Goal: Communication & Community: Answer question/provide support

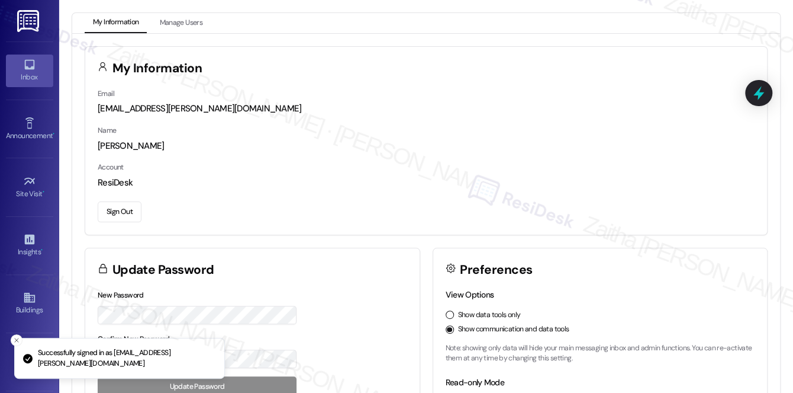
click at [31, 69] on icon at bounding box center [29, 64] width 13 height 13
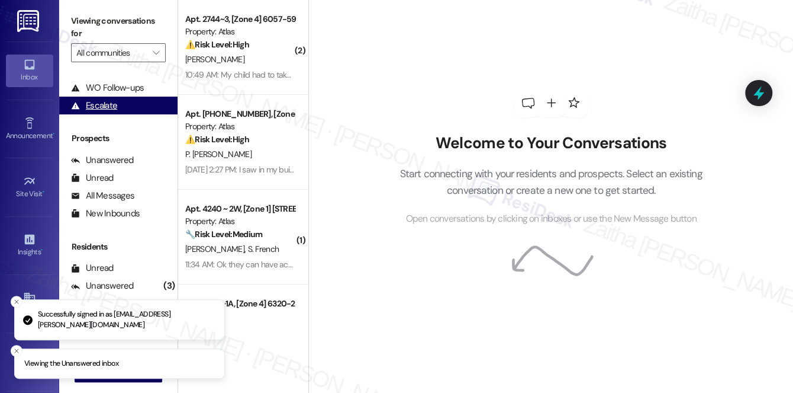
scroll to position [141, 0]
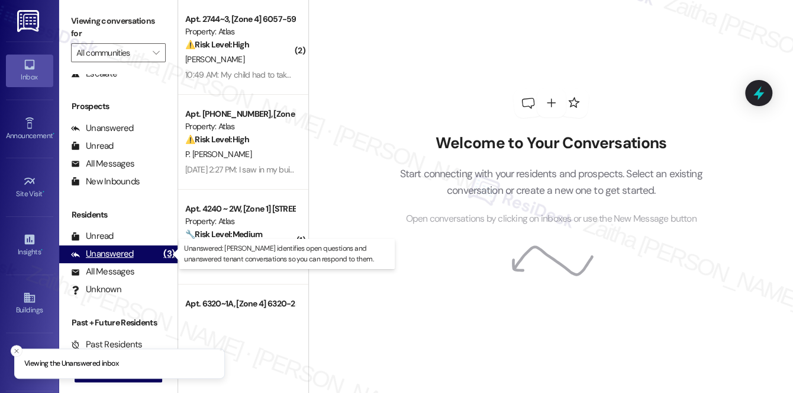
click at [118, 256] on div "Unanswered" at bounding box center [102, 253] width 63 height 12
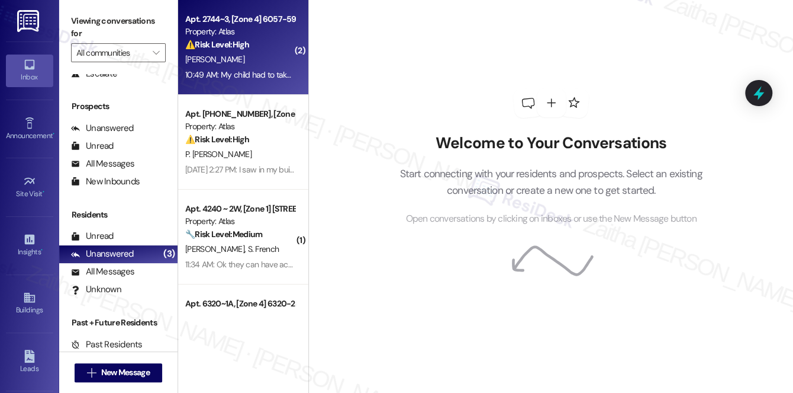
click at [265, 58] on div "T. Ellis" at bounding box center [240, 59] width 112 height 15
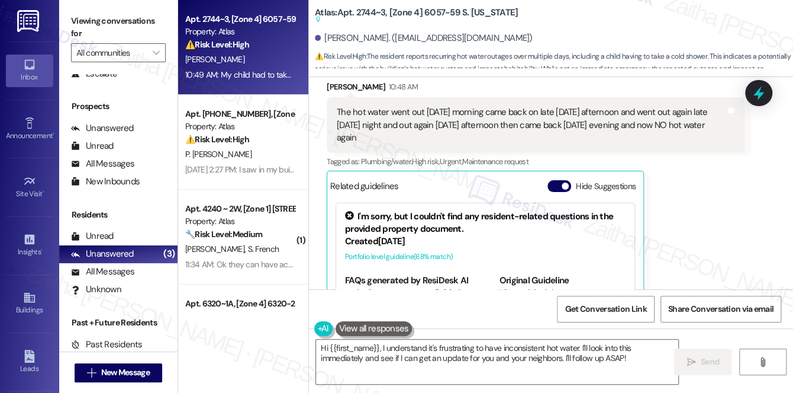
scroll to position [5087, 0]
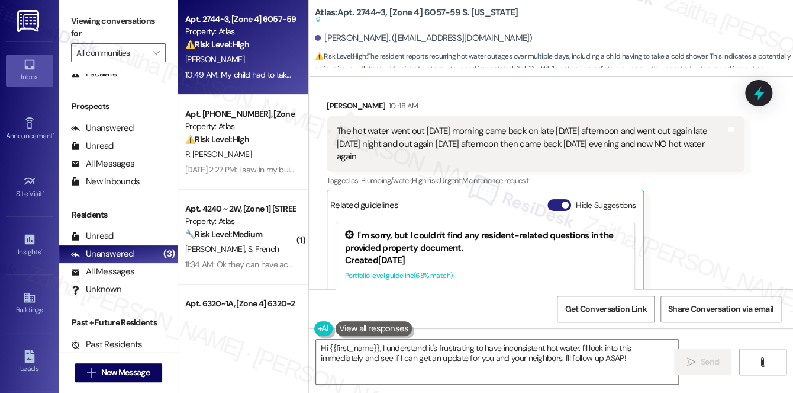
click at [554, 199] on button "Hide Suggestions" at bounding box center [560, 205] width 24 height 12
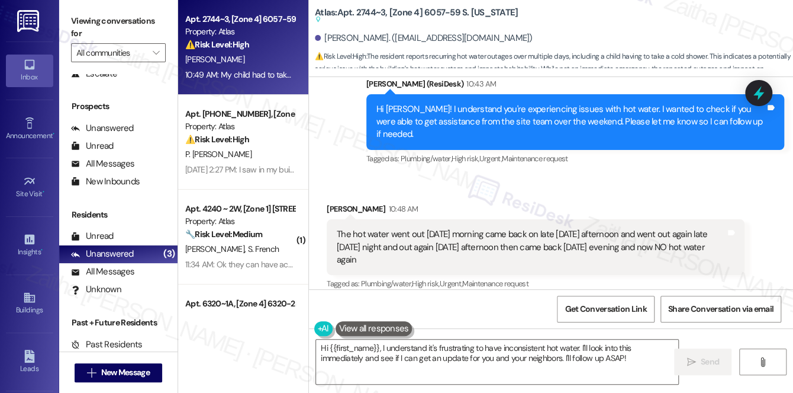
scroll to position [5038, 0]
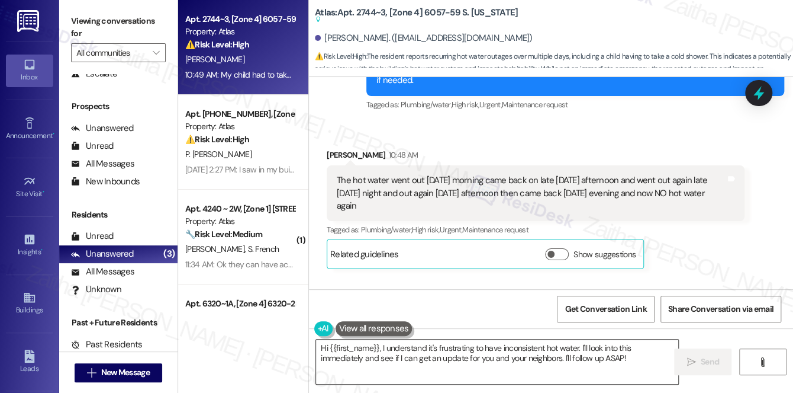
click at [323, 347] on textarea "Hi {{first_name}}, I understand it's frustrating to have inconsistent hot water…" at bounding box center [497, 361] width 362 height 44
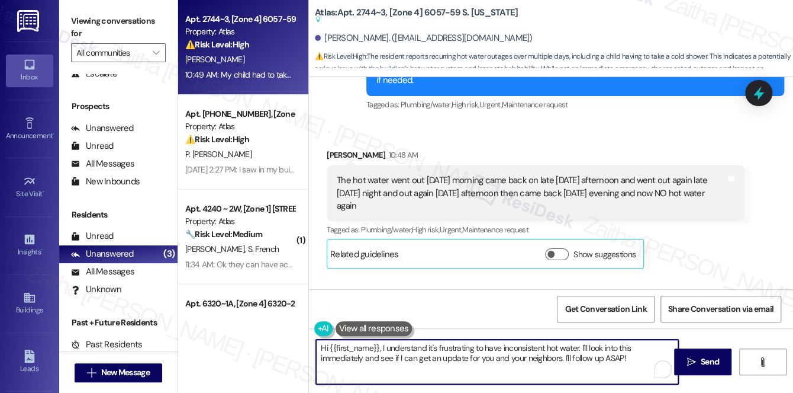
click at [323, 347] on textarea "Hi {{first_name}}, I understand it's frustrating to have inconsistent hot water…" at bounding box center [497, 361] width 362 height 44
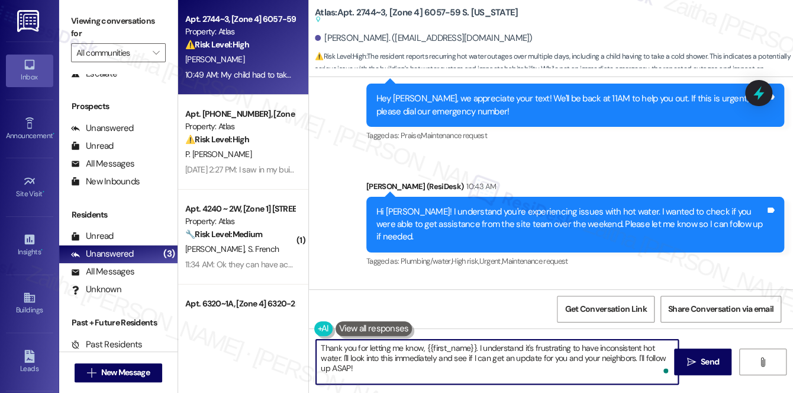
scroll to position [4877, 0]
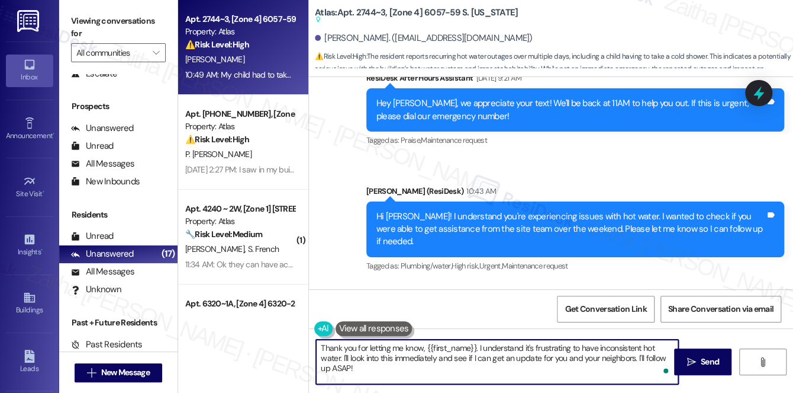
drag, startPoint x: 332, startPoint y: 365, endPoint x: 390, endPoint y: 371, distance: 58.3
click at [390, 371] on textarea "Thank you for letting me know, {{first_name}}. I understand it's frustrating to…" at bounding box center [497, 361] width 362 height 44
click at [415, 357] on textarea "Thank you for letting me know, {{first_name}}. I understand it's frustrating to…" at bounding box center [497, 361] width 362 height 44
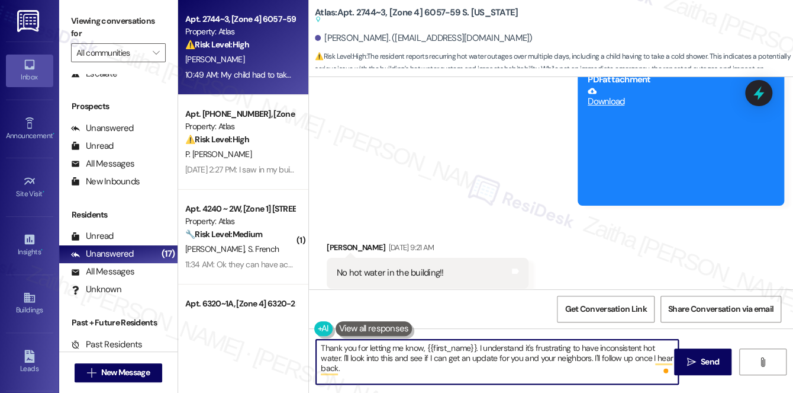
scroll to position [4554, 0]
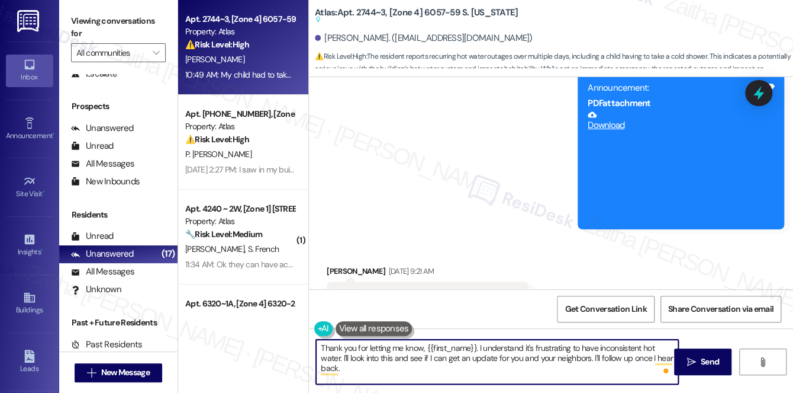
type textarea "Thank you for letting me know, {{first_name}}. I understand it's frustrating to…"
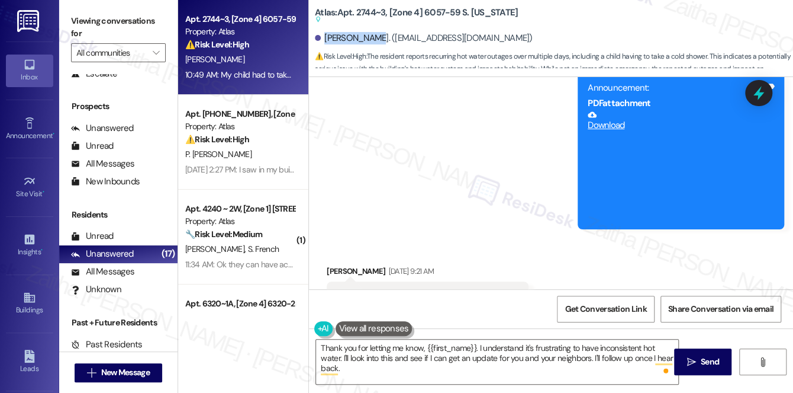
drag, startPoint x: 325, startPoint y: 35, endPoint x: 364, endPoint y: 30, distance: 39.4
click at [364, 30] on div "Tamica Ellis. (tamicaellis@ymail.com)" at bounding box center [554, 39] width 478 height 24
copy div "Tamica Ellis"
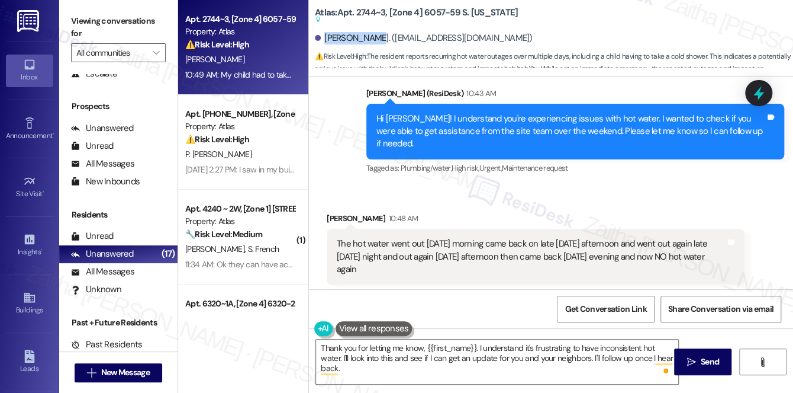
scroll to position [4984, 0]
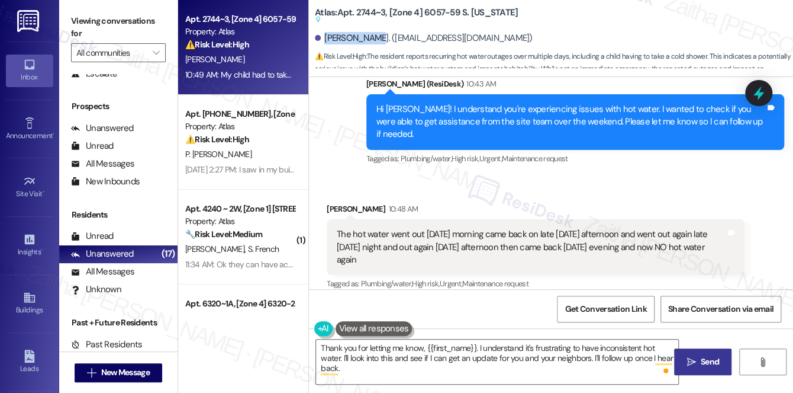
click at [697, 362] on span " Send" at bounding box center [702, 361] width 37 height 12
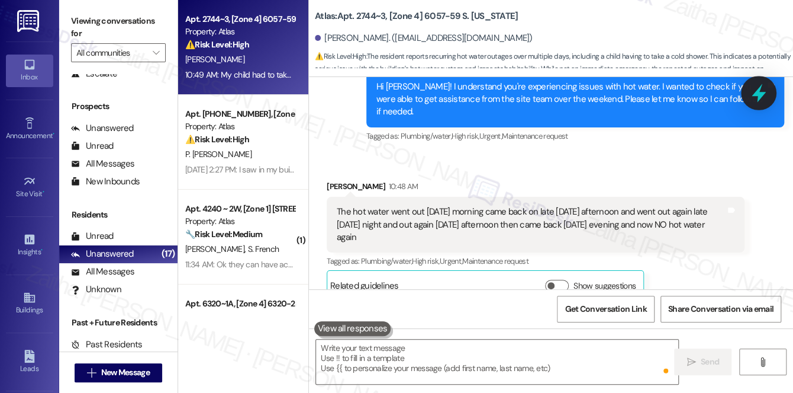
scroll to position [5038, 0]
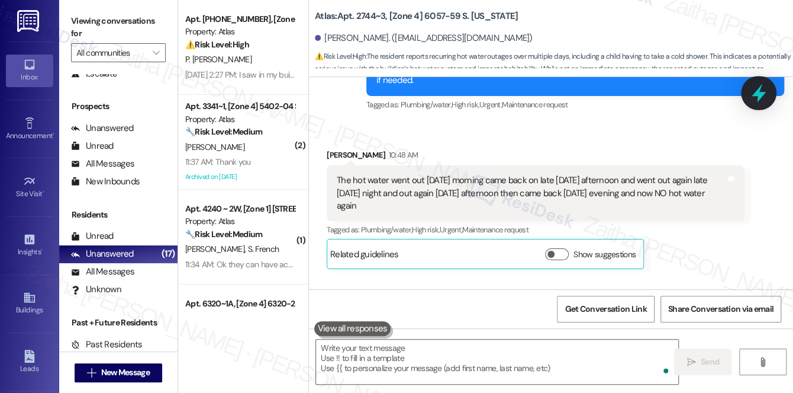
click at [756, 95] on icon at bounding box center [759, 93] width 14 height 18
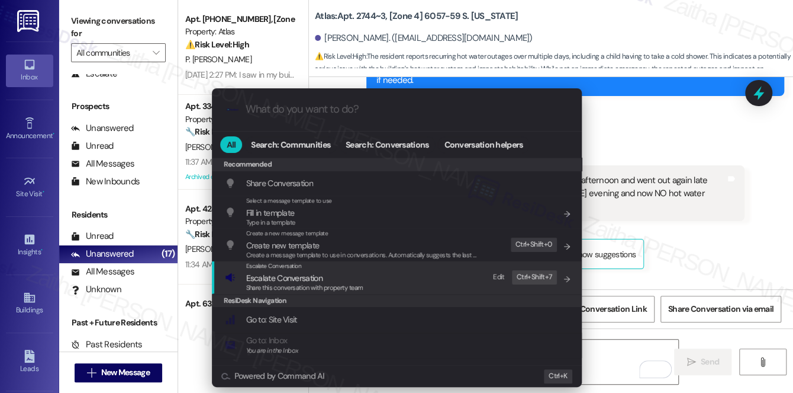
click at [275, 277] on span "Escalate Conversation" at bounding box center [284, 277] width 76 height 11
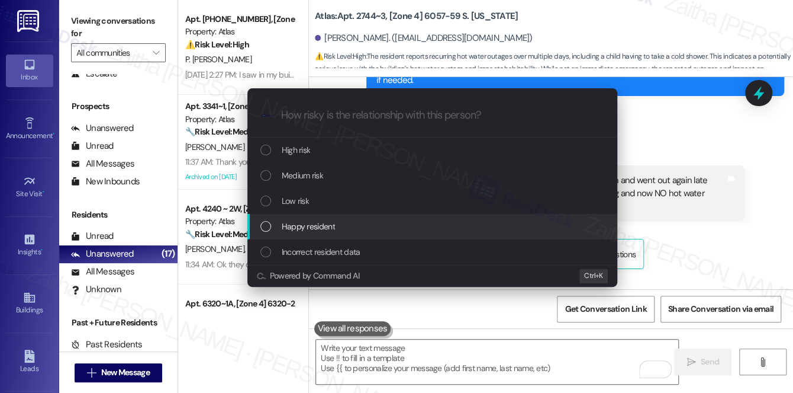
click at [721, 158] on div "Escalate Conversation How risky is the relationship with this person? Topics (e…" at bounding box center [396, 196] width 793 height 393
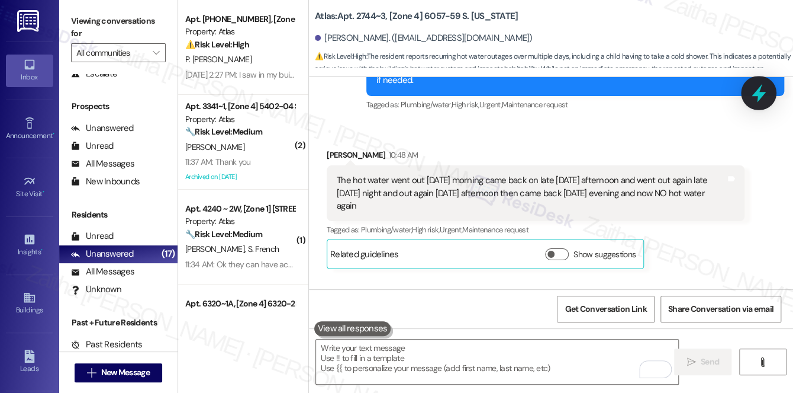
click at [758, 86] on icon at bounding box center [759, 93] width 20 height 20
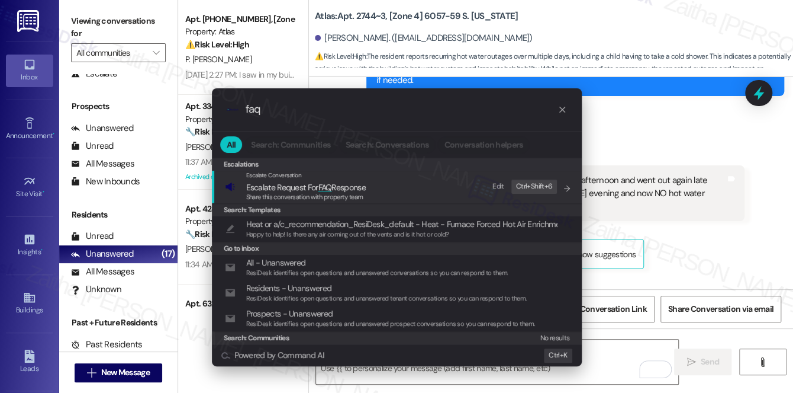
type input "faq"
click at [319, 182] on span "FAQ" at bounding box center [326, 187] width 14 height 11
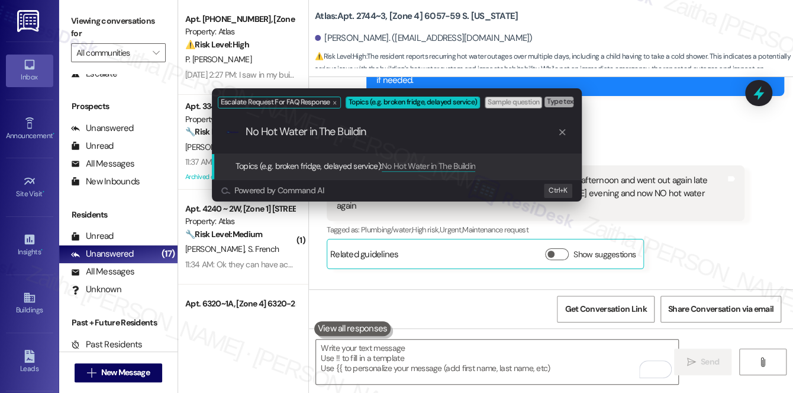
type input "No Hot Water in The Building"
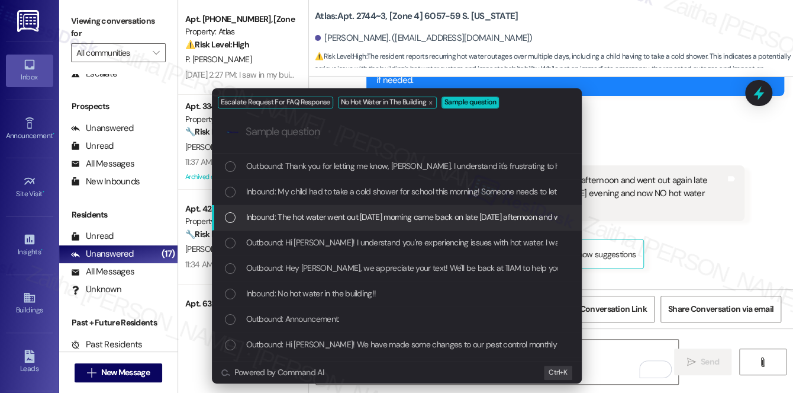
click at [368, 213] on span "Inbound: The hot water went out on Saturday morning came back on late Saturday …" at bounding box center [614, 216] width 737 height 13
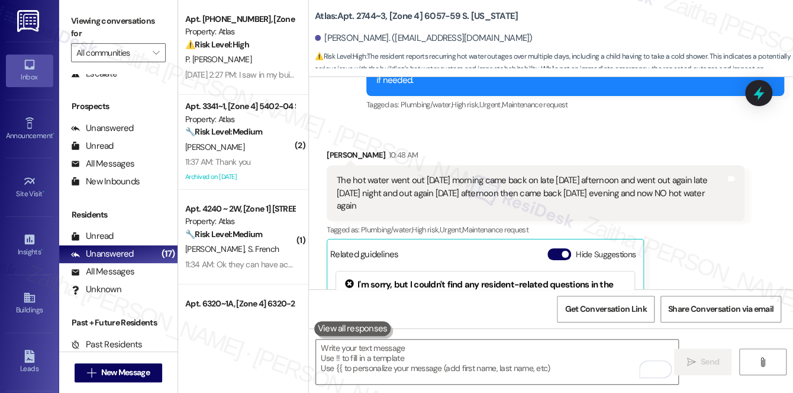
scroll to position [0, 0]
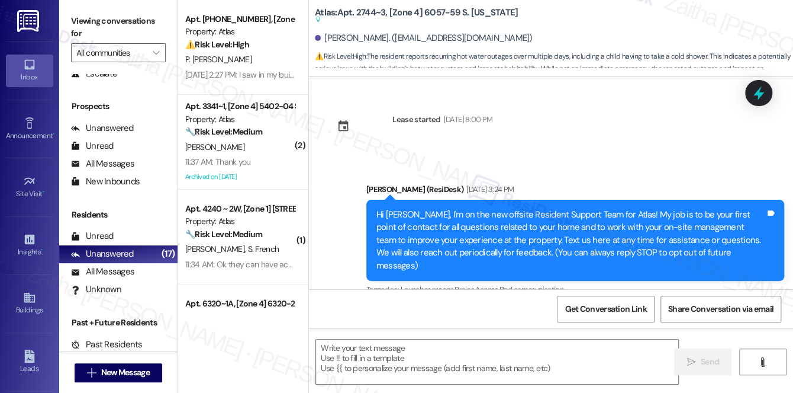
type textarea "Fetching suggested responses. Please feel free to read through the conversation…"
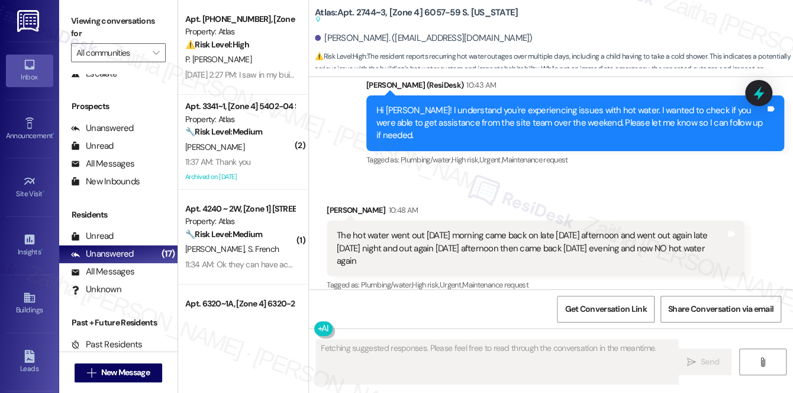
scroll to position [5195, 0]
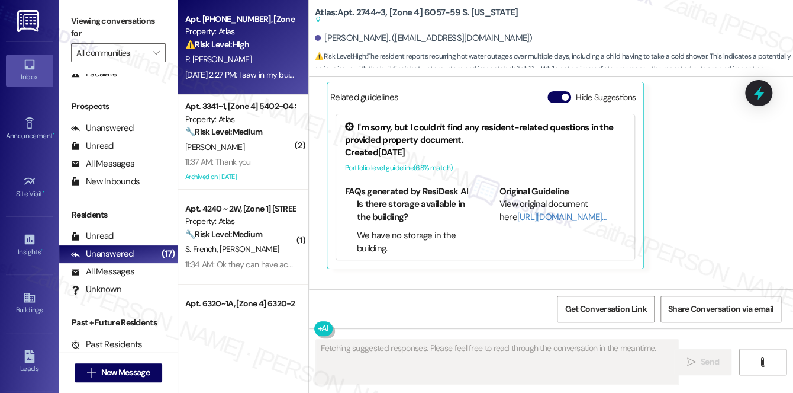
click at [259, 41] on div "⚠️ Risk Level: High The resident reports that the elevator in their building is…" at bounding box center [240, 44] width 110 height 12
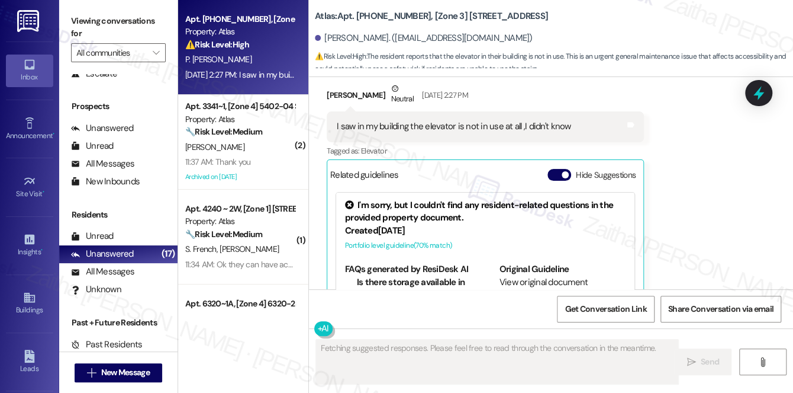
scroll to position [2178, 0]
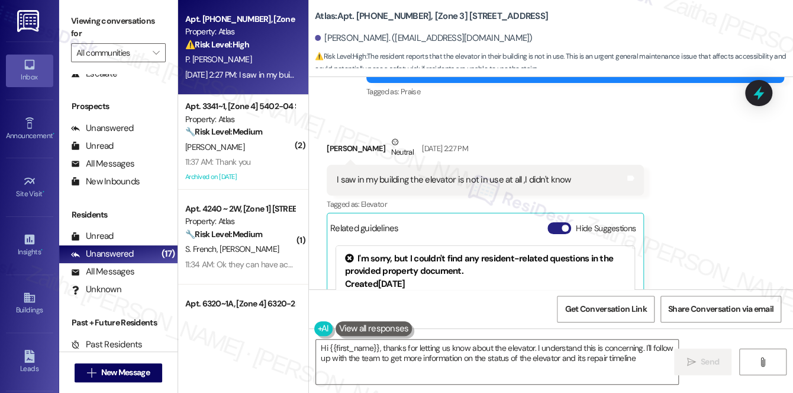
type textarea "Hi {{first_name}}, thanks for letting us know about the elevator. I understand …"
click at [552, 222] on button "Hide Suggestions" at bounding box center [560, 228] width 24 height 12
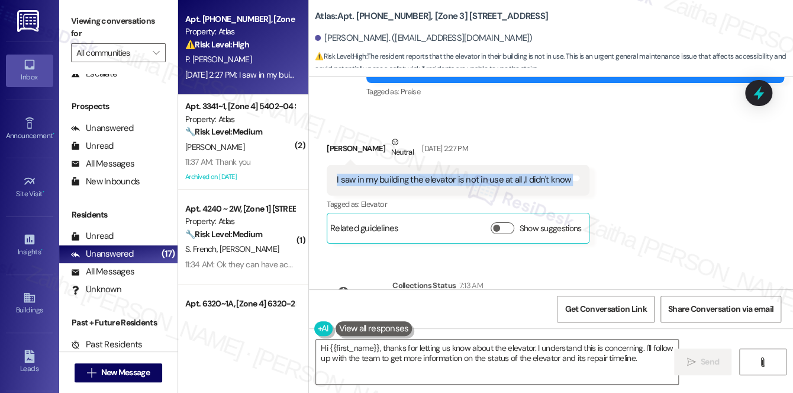
drag, startPoint x: 318, startPoint y: 170, endPoint x: 566, endPoint y: 181, distance: 248.3
click at [566, 181] on div "Received via SMS Pamela Wilbert Cha Neutral Sep 12, 2025 at 2:27 PM I saw in my…" at bounding box center [458, 189] width 281 height 125
copy div "I saw in my building the elevator is not in use at all ,I didn't know Tags and …"
click at [684, 180] on div "Received via SMS Pamela Wilbert Cha Neutral Sep 12, 2025 at 2:27 PM I saw in my…" at bounding box center [551, 180] width 484 height 143
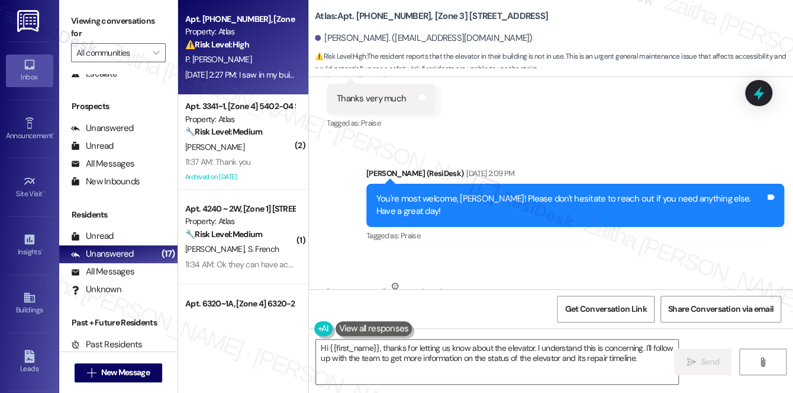
scroll to position [2016, 0]
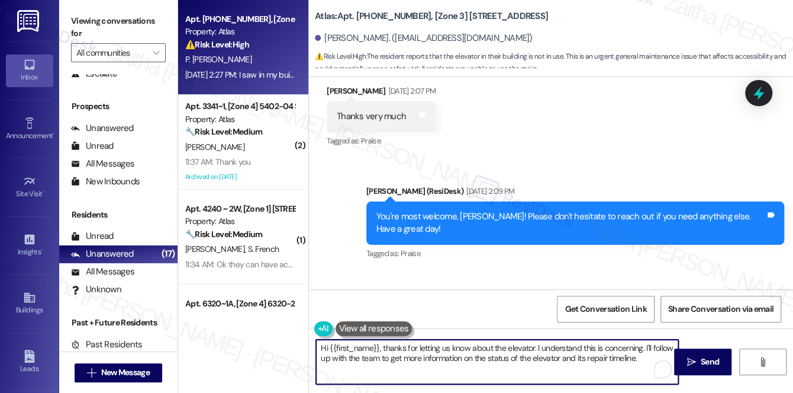
drag, startPoint x: 320, startPoint y: 346, endPoint x: 639, endPoint y: 360, distance: 319.4
click at [639, 360] on textarea "Hi {{first_name}}, thanks for letting us know about the elevator. I understand …" at bounding box center [497, 361] width 362 height 44
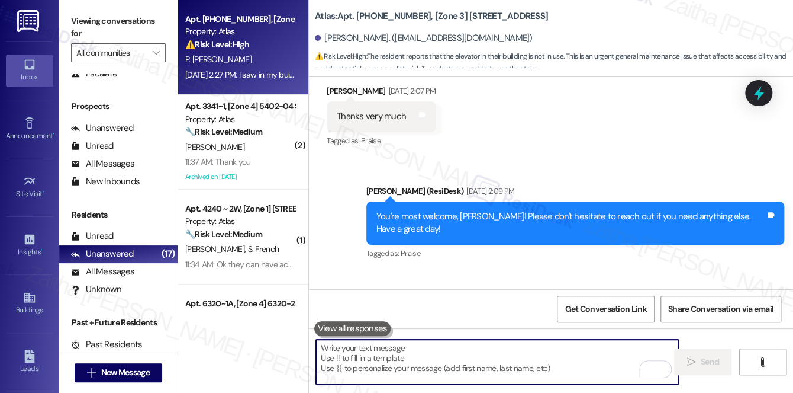
paste textarea "Hi {{first_name}}, thank you for letting us know. I’m sorry to hear about the e…"
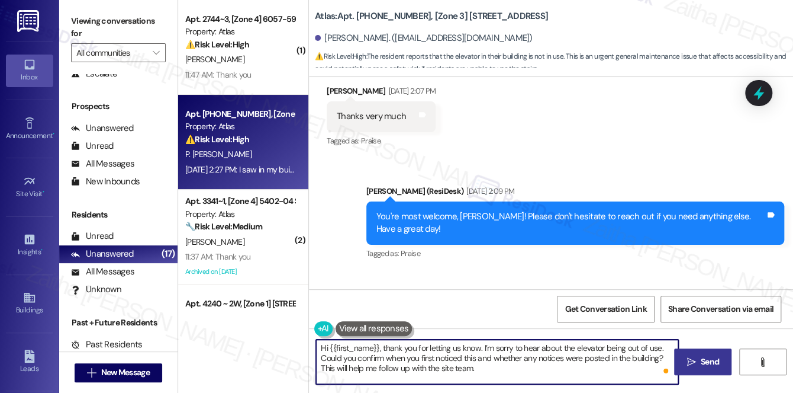
type textarea "Hi {{first_name}}, thank you for letting us know. I’m sorry to hear about the e…"
click at [711, 355] on span "Send" at bounding box center [710, 361] width 18 height 12
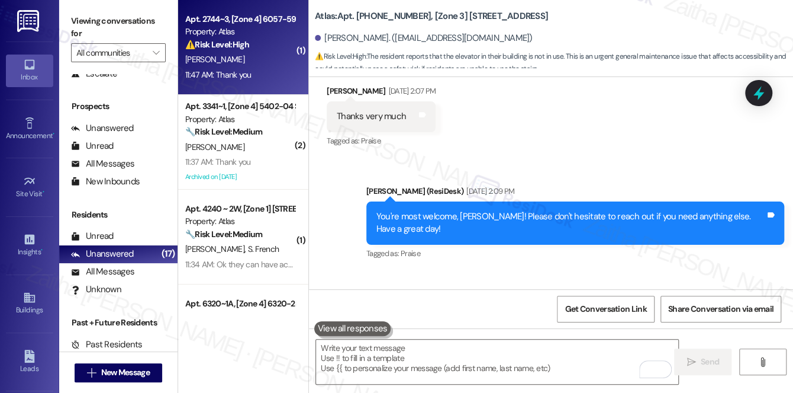
click at [254, 62] on div "T. Ellis" at bounding box center [240, 59] width 112 height 15
type textarea "Fetching suggested responses. Please feel free to read through the conversation…"
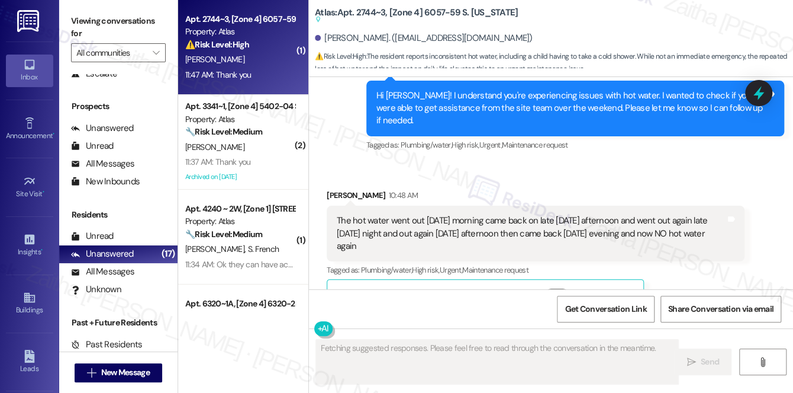
scroll to position [5396, 0]
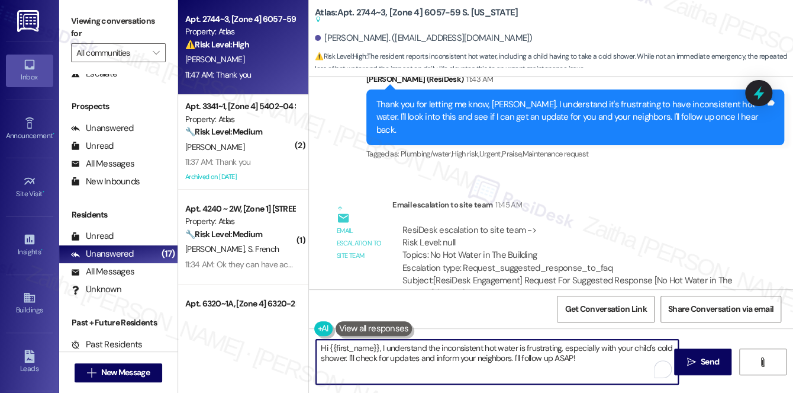
drag, startPoint x: 320, startPoint y: 346, endPoint x: 595, endPoint y: 365, distance: 275.4
click at [595, 365] on textarea "Hi {{first_name}}, I understand the inconsistent hot water is frustrating, espe…" at bounding box center [497, 361] width 362 height 44
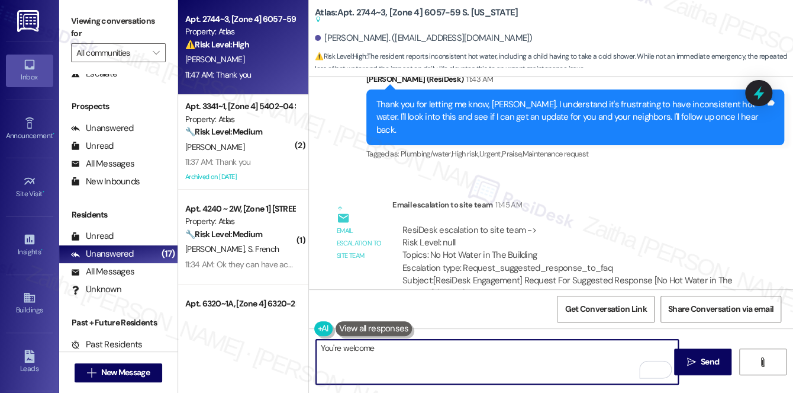
type textarea "You're welcome!"
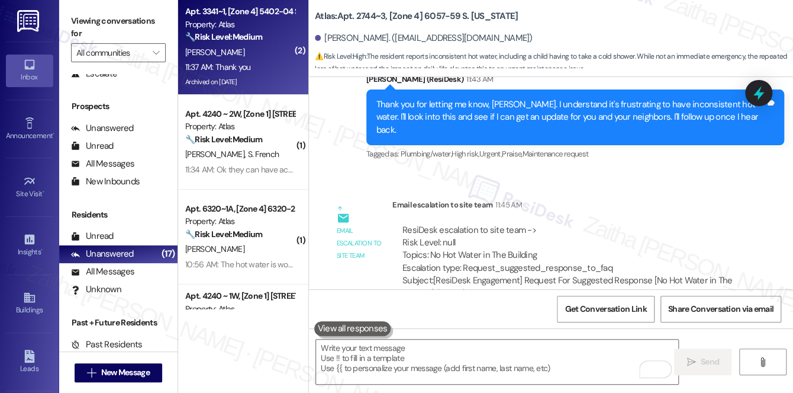
click at [237, 50] on div "G. Rivera" at bounding box center [240, 52] width 112 height 15
type textarea "Fetching suggested responses. Please feel free to read through the conversation…"
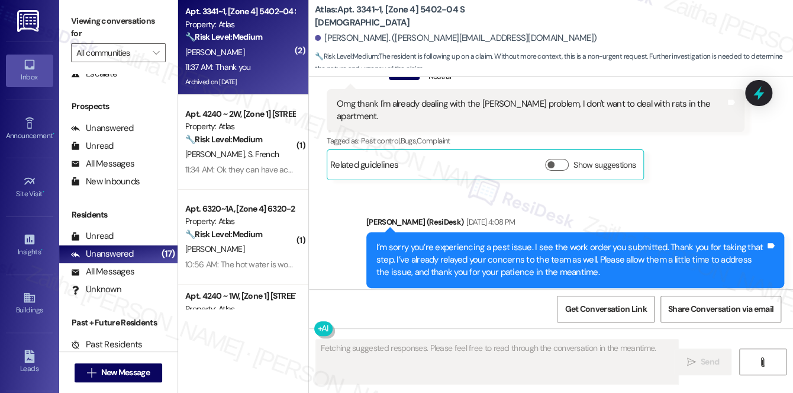
scroll to position [11339, 0]
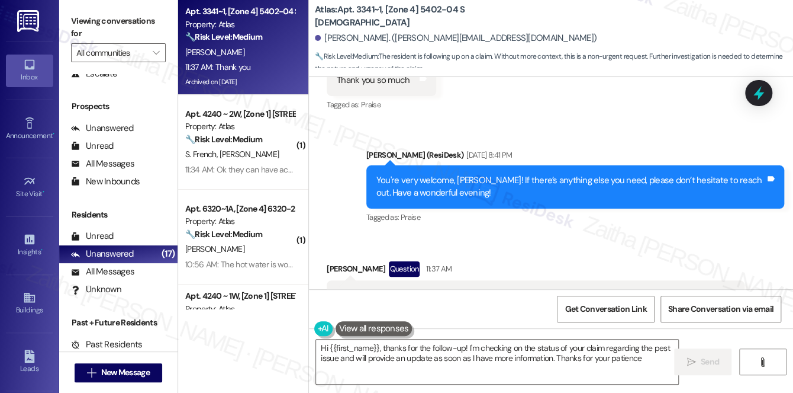
type textarea "Hi {{first_name}}, thanks for the follow-up! I'm checking on the status of your…"
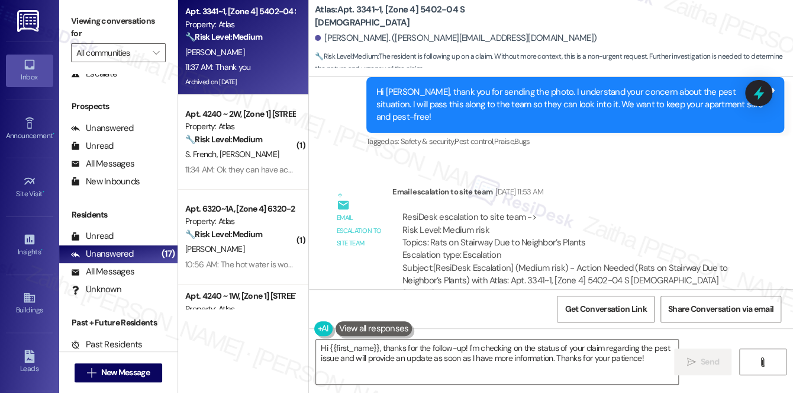
scroll to position [10747, 0]
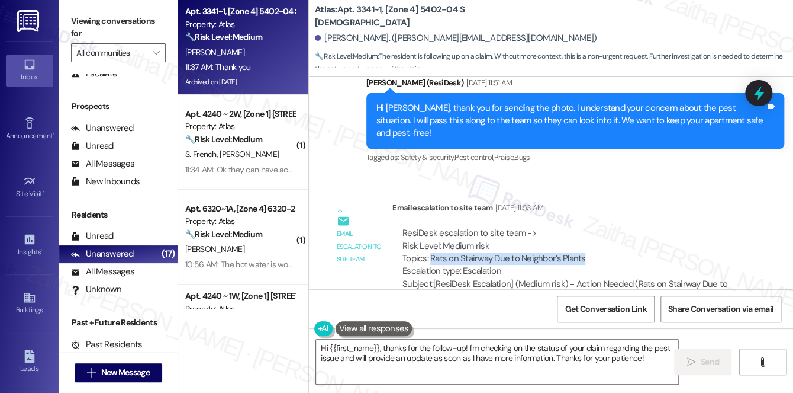
drag, startPoint x: 430, startPoint y: 150, endPoint x: 606, endPoint y: 155, distance: 176.5
click at [606, 227] on div "ResiDesk escalation to site team -> Risk Level: Medium risk Topics: Rats on Sta…" at bounding box center [569, 252] width 332 height 51
click at [616, 227] on div "ResiDesk escalation to site team -> Risk Level: Medium risk Topics: Rats on Sta…" at bounding box center [569, 252] width 332 height 51
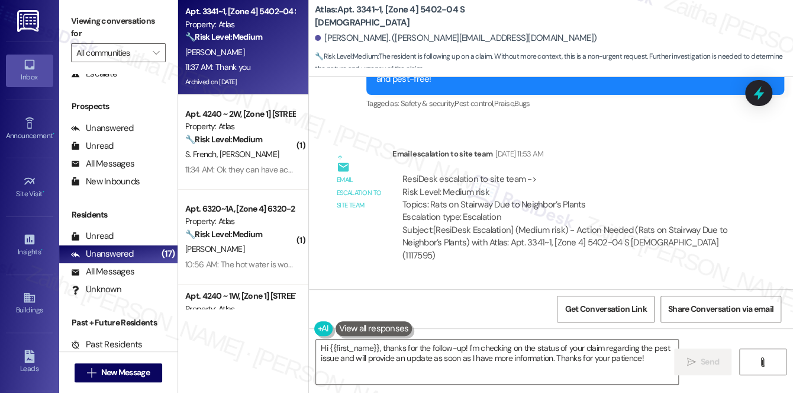
scroll to position [10855, 0]
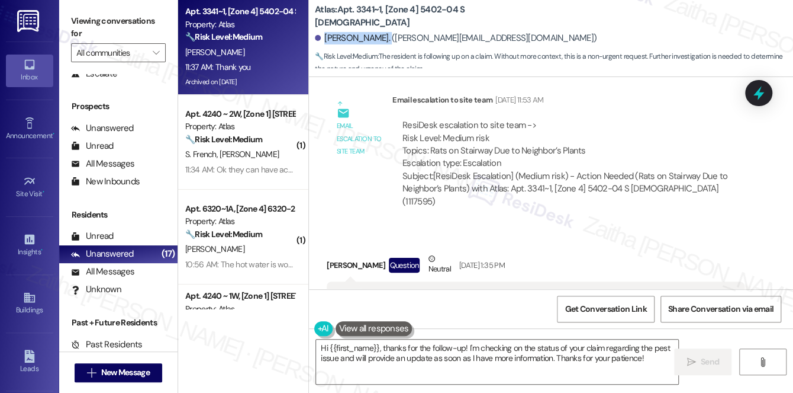
drag, startPoint x: 325, startPoint y: 36, endPoint x: 388, endPoint y: 32, distance: 62.9
click at [388, 32] on div "Gwendolyn Rivera. (gwendolyn_rivera@yahoo.com)" at bounding box center [456, 38] width 282 height 12
copy div "Gwendolyn River"
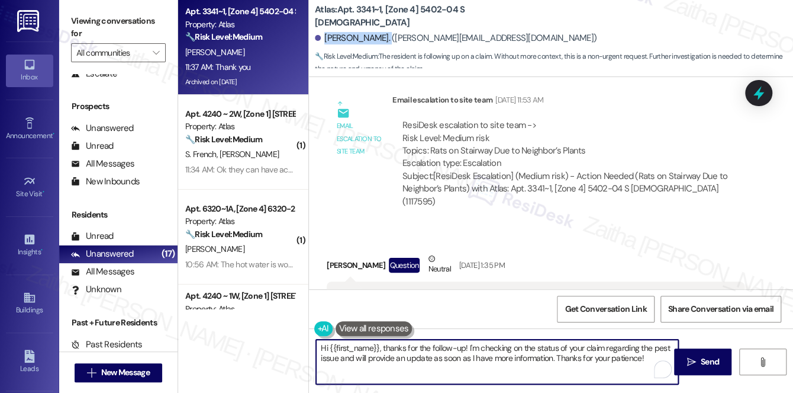
click at [647, 359] on textarea "Hi {{first_name}}, thanks for the follow-up! I'm checking on the status of your…" at bounding box center [497, 361] width 362 height 44
click at [705, 358] on span "Send" at bounding box center [710, 361] width 18 height 12
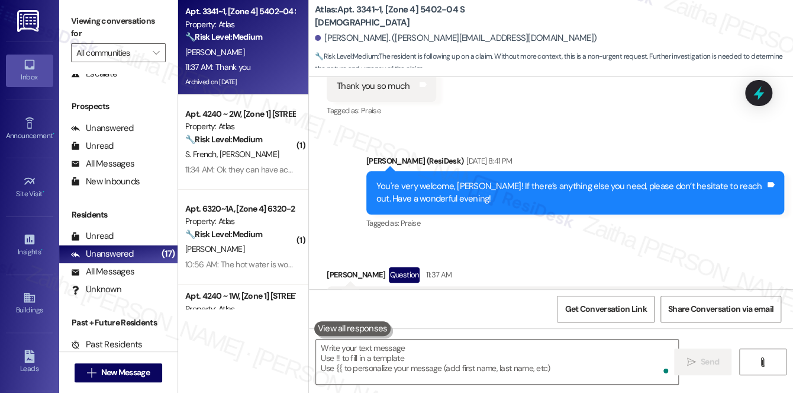
scroll to position [11285, 0]
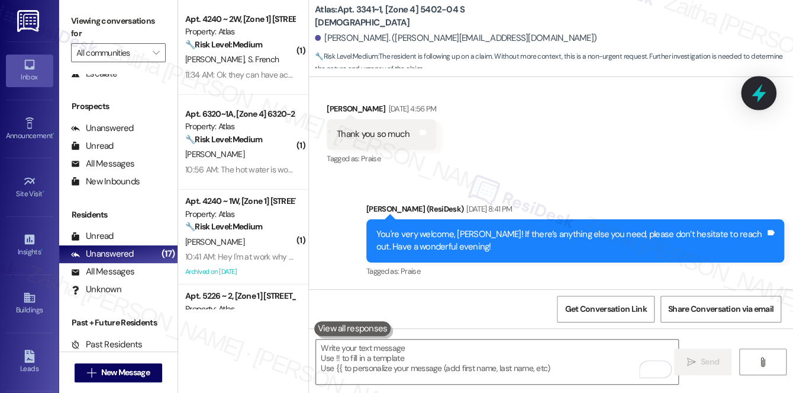
click at [759, 94] on icon at bounding box center [759, 93] width 14 height 18
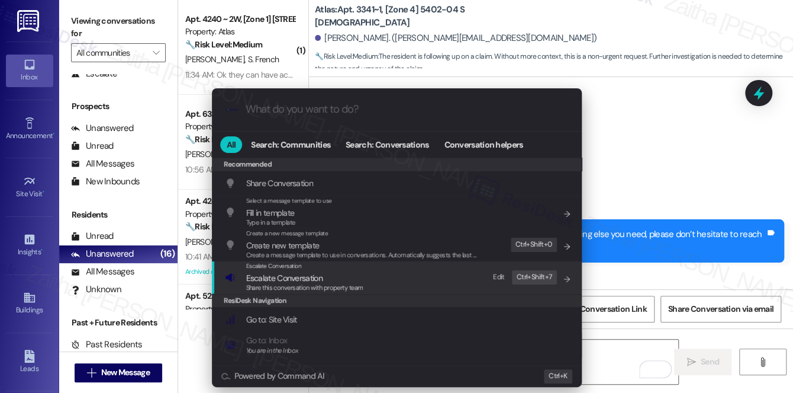
click at [287, 275] on span "Escalate Conversation" at bounding box center [284, 277] width 76 height 11
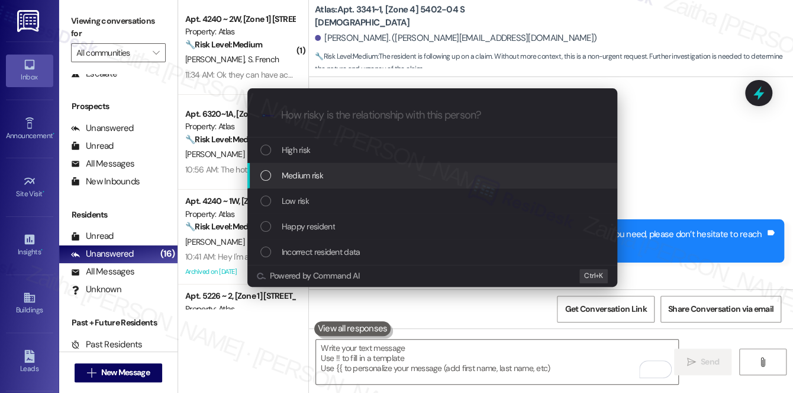
click at [690, 171] on div "Escalate Conversation How risky is the relationship with this person? Topics (e…" at bounding box center [396, 196] width 793 height 393
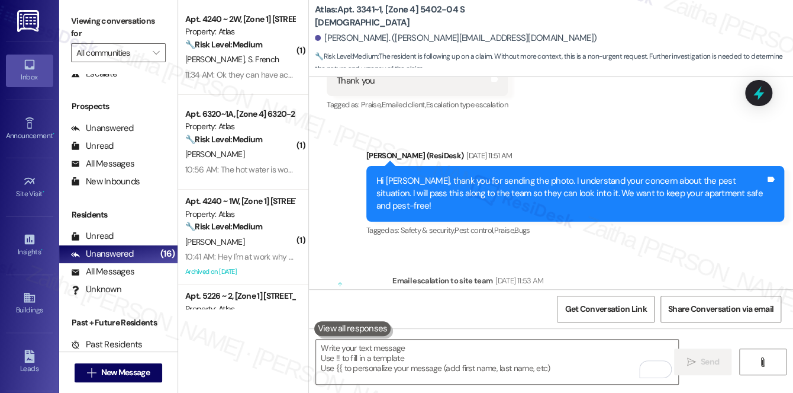
scroll to position [10693, 0]
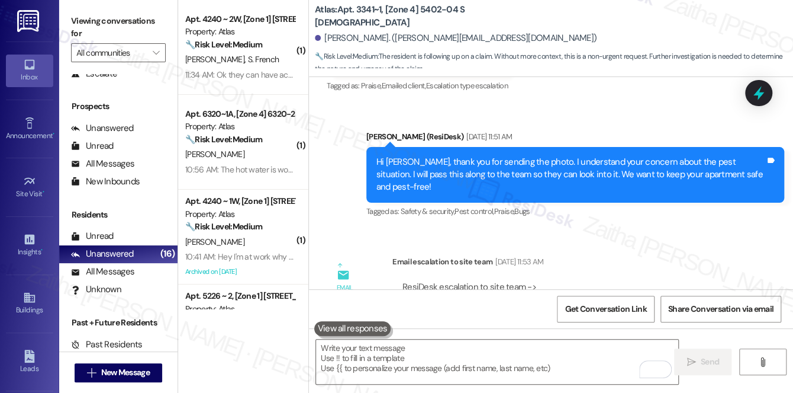
drag, startPoint x: 427, startPoint y: 207, endPoint x: 591, endPoint y: 202, distance: 164.1
click at [591, 281] on div "ResiDesk escalation to site team -> Risk Level: Medium risk Topics: Rats on Sta…" at bounding box center [569, 306] width 332 height 51
copy div "Rats on Stairway Due to Neighbor’s Plants"
click at [766, 94] on icon at bounding box center [759, 93] width 20 height 20
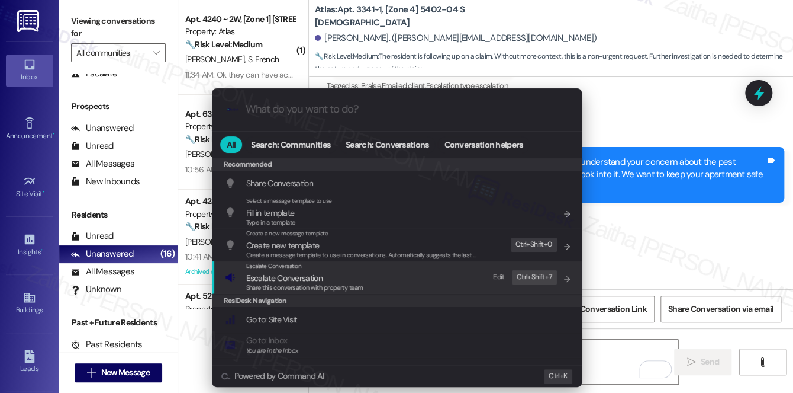
click at [292, 278] on span "Escalate Conversation" at bounding box center [284, 277] width 76 height 11
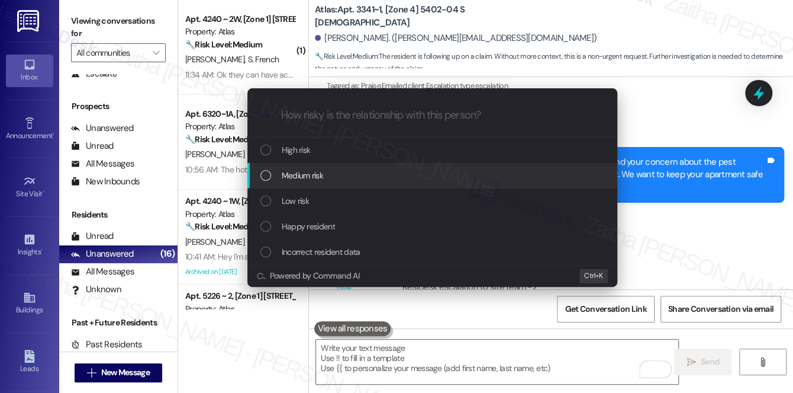
click at [316, 169] on span "Medium risk" at bounding box center [302, 175] width 41 height 13
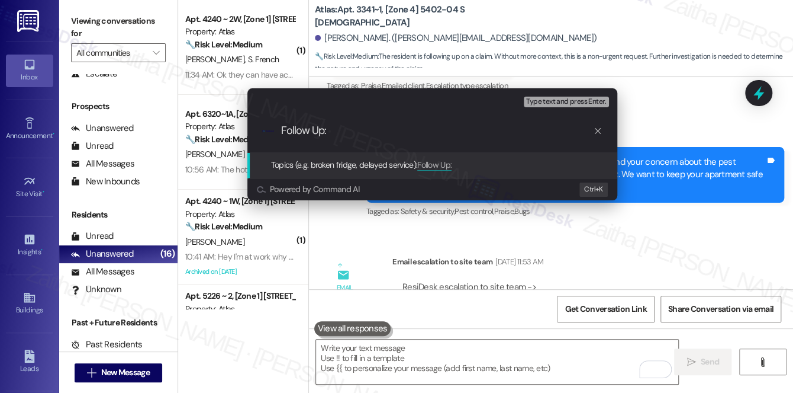
paste input "Rats on Stairway Due to Neighbor’s Plants"
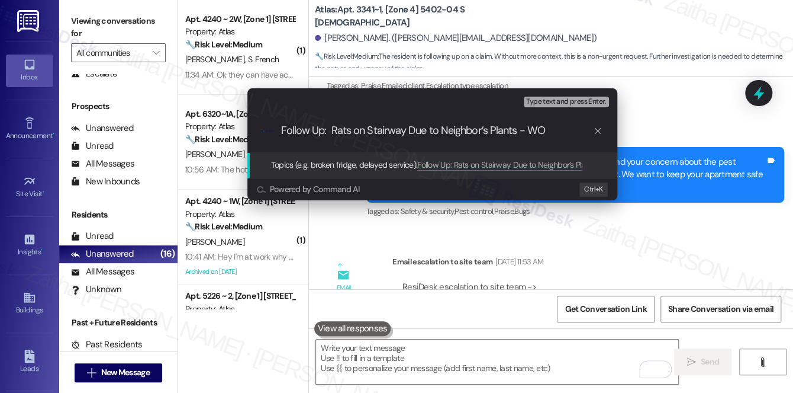
paste input "#167897"
type input "Follow Up: Rats on Stairway Due to Neighbor’s Plants - WO #167897"
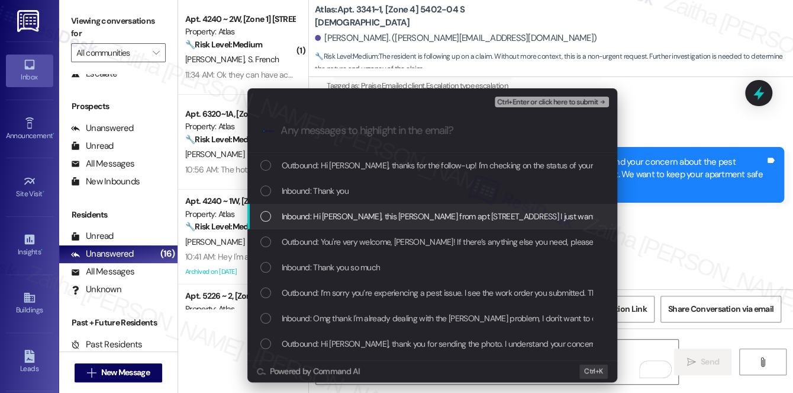
click at [375, 220] on span "Inbound: Hi Sarah, this Gwendolyn Rivera from apt 3341 W 54th street I just wan…" at bounding box center [486, 216] width 409 height 13
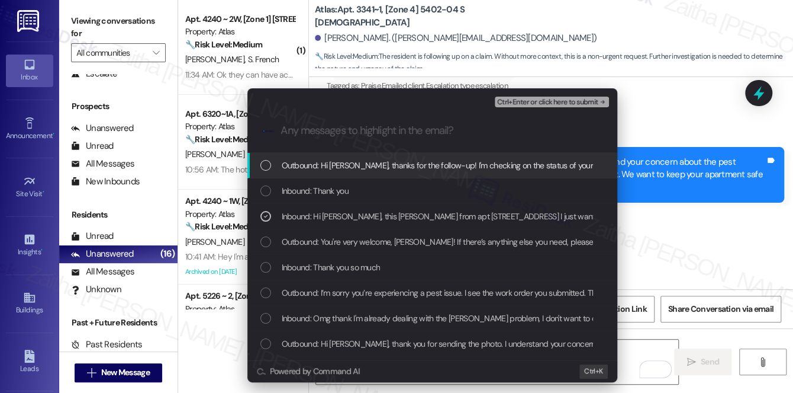
click at [546, 101] on span "Ctrl+Enter or click here to submit" at bounding box center [547, 102] width 101 height 8
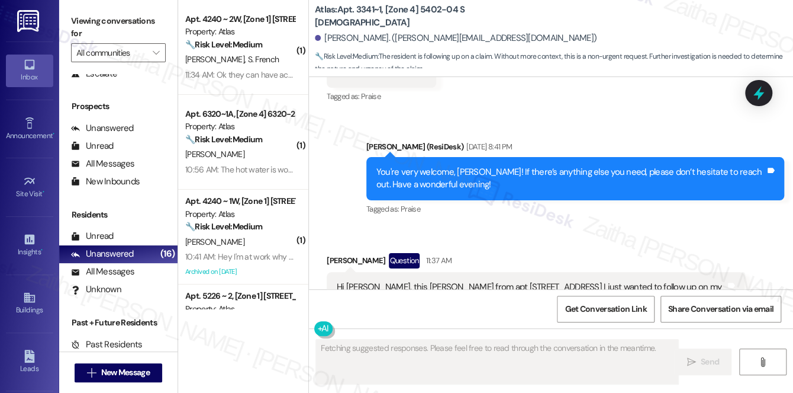
scroll to position [11339, 0]
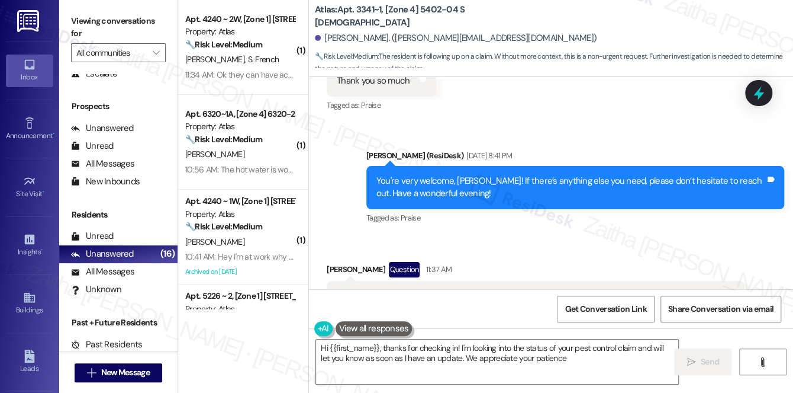
type textarea "Hi {{first_name}}, thanks for checking in! I'm looking into the status of your …"
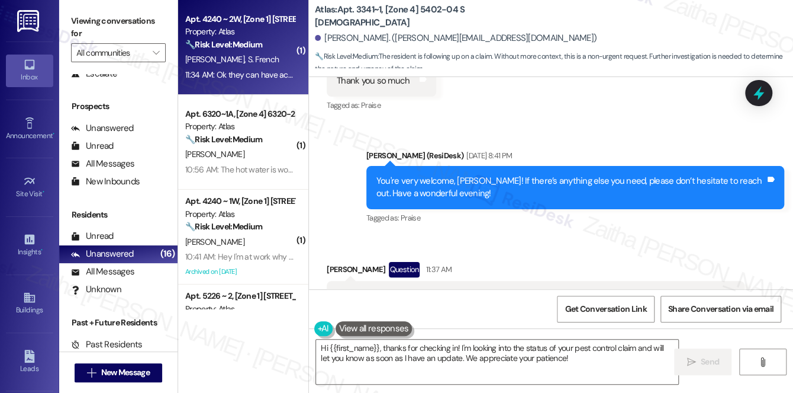
click at [275, 54] on div "J. French S. French" at bounding box center [240, 59] width 112 height 15
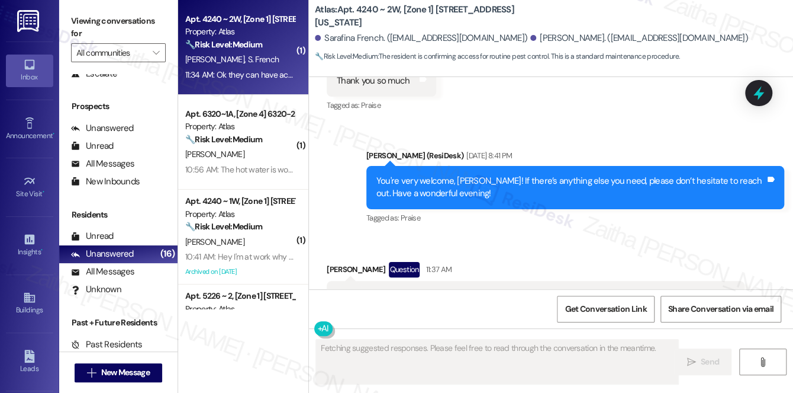
scroll to position [2604, 0]
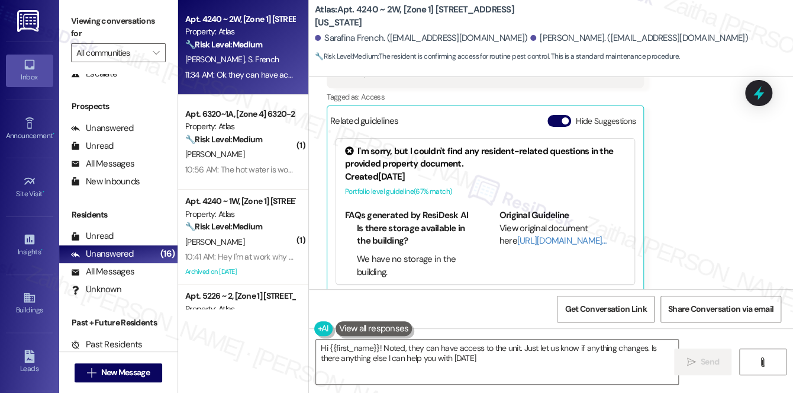
type textarea "Hi {{first_name}}! Noted, they can have access to the unit. Just let us know if…"
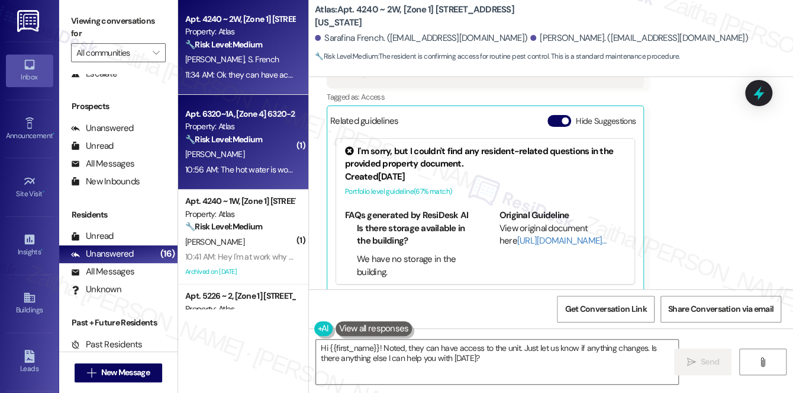
click at [258, 162] on div "10:56 AM: The hot water is working again, thank you for checking in with me reg…" at bounding box center [240, 169] width 112 height 15
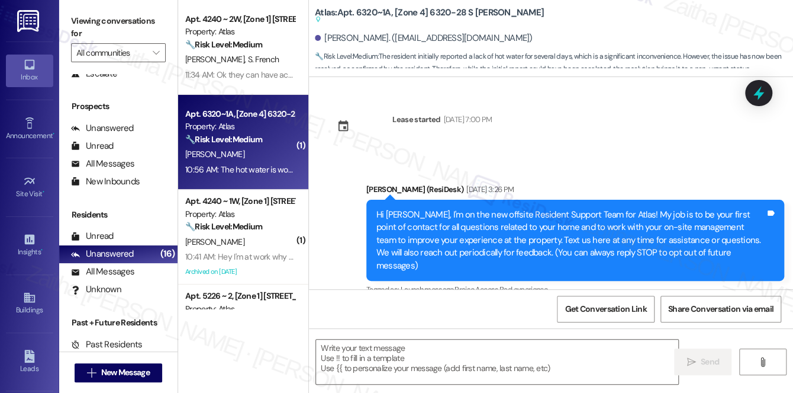
scroll to position [11584, 0]
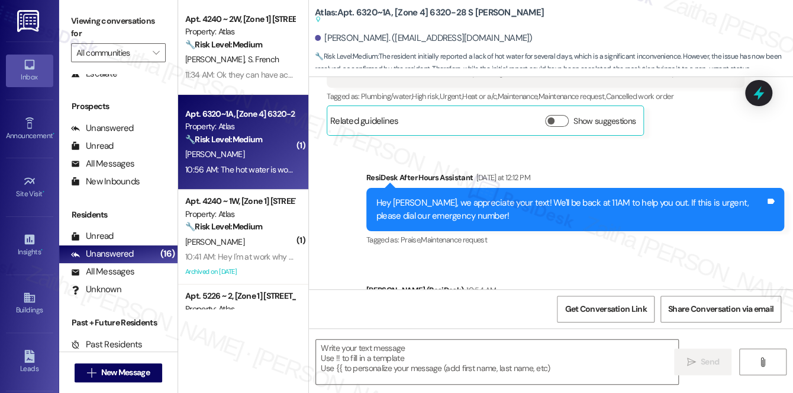
type textarea "Fetching suggested responses. Please feel free to read through the conversation…"
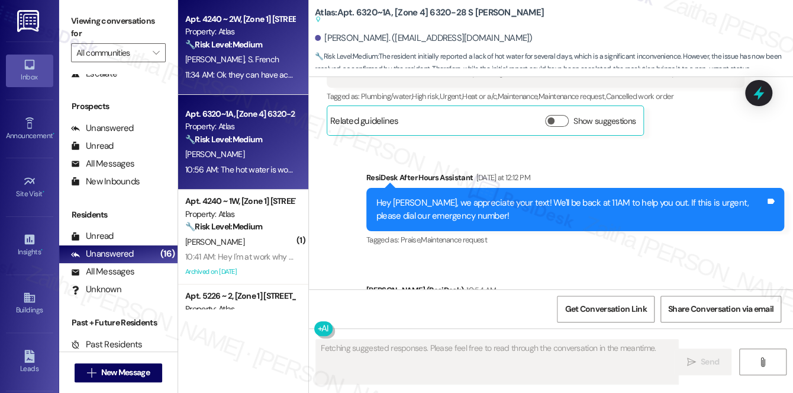
click at [274, 54] on div "J. French S. French" at bounding box center [240, 59] width 112 height 15
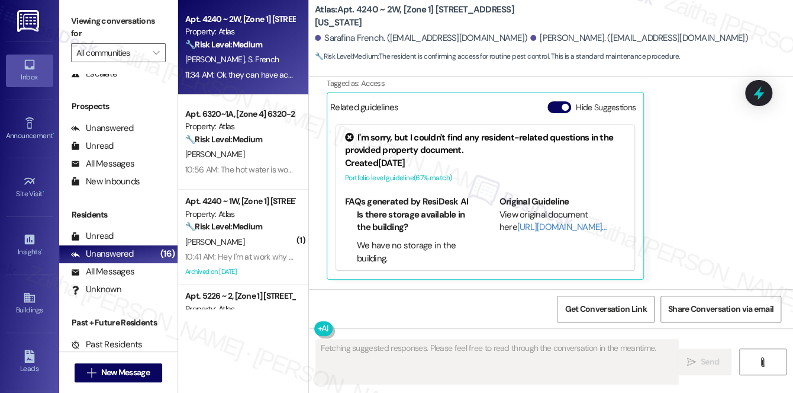
scroll to position [2604, 0]
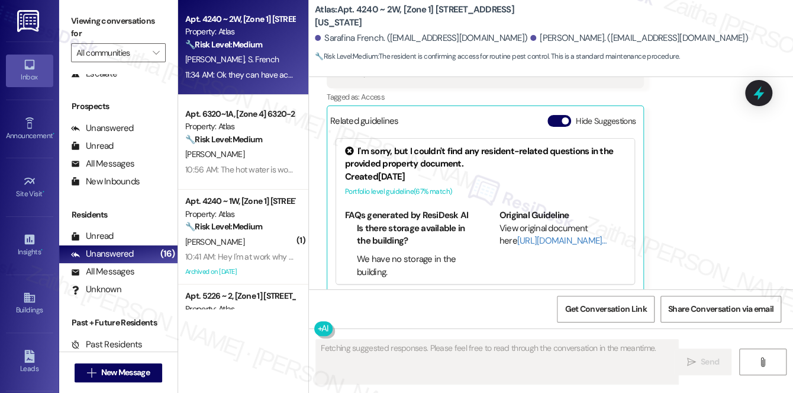
drag, startPoint x: 551, startPoint y: 107, endPoint x: 557, endPoint y: 114, distance: 8.8
click at [551, 115] on button "Hide Suggestions" at bounding box center [560, 121] width 24 height 12
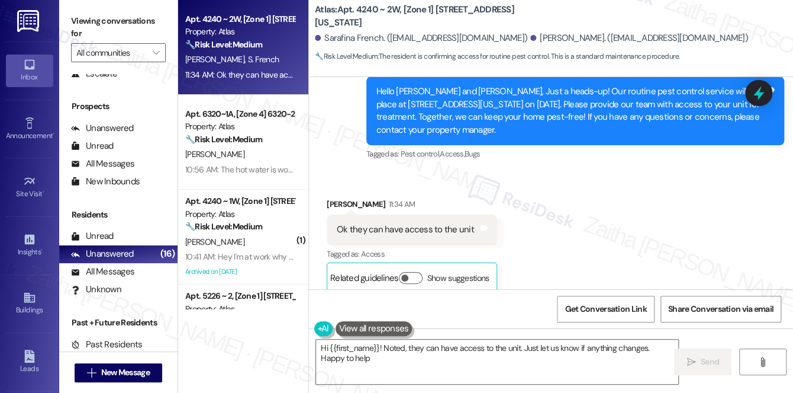
type textarea "Hi {{first_name}}! Noted, they can have access to the unit. Just let us know if…"
drag, startPoint x: 333, startPoint y: 216, endPoint x: 475, endPoint y: 213, distance: 142.7
click at [475, 214] on div "Ok they can have access to the unit Tags and notes" at bounding box center [412, 229] width 171 height 30
copy div "Ok they can have access to the unit Tags and notes"
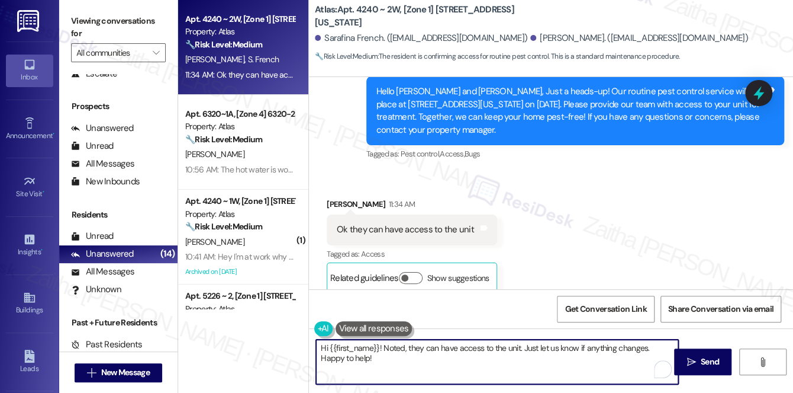
drag, startPoint x: 319, startPoint y: 350, endPoint x: 369, endPoint y: 365, distance: 53.0
click at [369, 365] on textarea "Hi {{first_name}}! Noted, they can have access to the unit. Just let us know if…" at bounding box center [497, 361] width 362 height 44
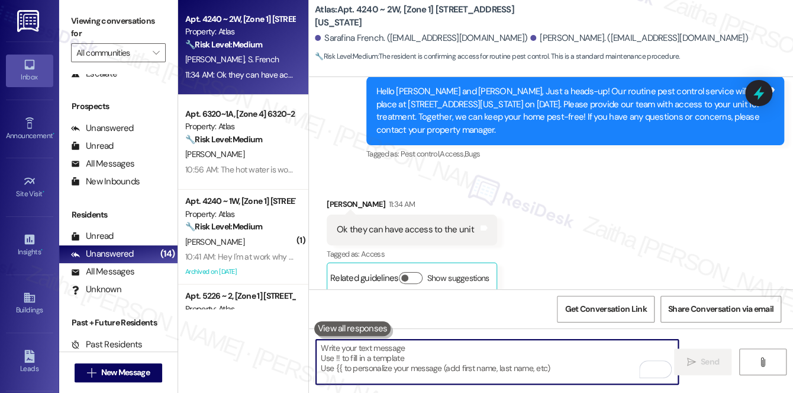
paste textarea "Thank you for confirming. I’ll make note that they can have access to the unit."
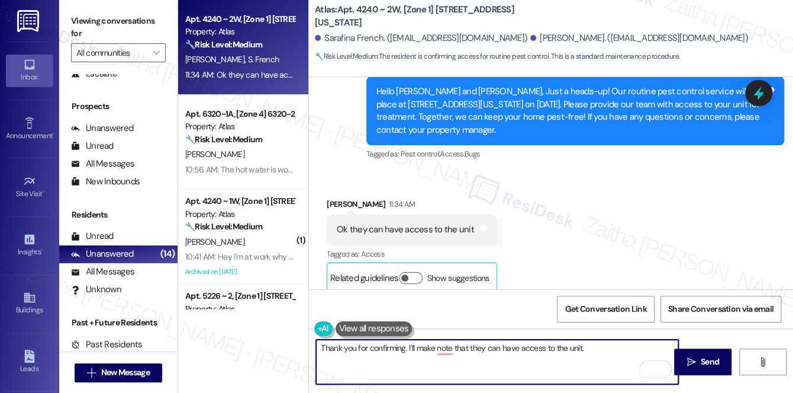
click at [335, 198] on div "Julian French 11:34 AM" at bounding box center [412, 206] width 171 height 17
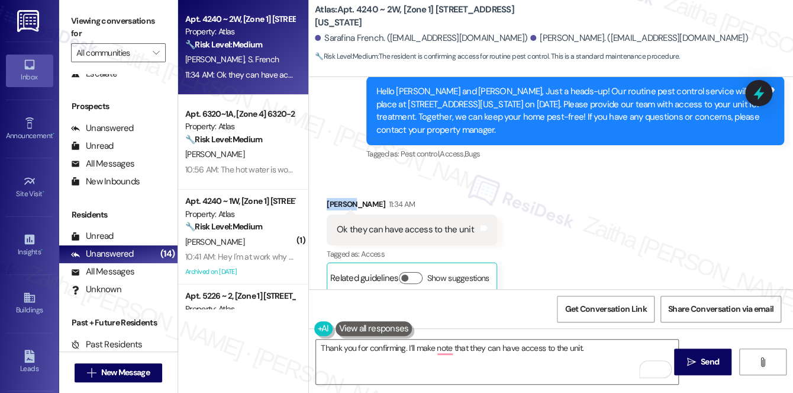
click at [335, 198] on div "Julian French 11:34 AM" at bounding box center [412, 206] width 171 height 17
copy div "Julian"
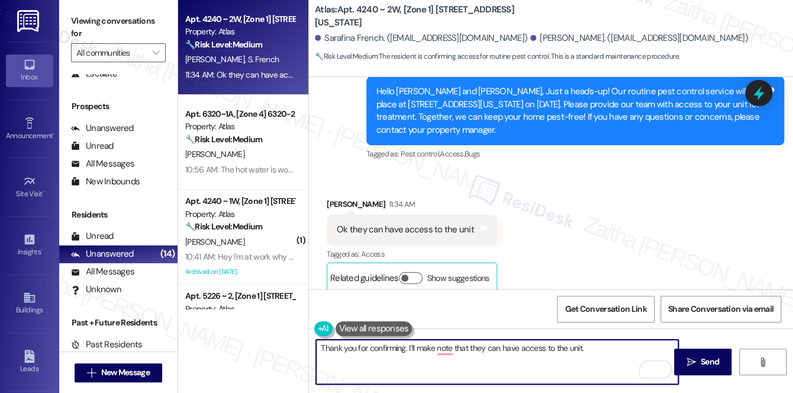
click at [404, 346] on textarea "Thank you for confirming. I’ll make note that they can have access to the unit." at bounding box center [497, 361] width 362 height 44
paste textarea "Julian"
type textarea "Thank you for confirming, Julian. I’ll make a note that they can have access to…"
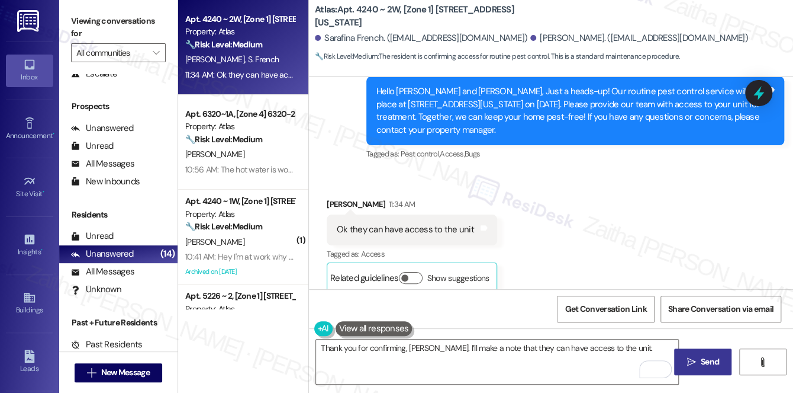
click at [705, 360] on span "Send" at bounding box center [710, 361] width 18 height 12
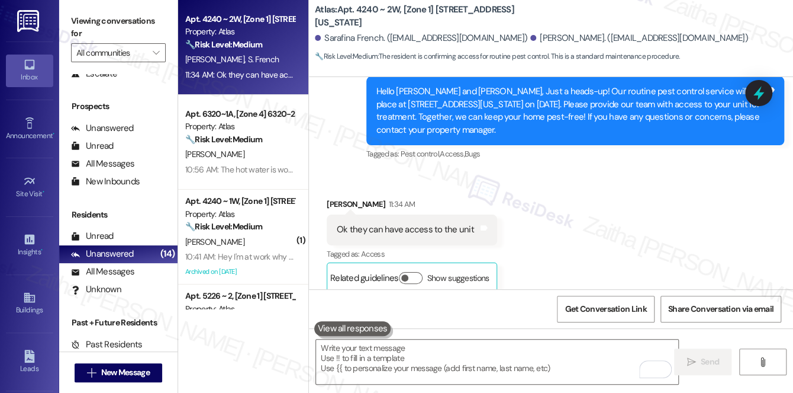
drag, startPoint x: 761, startPoint y: 92, endPoint x: 753, endPoint y: 97, distance: 9.0
click at [761, 93] on icon at bounding box center [759, 93] width 11 height 14
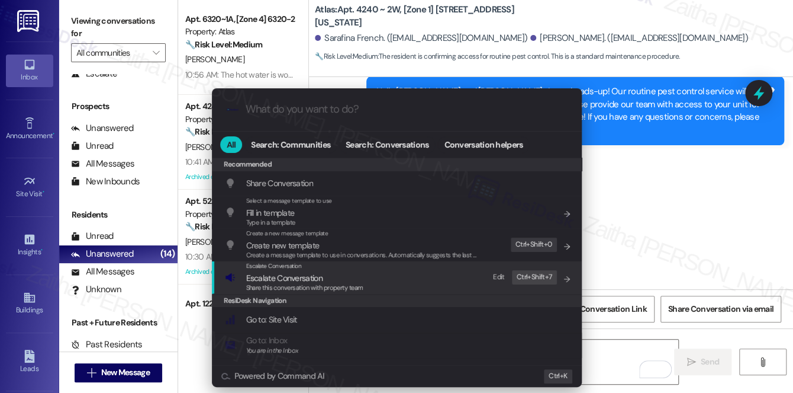
click at [272, 277] on span "Escalate Conversation" at bounding box center [284, 277] width 76 height 11
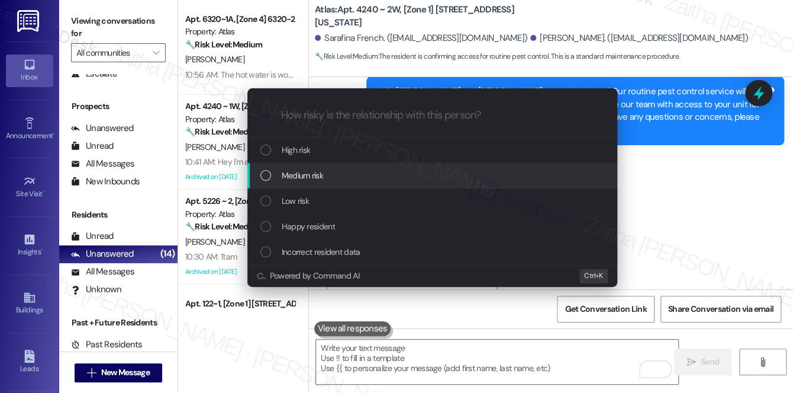
click at [306, 171] on span "Medium risk" at bounding box center [302, 175] width 41 height 13
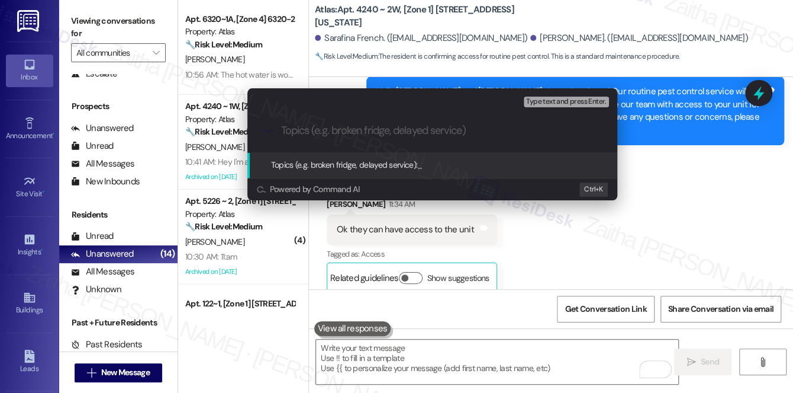
paste input "Pest Control Routine Service- Permission"
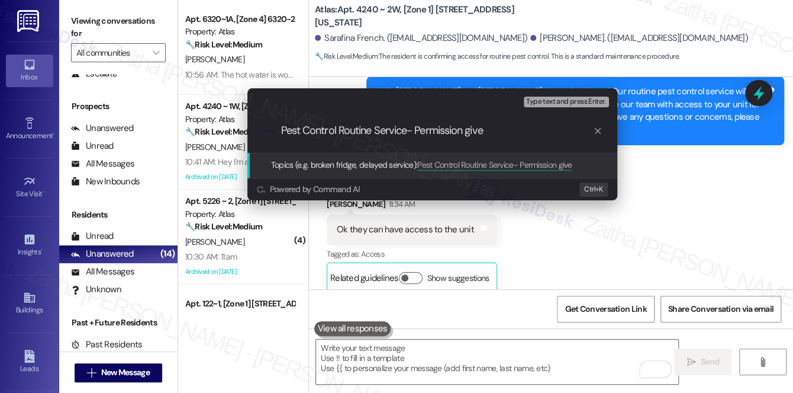
type input "Pest Control Routine Service- Permission given"
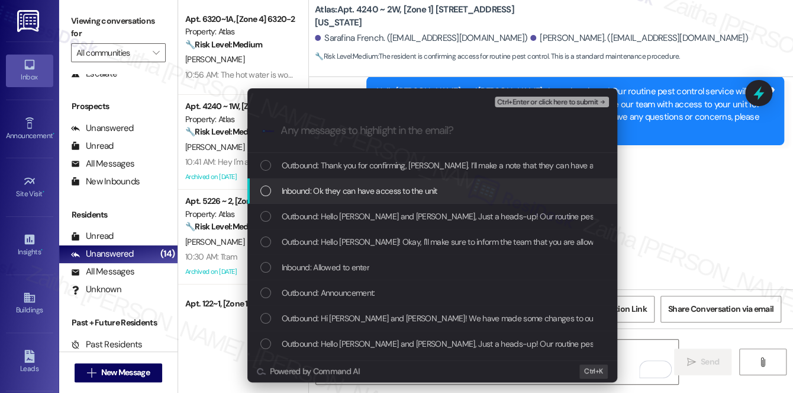
click at [397, 185] on span "Inbound: Ok they can have access to the unit" at bounding box center [360, 190] width 156 height 13
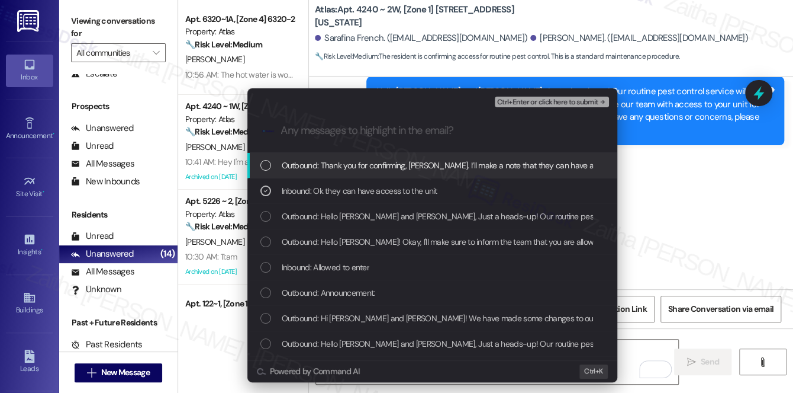
click at [531, 105] on span "Ctrl+Enter or click here to submit" at bounding box center [547, 102] width 101 height 8
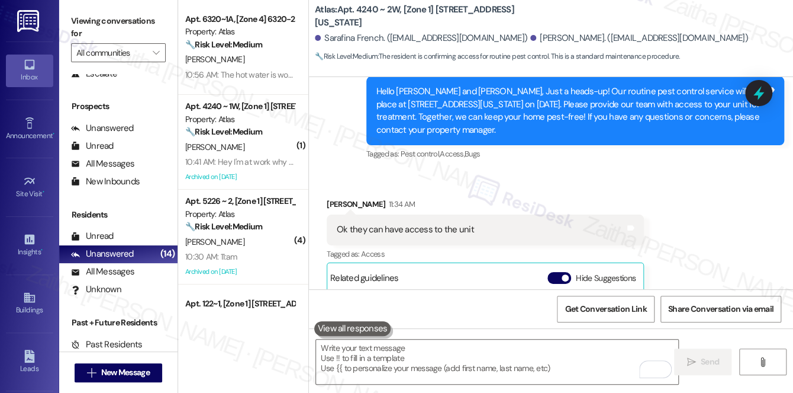
scroll to position [2603, 0]
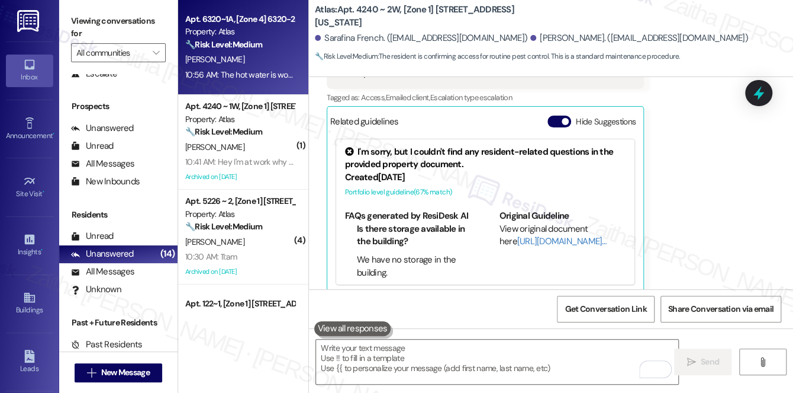
click at [272, 41] on div "🔧 Risk Level: Medium The resident initially reported a lack of hot water for se…" at bounding box center [240, 44] width 110 height 12
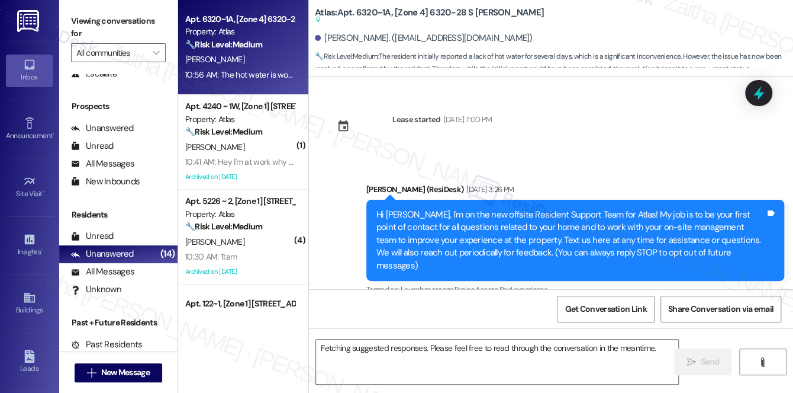
scroll to position [11584, 0]
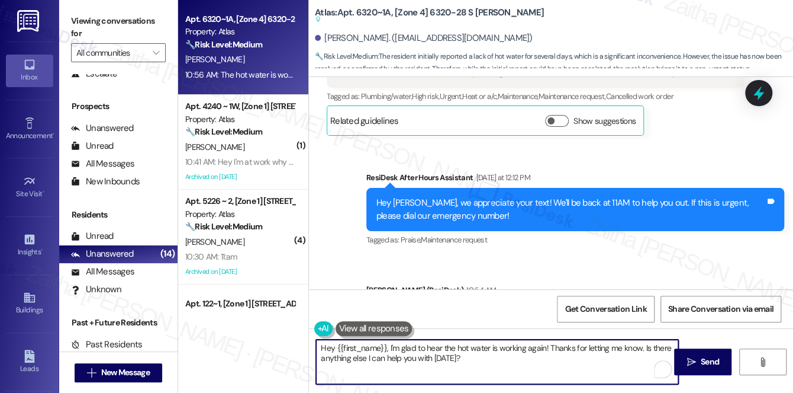
drag, startPoint x: 387, startPoint y: 348, endPoint x: 310, endPoint y: 351, distance: 77.6
click at [310, 351] on div "Hey {{first_name}}, I'm glad to hear the hot water is working again! Thanks for…" at bounding box center [492, 362] width 364 height 46
type textarea "Thank you for lett I'm glad to hear the hot water is working again! Thanks for …"
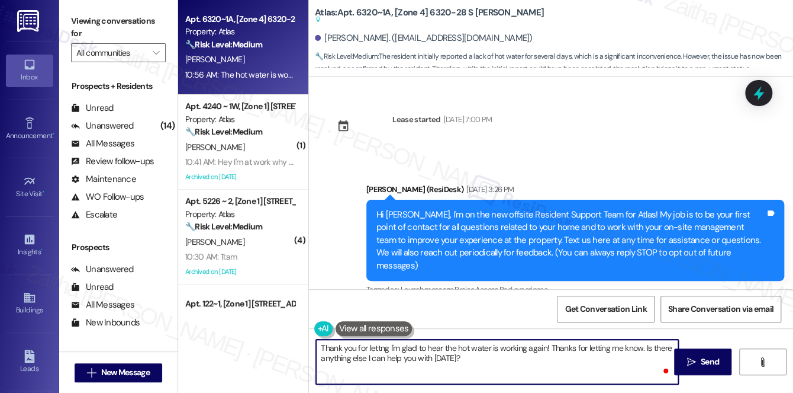
scroll to position [11584, 0]
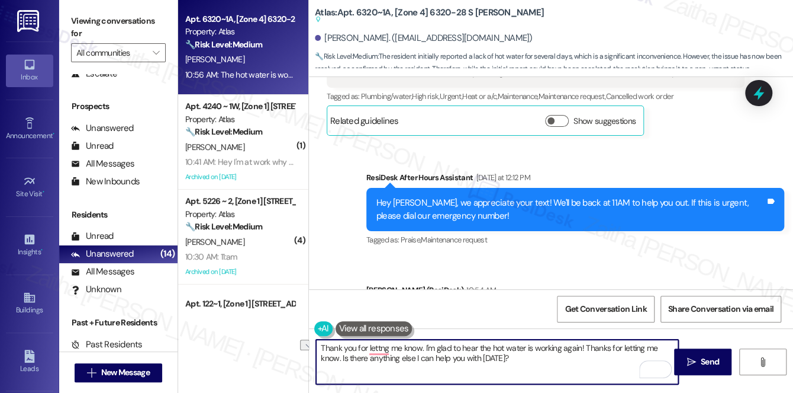
drag, startPoint x: 422, startPoint y: 348, endPoint x: 304, endPoint y: 349, distance: 117.2
click at [304, 349] on div "Apt. 6320~1A, [Zone 4] 6320-28 S [PERSON_NAME] Property: Atlas 🔧 Risk Level: Me…" at bounding box center [485, 196] width 615 height 393
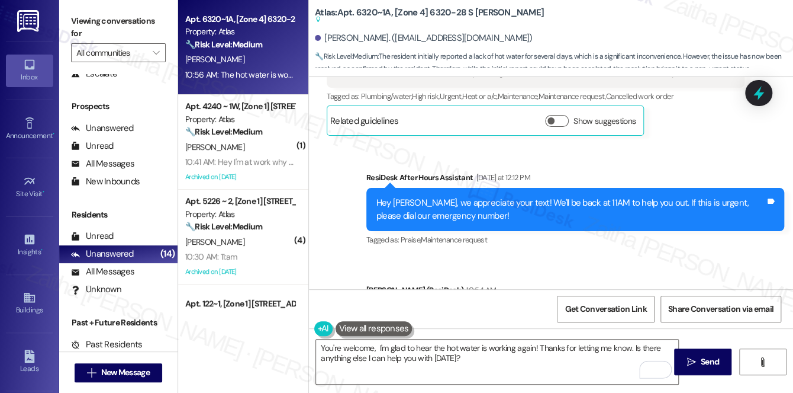
copy div "[PERSON_NAME]"
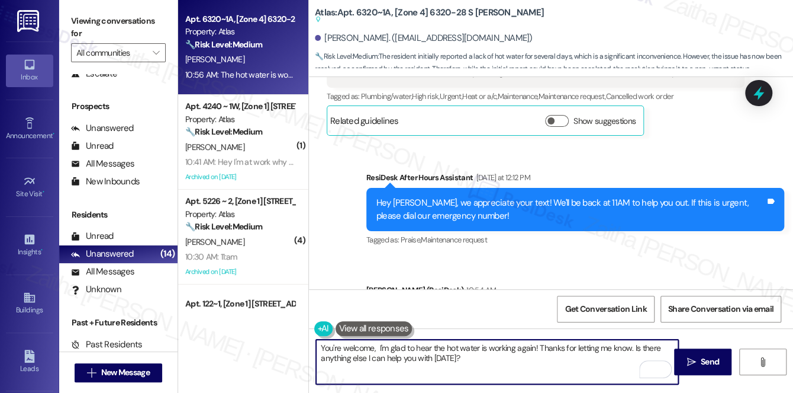
click at [375, 346] on textarea "You're welcome, I'm glad to hear the hot water is working again! Thanks for let…" at bounding box center [497, 361] width 362 height 44
paste textarea "[PERSON_NAME]"
click at [663, 349] on textarea "You're welcome, Rosalyn! I'm glad to hear the hot water is working again! Thank…" at bounding box center [497, 361] width 362 height 44
drag, startPoint x: 665, startPoint y: 353, endPoint x: 515, endPoint y: 361, distance: 150.0
click at [515, 361] on textarea "You're welcome, Rosalyn! I'm glad to hear the hot water is working again! Thank…" at bounding box center [497, 361] width 362 height 44
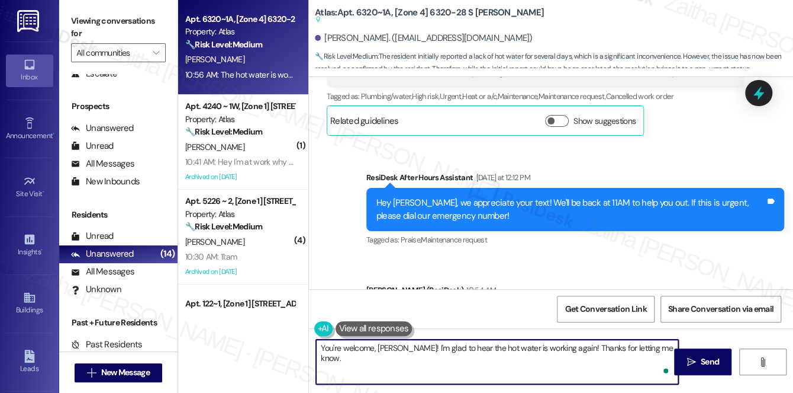
paste textarea "If you need anything else, feel free to reach out. Have a great day!"
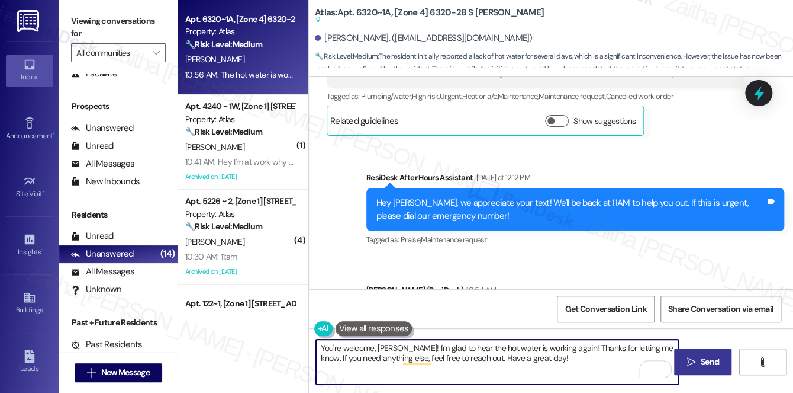
type textarea "You're welcome, Rosalyn! I'm glad to hear the hot water is working again! Thank…"
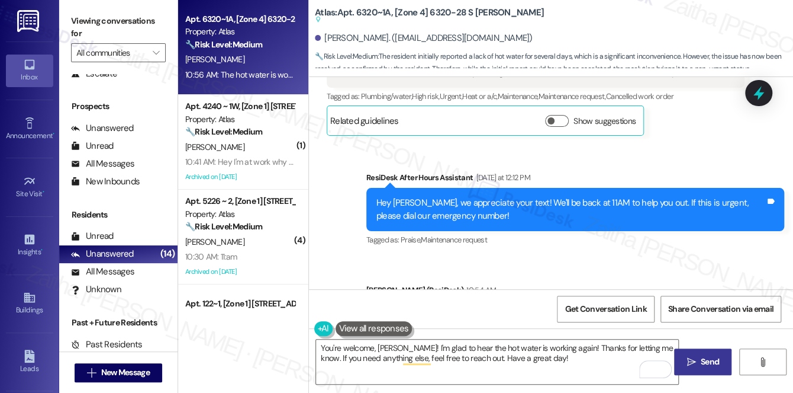
click at [707, 358] on span "Send" at bounding box center [710, 361] width 18 height 12
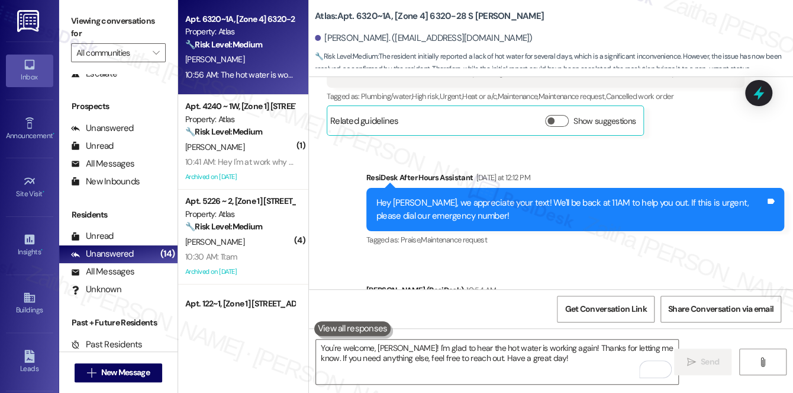
scroll to position [11584, 0]
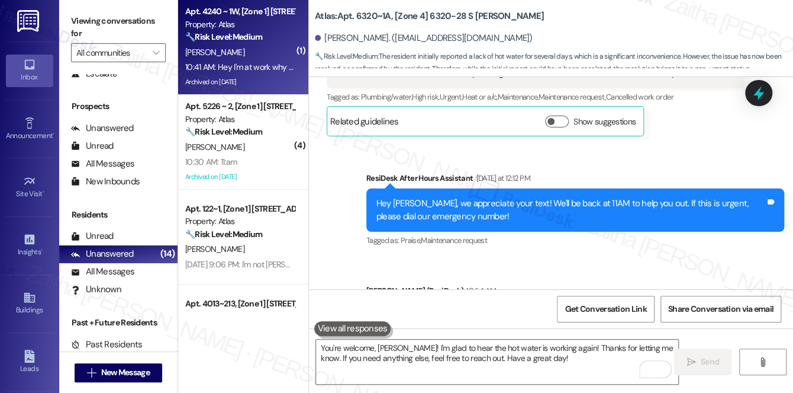
click at [261, 45] on div "K. Singleton" at bounding box center [240, 52] width 112 height 15
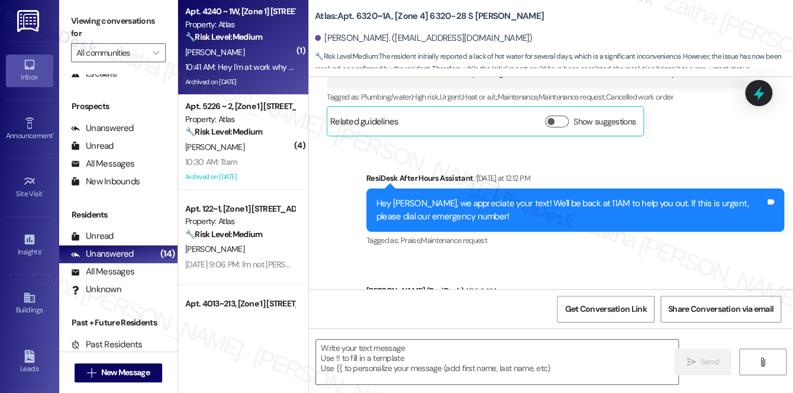
type textarea "Fetching suggested responses. Please feel free to read through the conversation…"
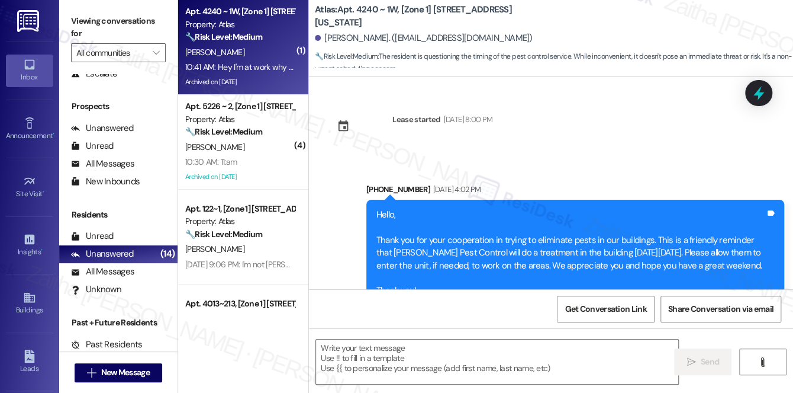
scroll to position [18424, 0]
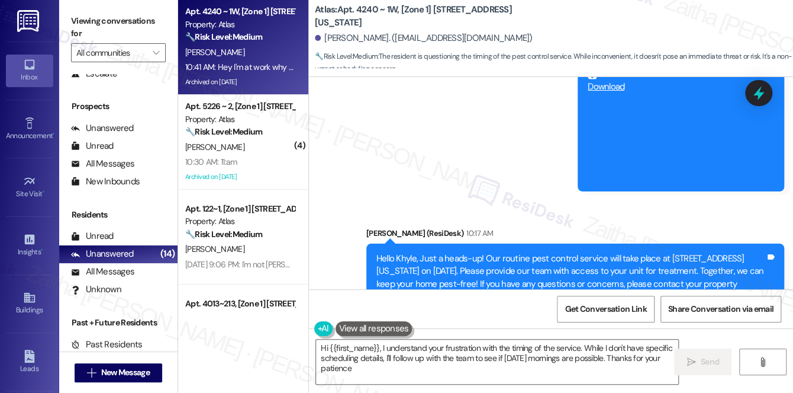
type textarea "Hi {{first_name}}, I understand your frustration with the timing of the service…"
drag, startPoint x: 332, startPoint y: 243, endPoint x: 572, endPoint y: 251, distance: 240.5
click at [572, 381] on div "Hey I'm at work why are these never done on Saturday morning? Tags and notes" at bounding box center [451, 396] width 249 height 30
copy div "Hey I'm at work why are these never done on Saturday morning?"
click at [647, 338] on div "Received via SMS Khyle Singleton 10:41 AM Hey I'm at work why are these never d…" at bounding box center [551, 388] width 484 height 100
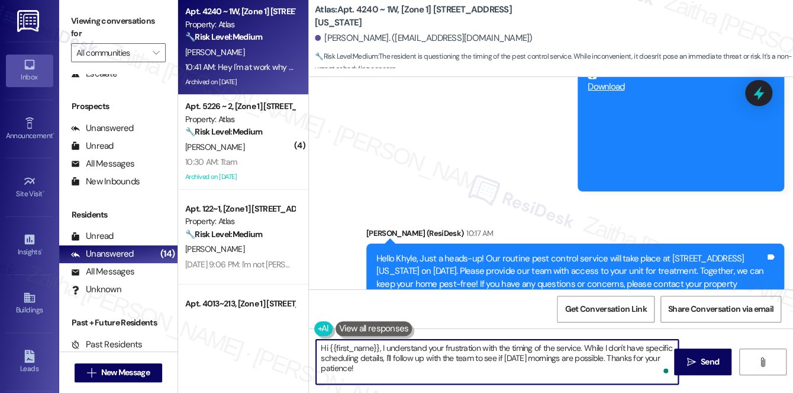
drag, startPoint x: 322, startPoint y: 348, endPoint x: 367, endPoint y: 375, distance: 52.6
click at [367, 375] on textarea "Hi {{first_name}}, I understand your frustration with the timing of the service…" at bounding box center [497, 361] width 362 height 44
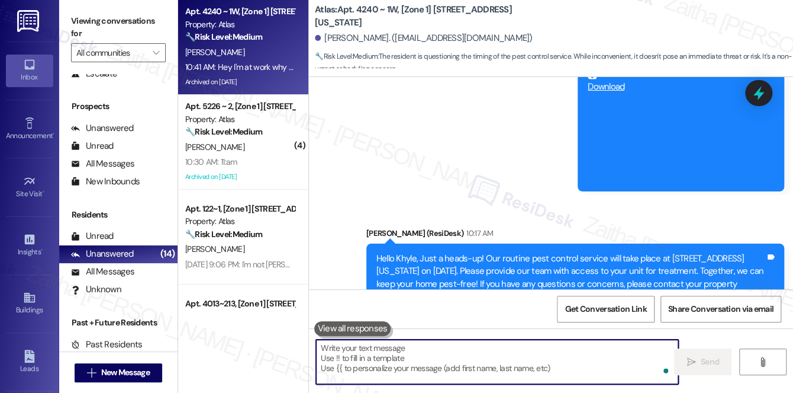
paste textarea "I understand your concern. Pest control for the building is scheduled on the 1s…"
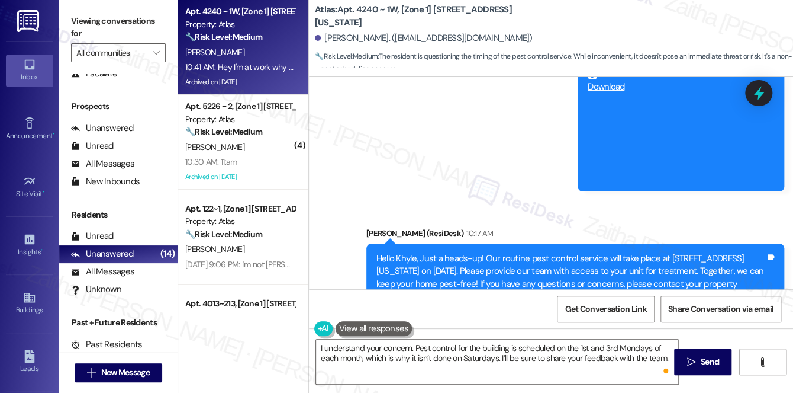
click at [337, 365] on div "Khyle Singleton 10:41 AM" at bounding box center [451, 373] width 249 height 17
copy div "Khyle"
click at [410, 346] on textarea "I understand your concern. Pest control for the building is scheduled on the 1s…" at bounding box center [497, 361] width 362 height 44
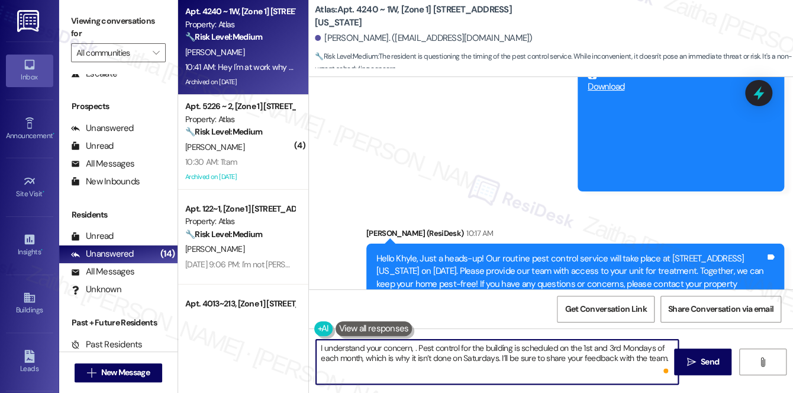
paste textarea "Khyle"
click at [495, 348] on textarea "I understand your concern, Khyle. Pest control for the building is scheduled on…" at bounding box center [497, 361] width 362 height 44
drag, startPoint x: 545, startPoint y: 355, endPoint x: 551, endPoint y: 369, distance: 15.6
click at [551, 369] on textarea "I understand your concern, Khyle. Pest control for your building is scheduled o…" at bounding box center [497, 361] width 362 height 44
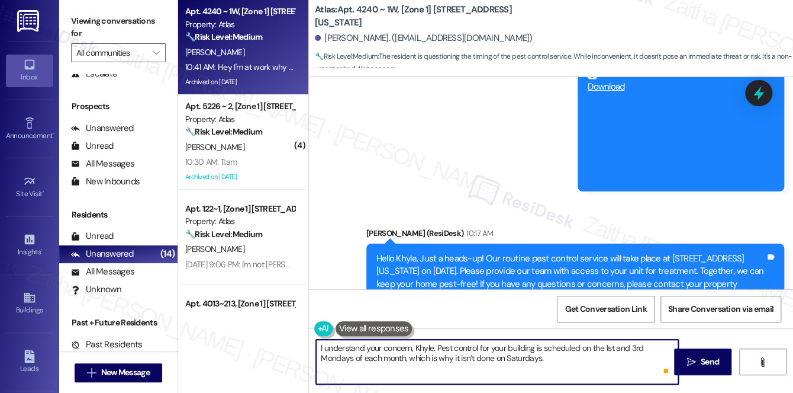
paste textarea "I’ll make note of your feedback."
type textarea "I understand your concern, Khyle. Pest control for your building is scheduled o…"
click at [364, 368] on textarea "I understand your concern, Khyle. Pest control for your building is scheduled o…" at bounding box center [497, 361] width 362 height 44
click at [442, 351] on textarea "I understand your concern, Khyle. Pest control for your building is scheduled o…" at bounding box center [497, 361] width 362 height 44
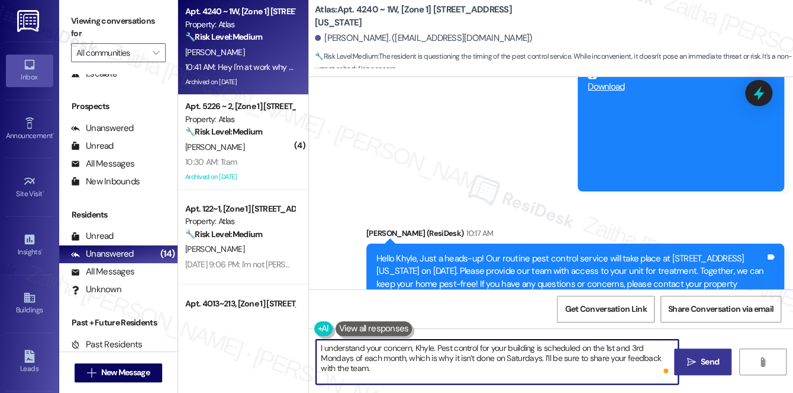
click at [709, 363] on span "Send" at bounding box center [710, 361] width 18 height 12
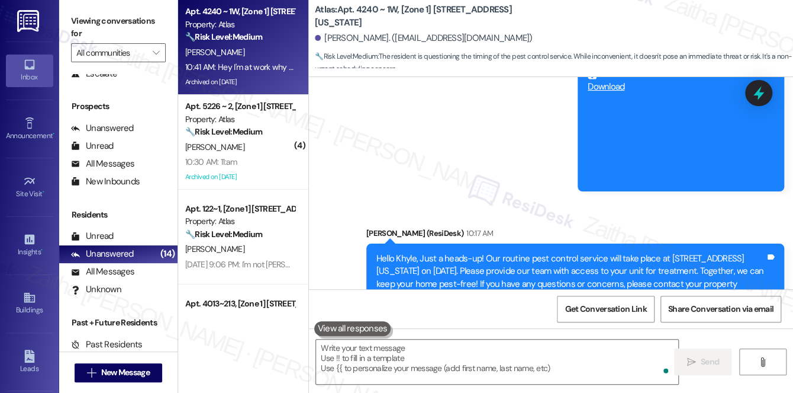
scroll to position [18424, 0]
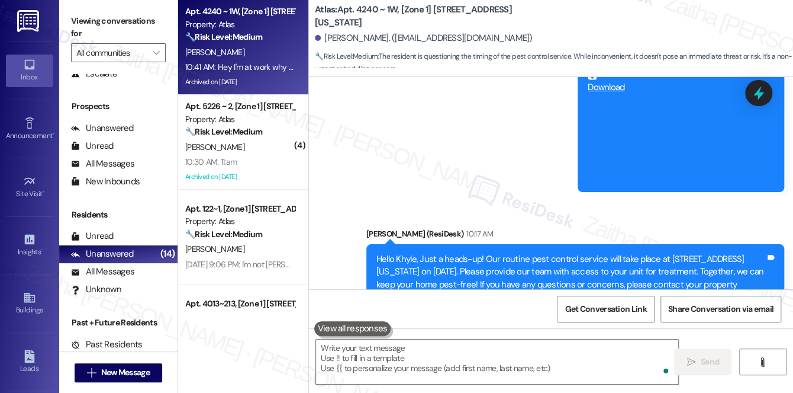
drag, startPoint x: 335, startPoint y: 246, endPoint x: 569, endPoint y: 257, distance: 234.7
click at [569, 382] on div "Hey I'm at work why are these never done on Saturday morning? Tags and notes" at bounding box center [451, 397] width 249 height 30
copy div "Hey I'm at work why are these never done on Saturday morning"
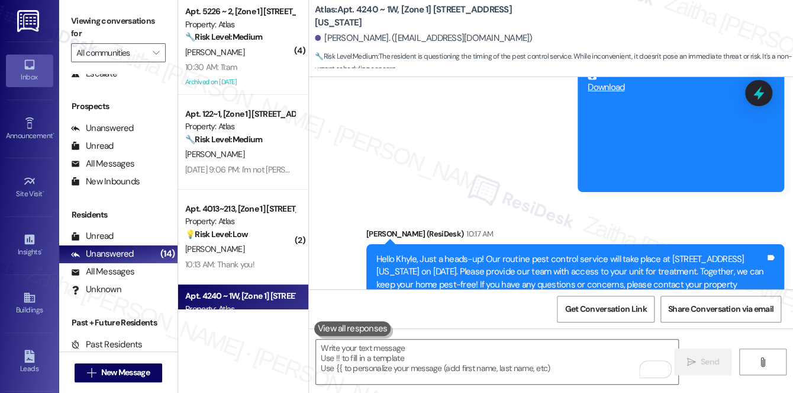
click at [593, 227] on div "Sarah (ResiDesk) 10:17 AM" at bounding box center [576, 235] width 418 height 17
click at [769, 94] on div at bounding box center [759, 93] width 36 height 34
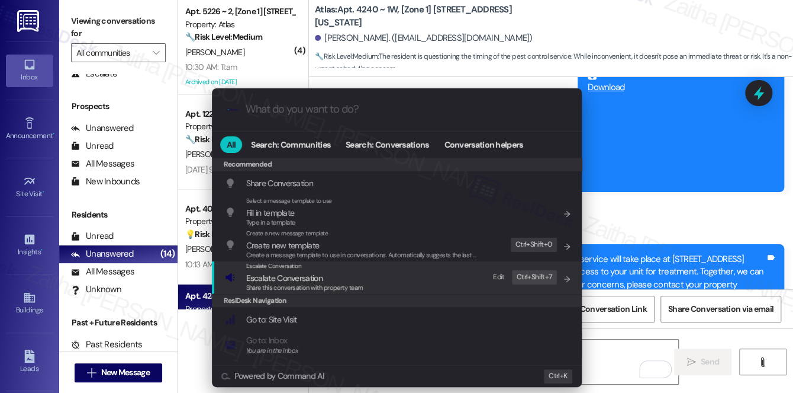
click at [254, 278] on span "Escalate Conversation" at bounding box center [284, 277] width 76 height 11
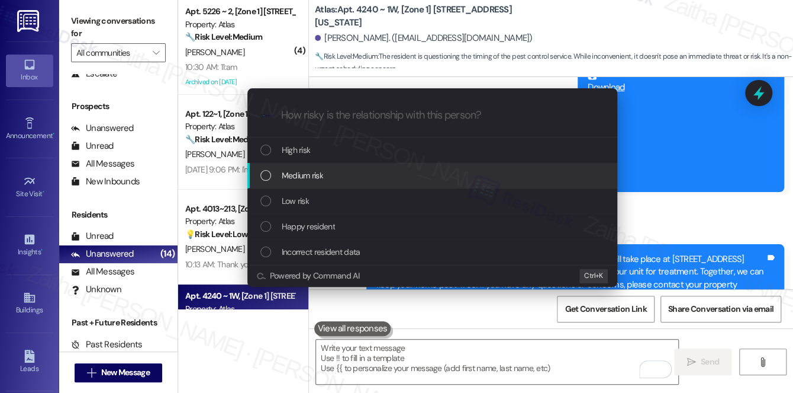
click at [298, 179] on span "Medium risk" at bounding box center [302, 175] width 41 height 13
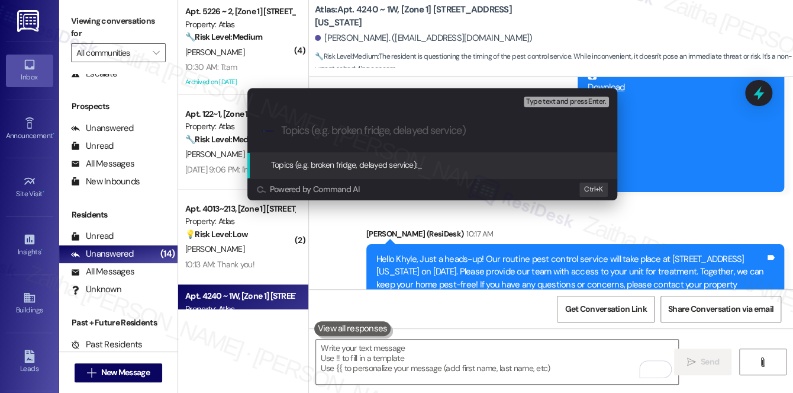
paste input "Pest Control Routine Servic"
paste input "Pest Control Scheduling"
type input "Pest Control Routine Service - Pest Control Scheduling"
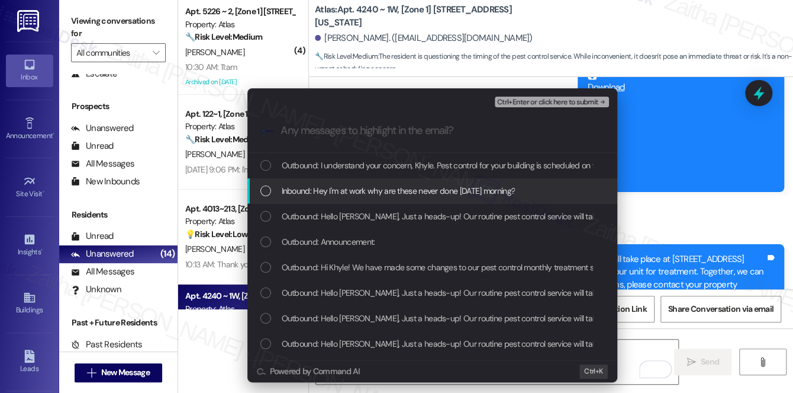
click at [445, 192] on span "Inbound: Hey I'm at work why are these never done on Saturday morning?" at bounding box center [399, 190] width 234 height 13
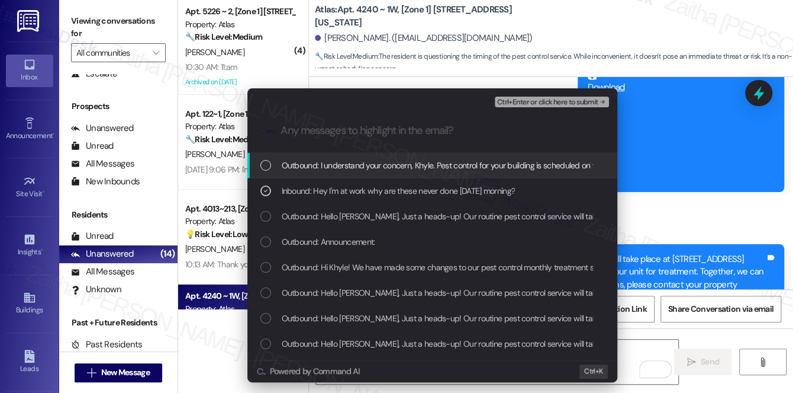
click at [524, 104] on span "Ctrl+Enter or click here to submit" at bounding box center [547, 102] width 101 height 8
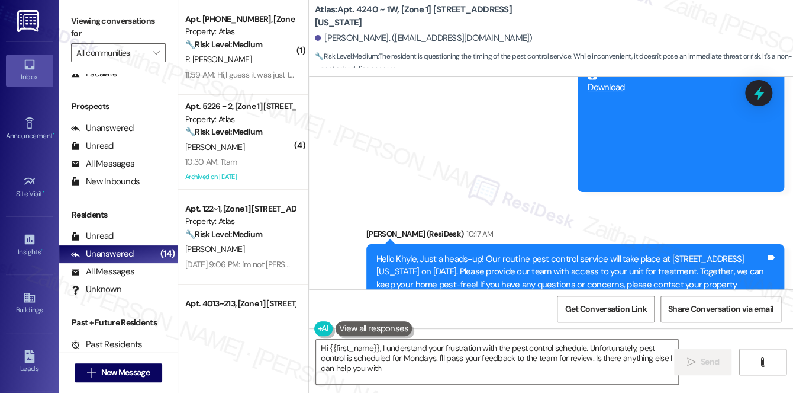
type textarea "Hi {{first_name}}, I understand your frustration with the pest control schedule…"
click at [560, 339] on div "Received via SMS Khyle Singleton 10:41 AM Hey I'm at work why are these never d…" at bounding box center [551, 389] width 484 height 100
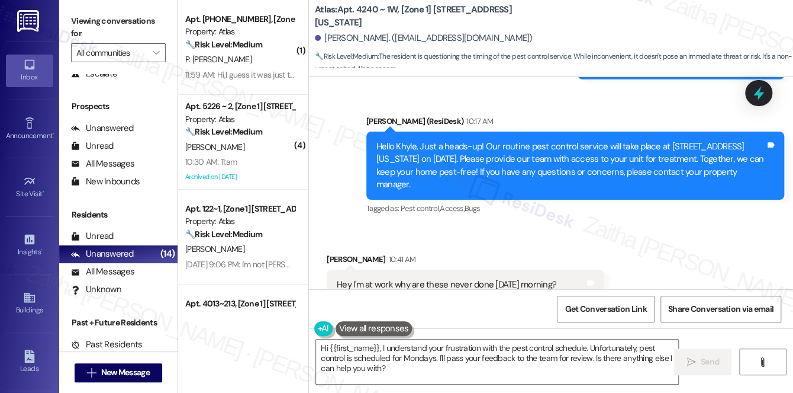
scroll to position [18483, 0]
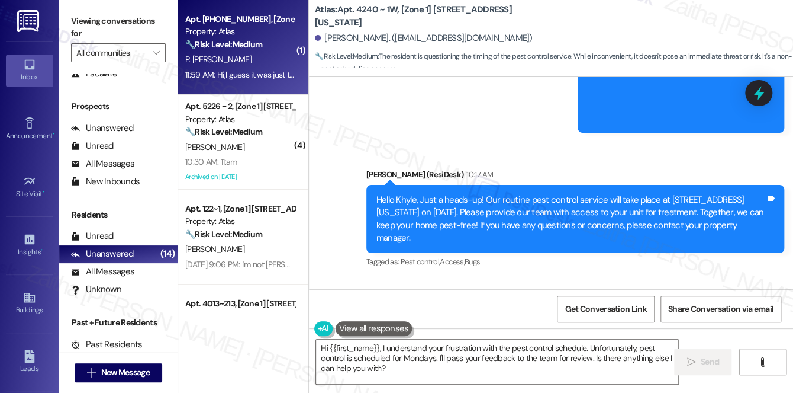
click at [261, 60] on div "P. Wilbert Cha" at bounding box center [240, 59] width 112 height 15
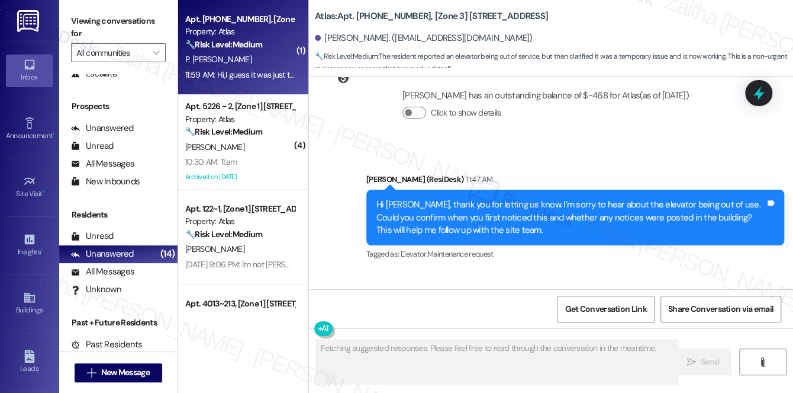
scroll to position [2461, 0]
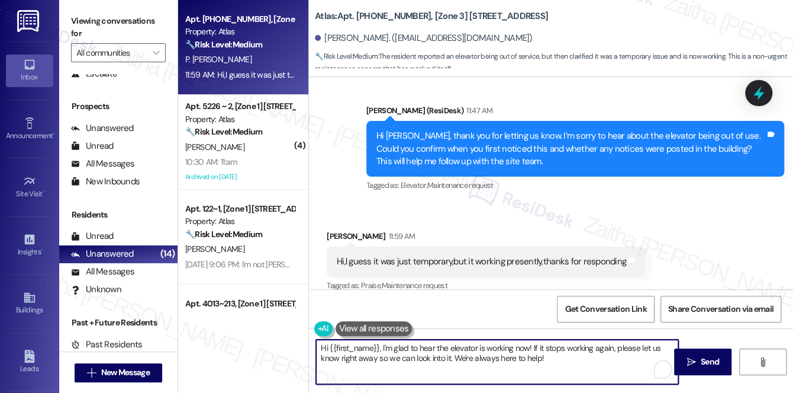
click at [322, 346] on textarea "Hi {{first_name}}, I'm glad to hear the elevator is working now! If it stops wo…" at bounding box center [497, 361] width 362 height 44
click at [427, 345] on textarea "You're welcome, {{first_name}}, I'm glad to hear the elevator is working now! I…" at bounding box center [497, 361] width 362 height 44
type textarea "You're welcome, {{first_name}}. I'm glad to hear the elevator is working now! I…"
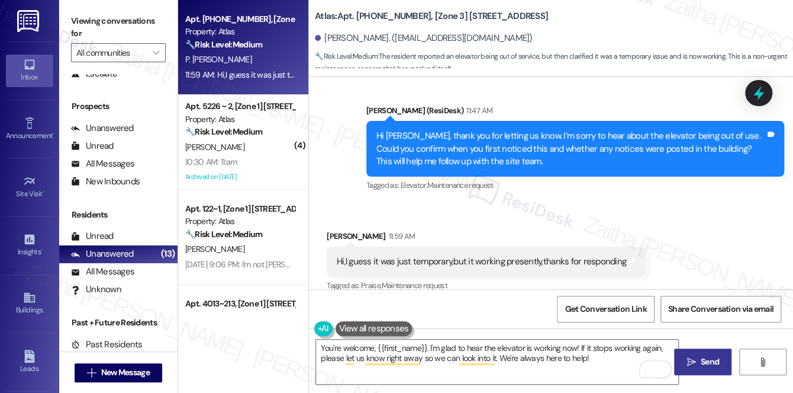
click at [715, 362] on span "Send" at bounding box center [710, 361] width 18 height 12
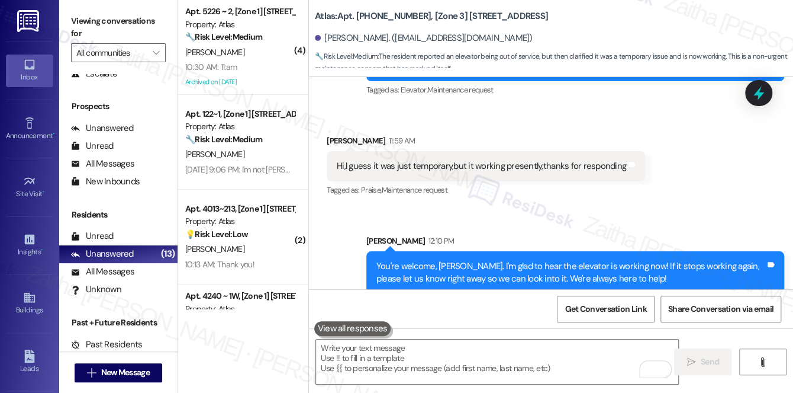
scroll to position [2557, 0]
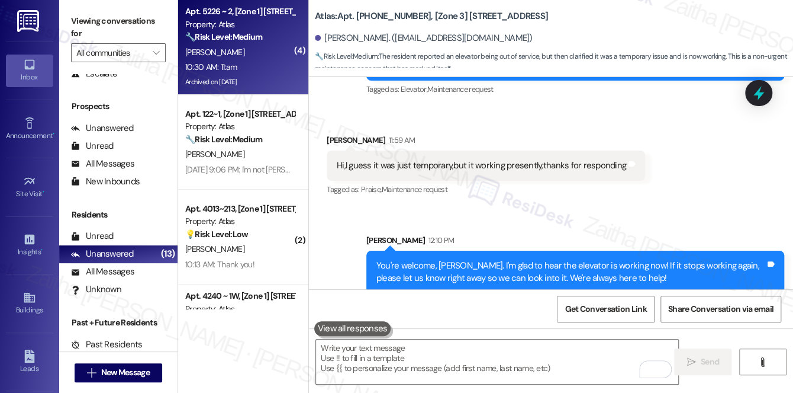
click at [261, 62] on div "10:30 AM: 11:am 10:30 AM: 11:am" at bounding box center [240, 67] width 112 height 15
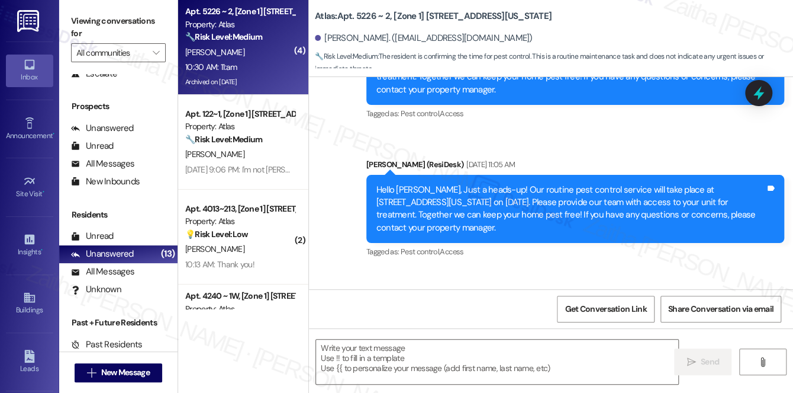
type textarea "Fetching suggested responses. Please feel free to read through the conversation…"
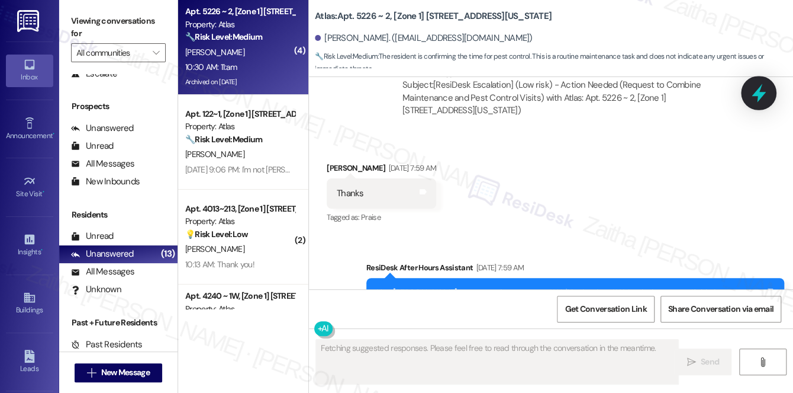
scroll to position [8927, 0]
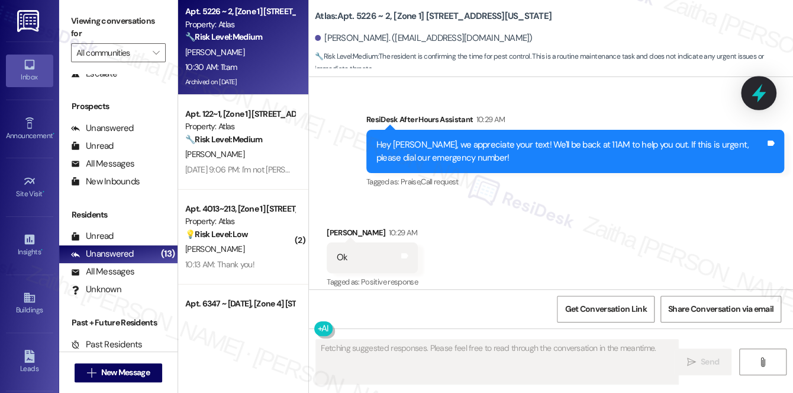
click at [761, 90] on icon at bounding box center [759, 93] width 20 height 20
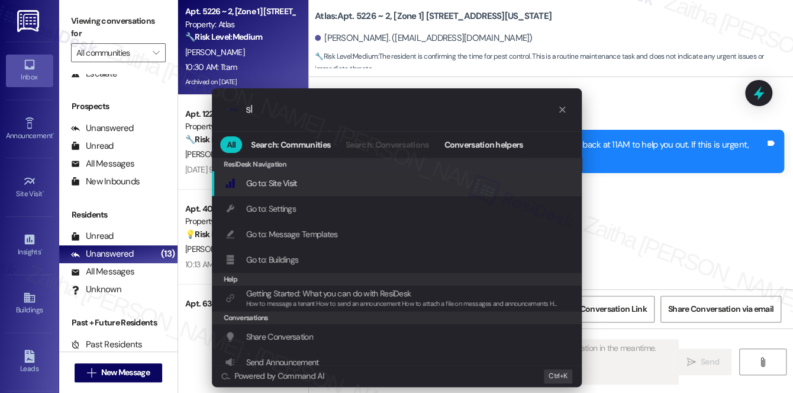
type input "sla"
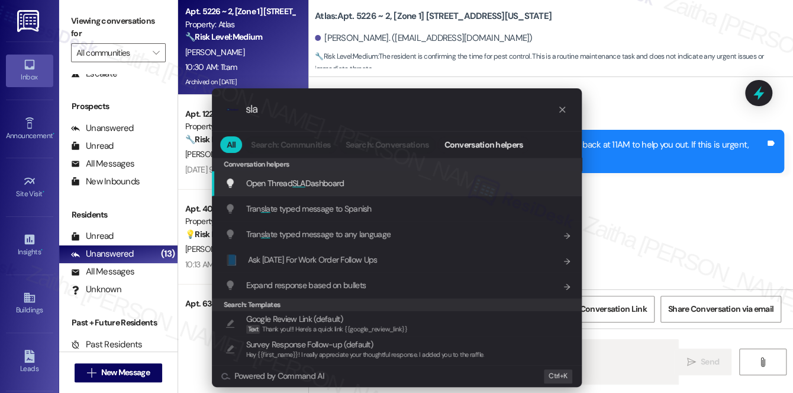
type textarea "Hi {{first_name}}, I"
type input "sla"
click at [311, 180] on span "Open Thread SLA Dashboard" at bounding box center [295, 183] width 98 height 11
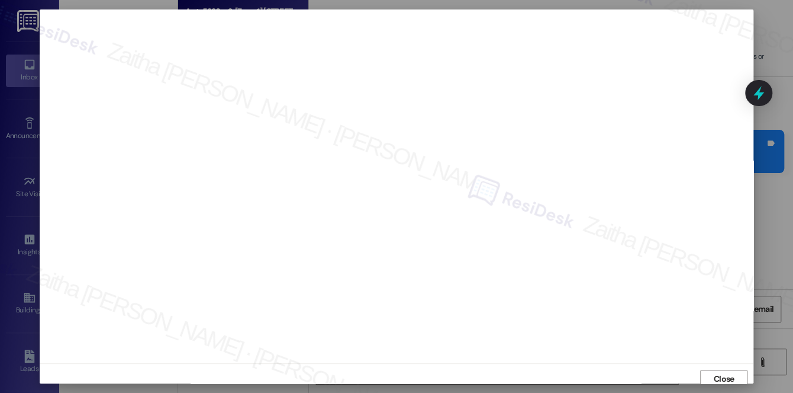
scroll to position [5, 0]
click at [725, 375] on span "Close" at bounding box center [724, 374] width 21 height 12
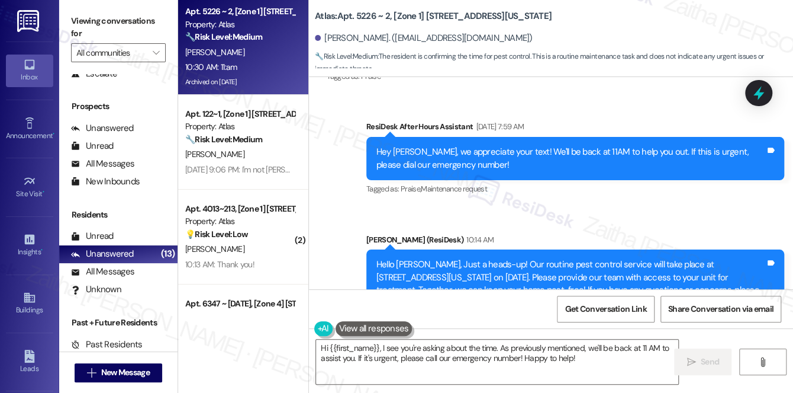
scroll to position [8551, 0]
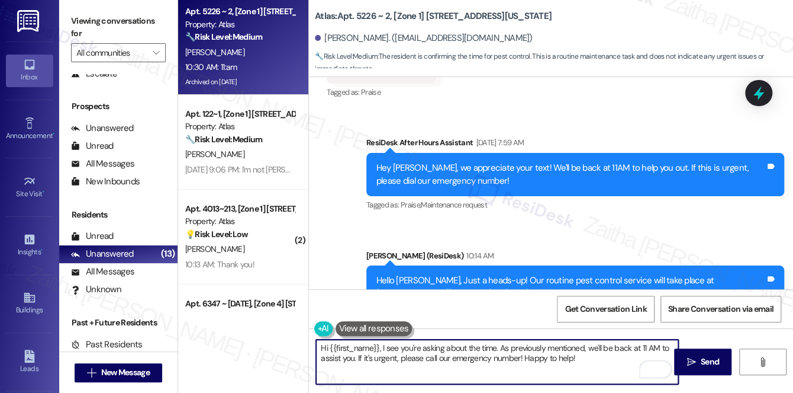
drag, startPoint x: 499, startPoint y: 346, endPoint x: 575, endPoint y: 363, distance: 78.3
click at [575, 363] on textarea "Hi {{first_name}}, I see you're asking about the time. As previously mentioned,…" at bounding box center [497, 361] width 362 height 44
type textarea "Hi {{first_name}}, I see you're asking about the time. Our pest control can com…"
drag, startPoint x: 320, startPoint y: 345, endPoint x: 605, endPoint y: 362, distance: 285.9
click at [603, 364] on textarea "Hi {{first_name}}, I see you're asking about the time. Our pest control can com…" at bounding box center [497, 361] width 362 height 44
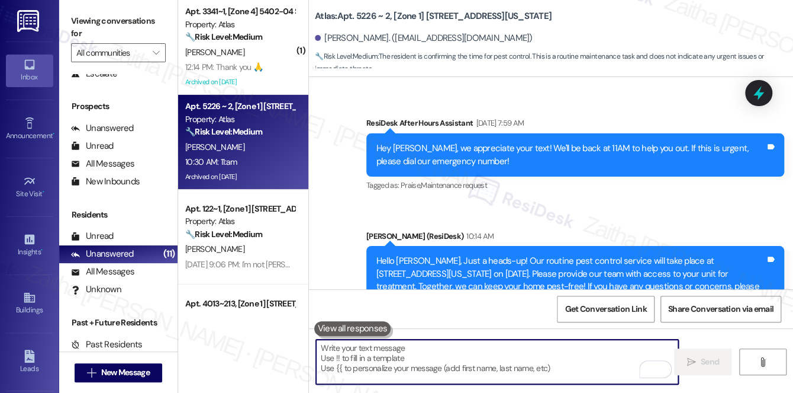
scroll to position [8605, 0]
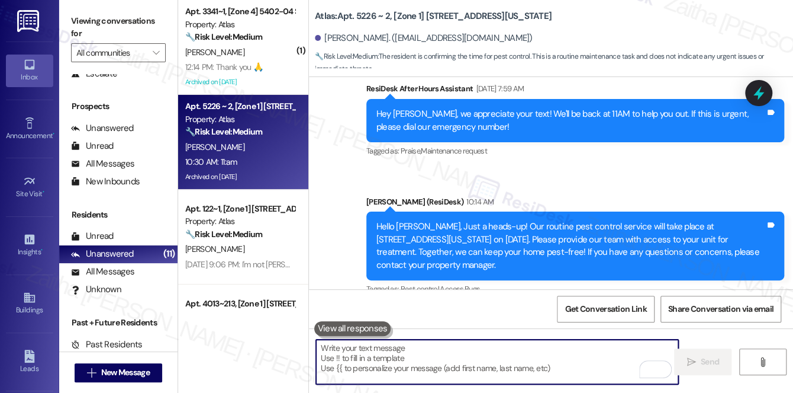
paste textarea "neutral and informative?"
type textarea "neutral and informative?"
paste textarea "Hi {{first_name}}, pest control visits can take place anytime throughout the da…"
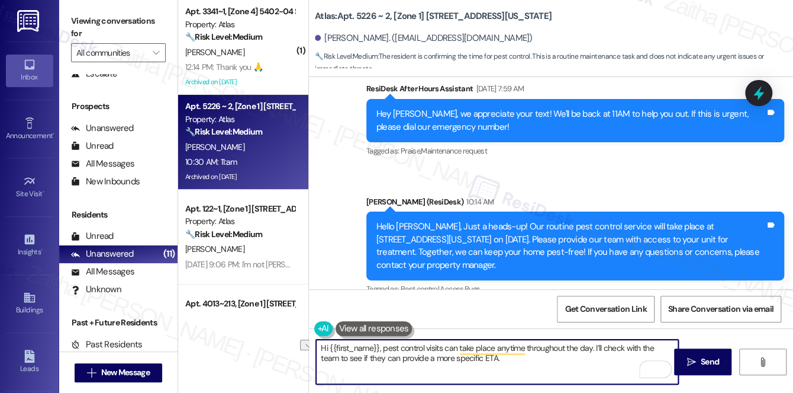
drag, startPoint x: 381, startPoint y: 346, endPoint x: 311, endPoint y: 351, distance: 70.0
click at [311, 351] on div "Hi {{first_name}}, pest control visits can take place anytime throughout the da…" at bounding box center [492, 362] width 364 height 46
paste textarea "I see you’re asking about the timing."
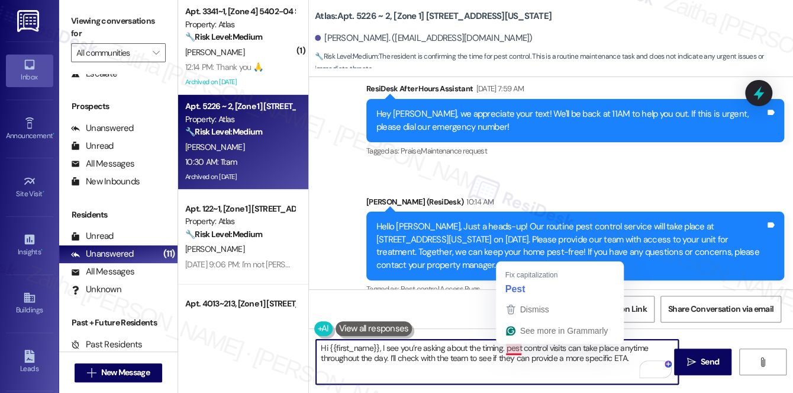
click at [517, 352] on textarea "Hi {{first_name}}, I see you’re asking about the timing. pest control visits ca…" at bounding box center [497, 361] width 362 height 44
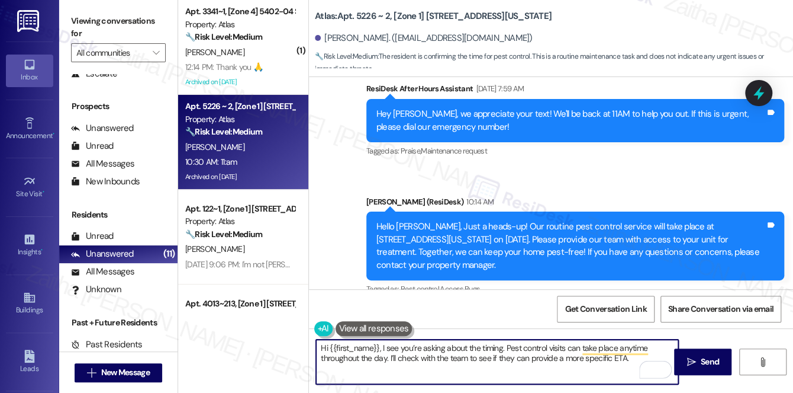
type textarea "Hi {{first_name}}, I see you’re asking about the timing. Pest control visits ca…"
click at [371, 332] on button at bounding box center [374, 328] width 77 height 15
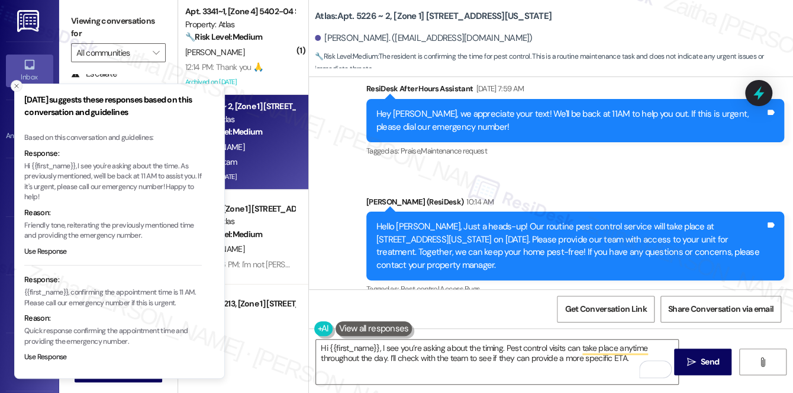
click at [15, 86] on line "Close toast" at bounding box center [17, 86] width 4 height 4
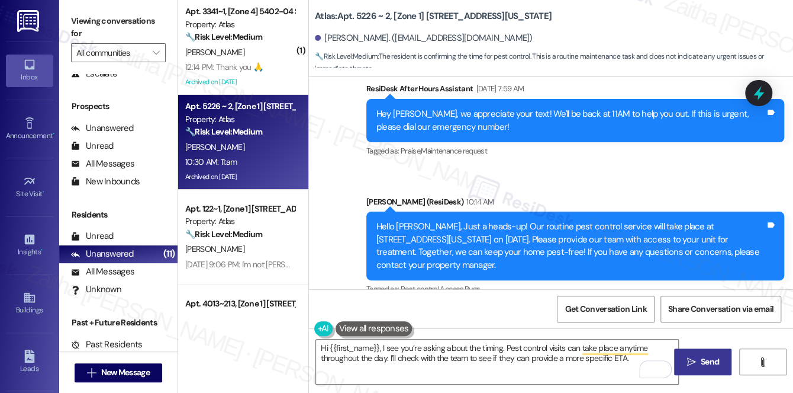
click at [702, 362] on span "Send" at bounding box center [710, 361] width 18 height 12
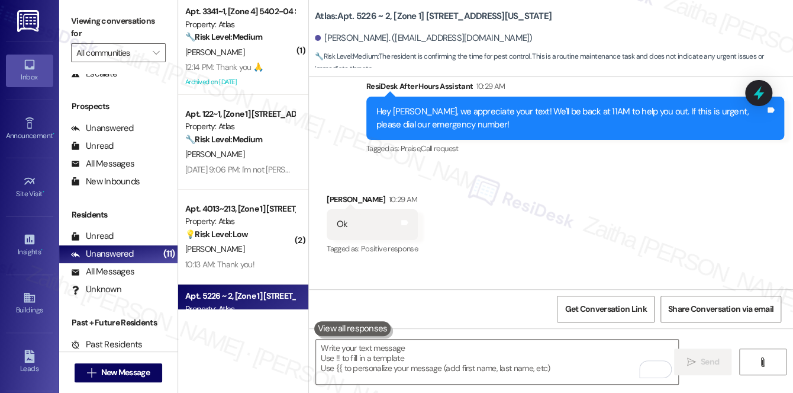
scroll to position [9023, 0]
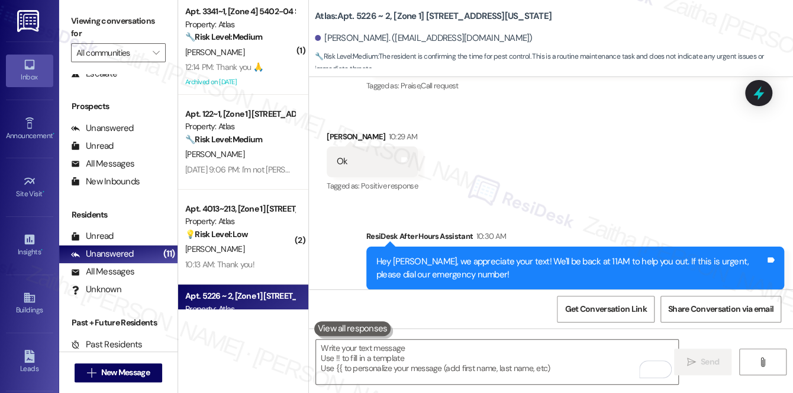
drag, startPoint x: 756, startPoint y: 97, endPoint x: 724, endPoint y: 114, distance: 36.3
click at [755, 97] on icon at bounding box center [758, 92] width 15 height 15
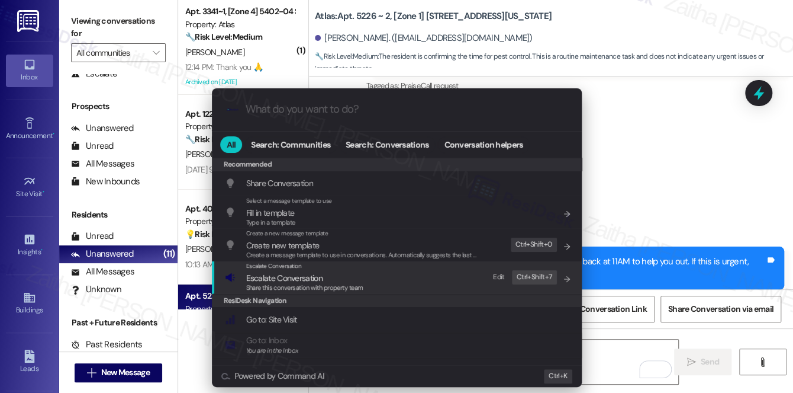
click at [298, 279] on span "Escalate Conversation" at bounding box center [284, 277] width 76 height 11
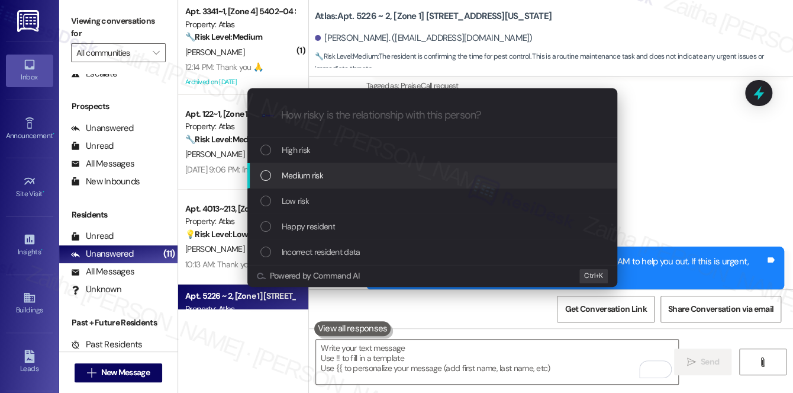
click at [311, 174] on span "Medium risk" at bounding box center [302, 175] width 41 height 13
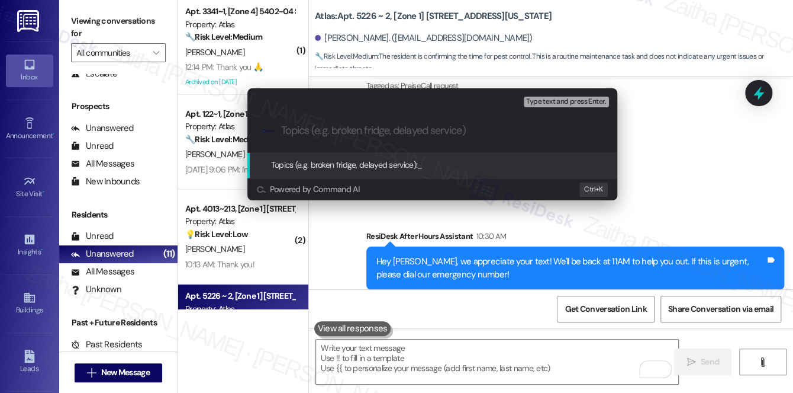
paste input "Pest Control Routine Servic"
paste input "ETA for Pest Control Visit"
type input "Pest Control Routine Service - ETA for Pest Control Visit"
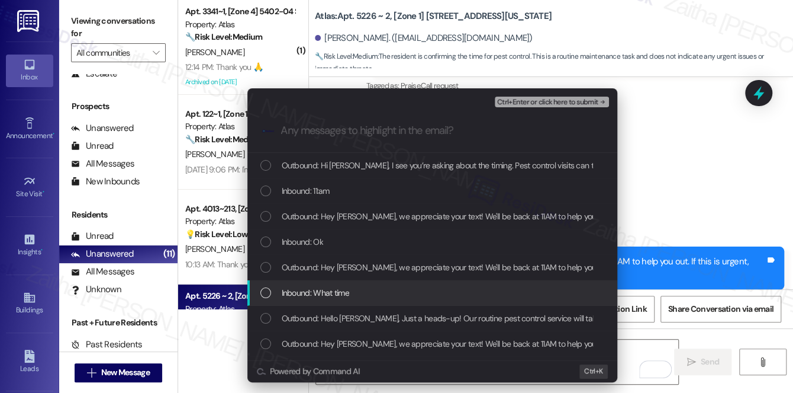
click at [395, 284] on div "Inbound: What time" at bounding box center [432, 292] width 370 height 25
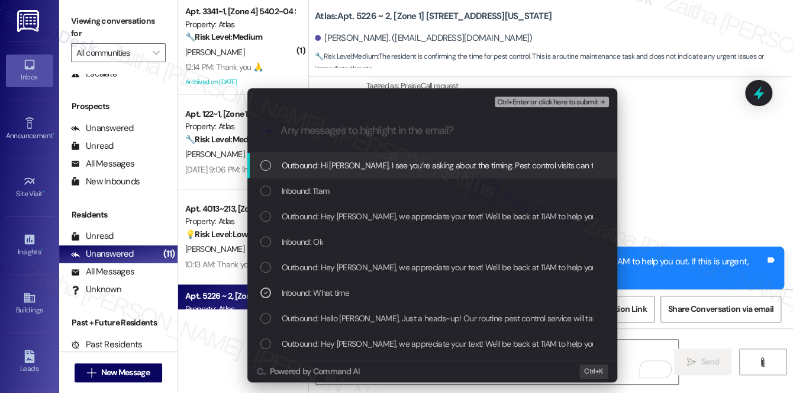
click at [556, 102] on span "Ctrl+Enter or click here to submit" at bounding box center [547, 102] width 101 height 8
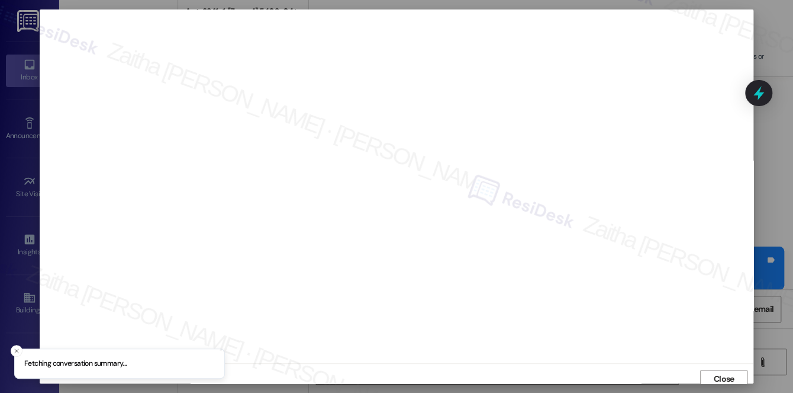
scroll to position [5, 0]
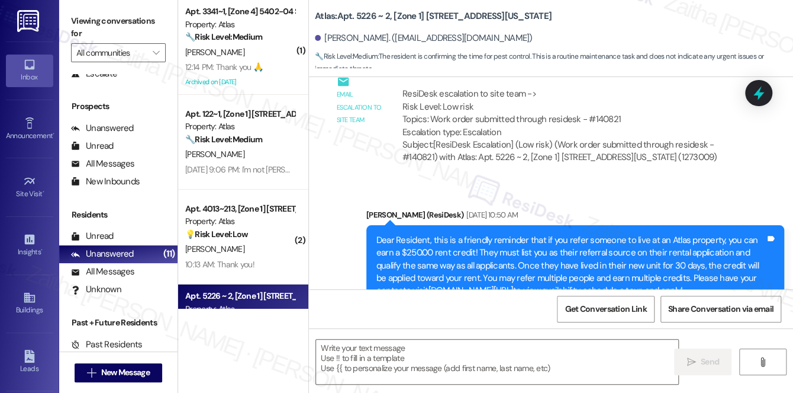
type textarea "Fetching suggested responses. Please feel free to read through the conversation…"
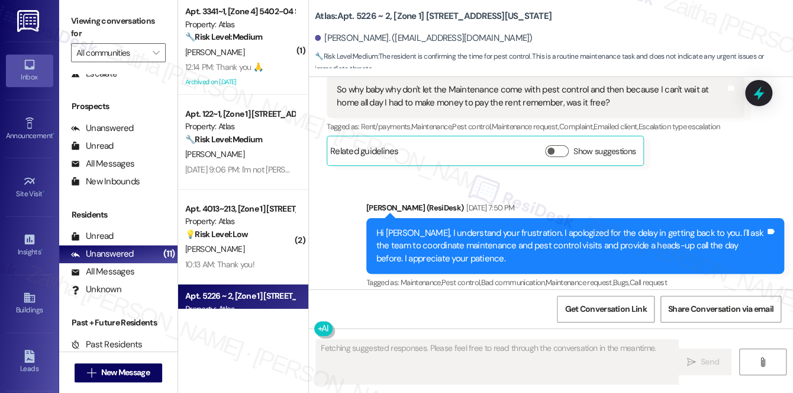
scroll to position [8944, 0]
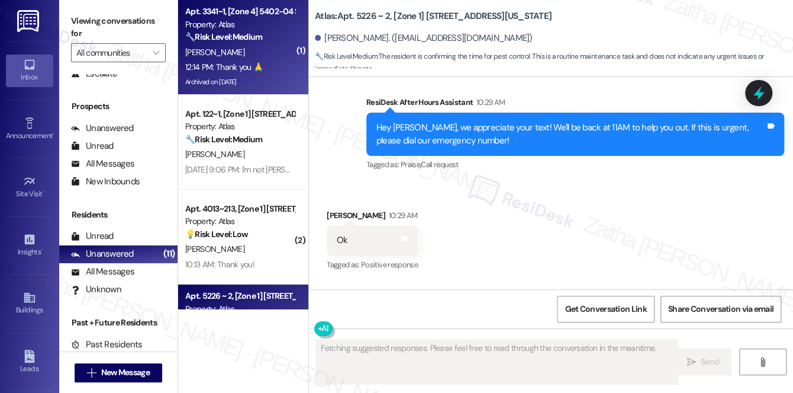
click at [252, 78] on div "Archived on [DATE]" at bounding box center [240, 82] width 112 height 15
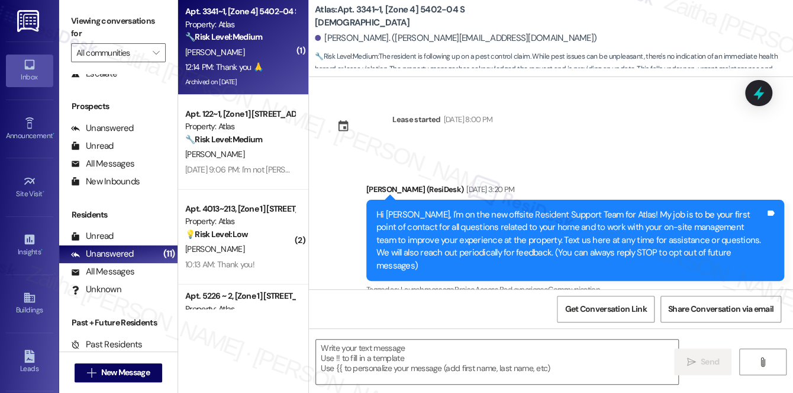
scroll to position [11710, 0]
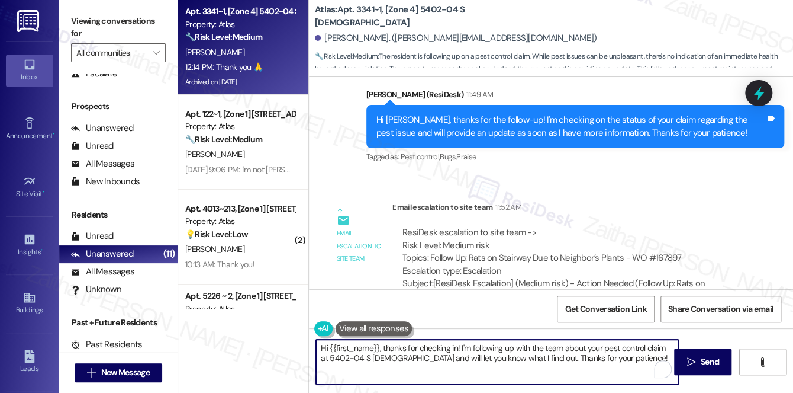
drag, startPoint x: 319, startPoint y: 349, endPoint x: 633, endPoint y: 369, distance: 315.0
click at [633, 369] on textarea "Hi {{first_name}}, thanks for checking in! I'm following up with the team about…" at bounding box center [497, 361] width 362 height 44
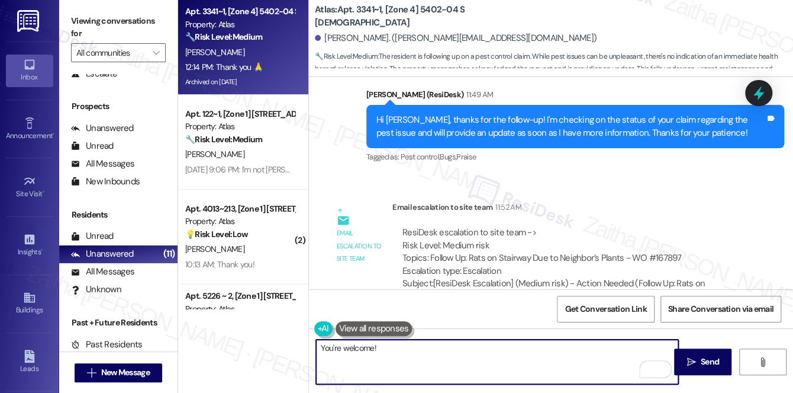
scroll to position [11657, 0]
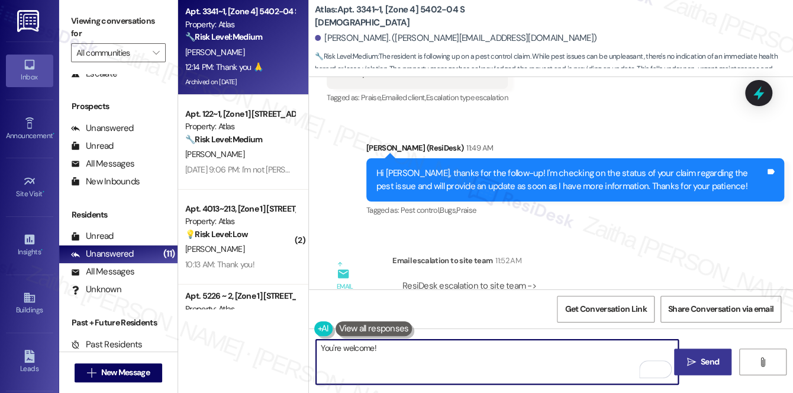
type textarea "You're welcome!"
click at [721, 355] on span "Send" at bounding box center [710, 361] width 23 height 12
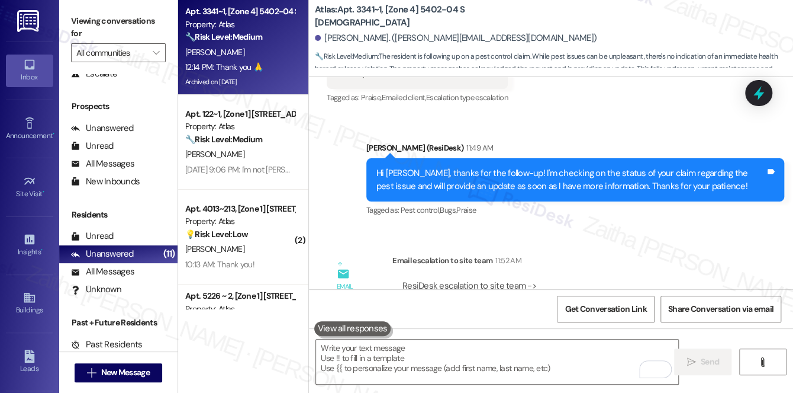
scroll to position [11710, 0]
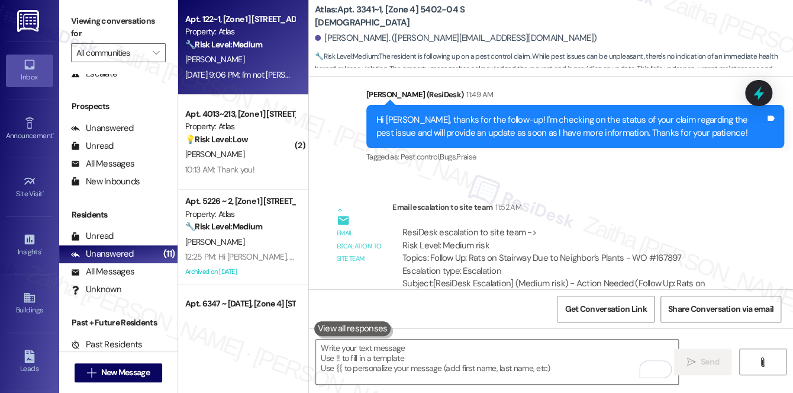
click at [278, 62] on div "M. Spencer" at bounding box center [240, 59] width 112 height 15
type textarea "Fetching suggested responses. Please feel free to read through the conversation…"
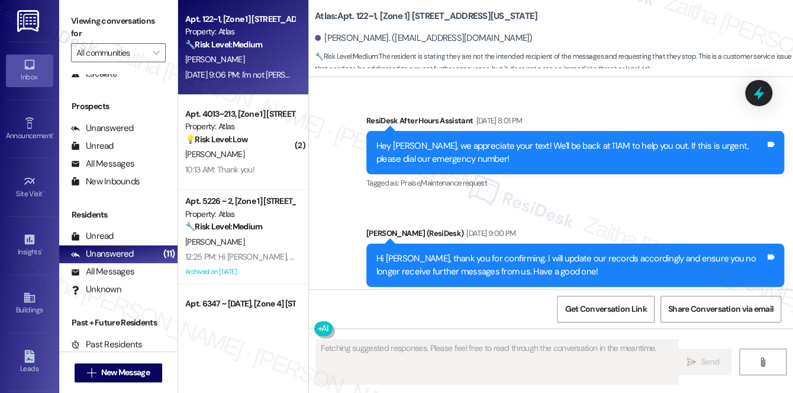
scroll to position [2276, 0]
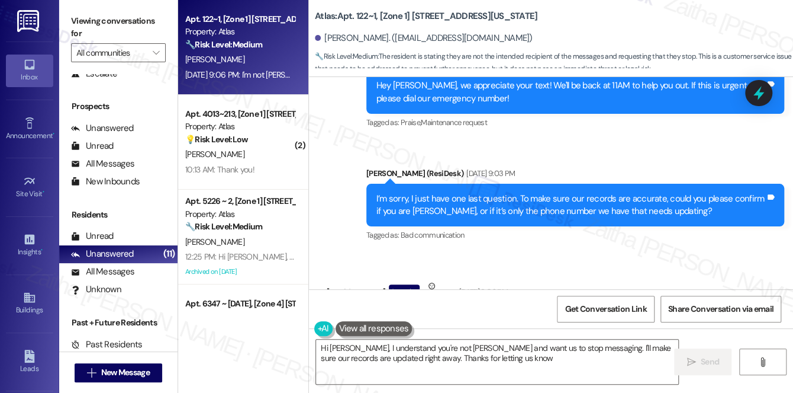
type textarea "Hi Raj, I understand you're not Marvin and want us to stop messaging. I'll make…"
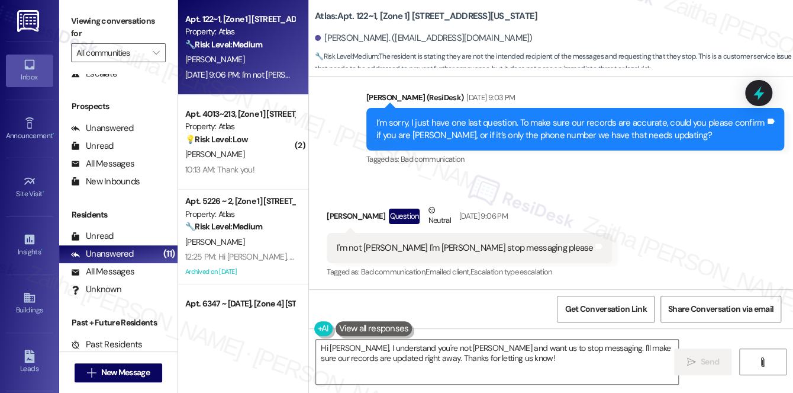
scroll to position [2422, 0]
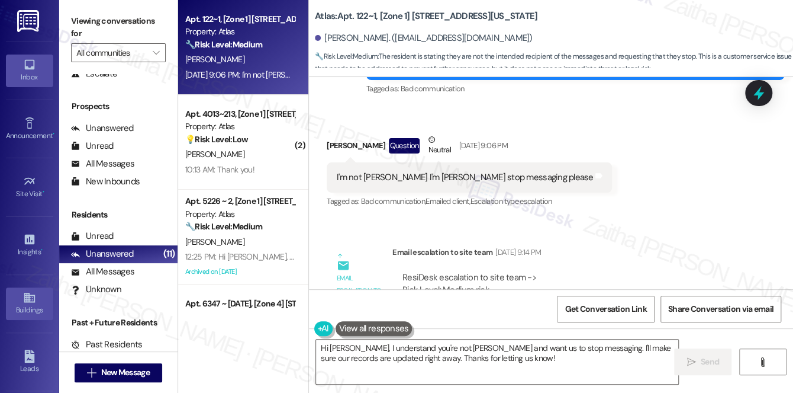
click at [19, 307] on div "Buildings" at bounding box center [29, 310] width 59 height 12
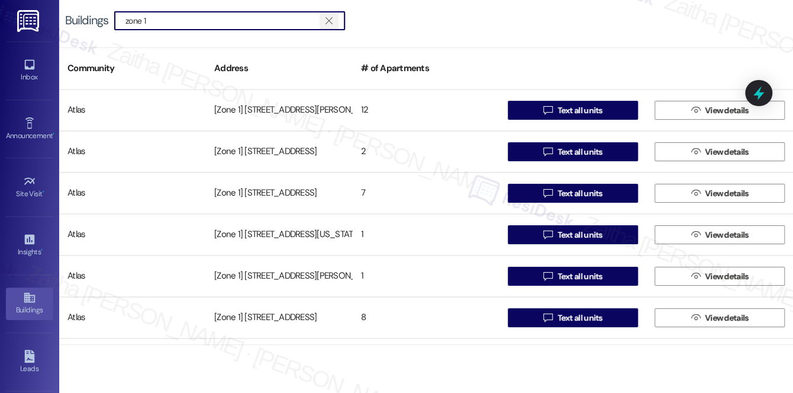
type input "zone 1"
click at [329, 19] on icon "" at bounding box center [329, 20] width 7 height 9
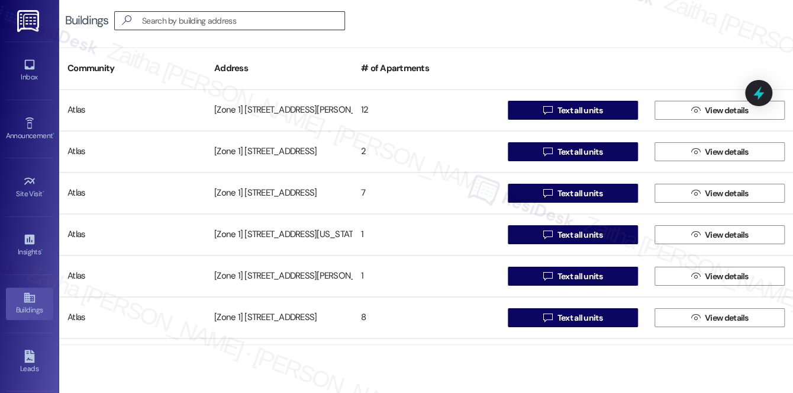
click at [459, 27] on div "Buildings " at bounding box center [426, 20] width 734 height 41
click at [14, 71] on div "Inbox" at bounding box center [29, 77] width 59 height 12
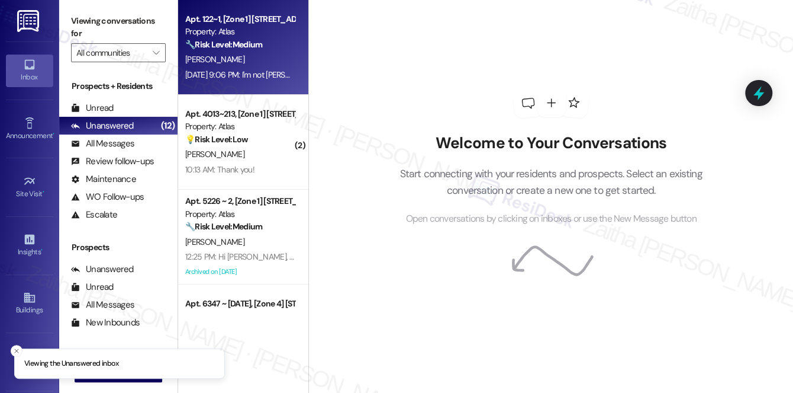
click at [261, 54] on div "M. Spencer" at bounding box center [240, 59] width 112 height 15
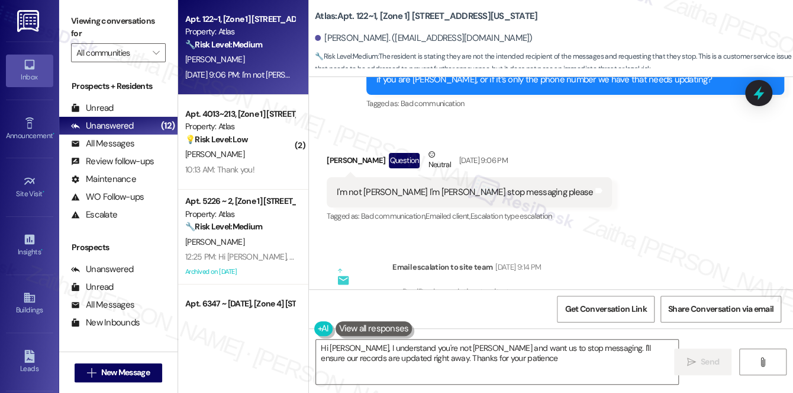
type textarea "Hi Raj, I understand you're not Marvin and want us to stop messaging. I'll ensu…"
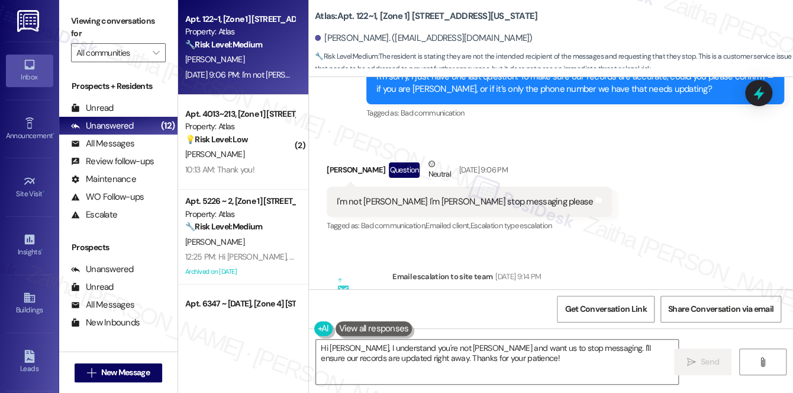
scroll to position [2422, 0]
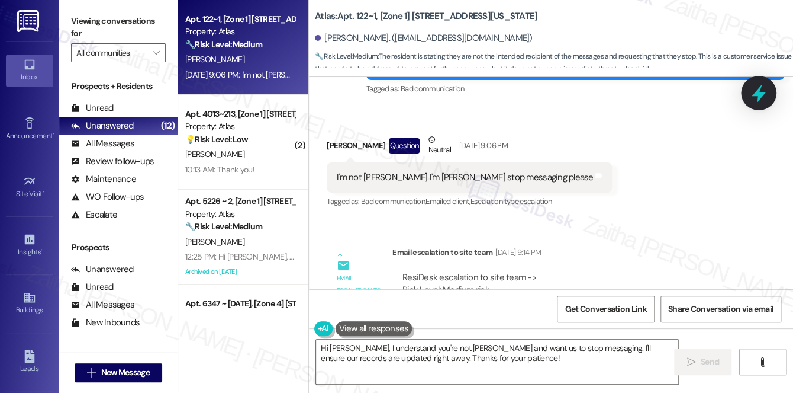
click at [758, 93] on icon at bounding box center [759, 93] width 14 height 18
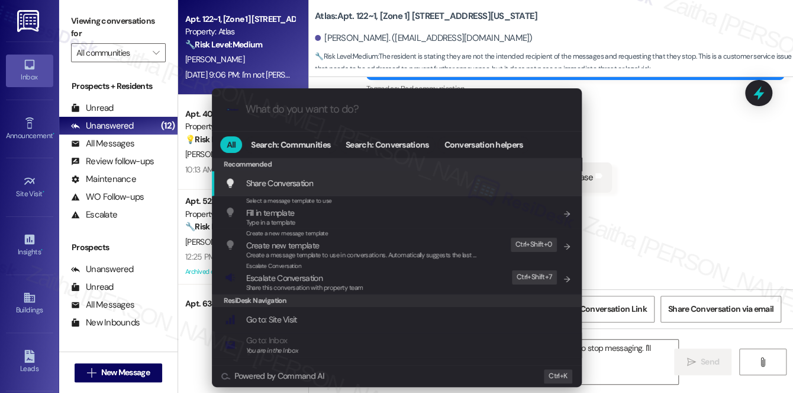
click at [695, 166] on div ".cls-1{fill:#0a055f;}.cls-2{fill:#0cc4c4;} resideskLogoBlueOrange All Search: C…" at bounding box center [396, 196] width 793 height 393
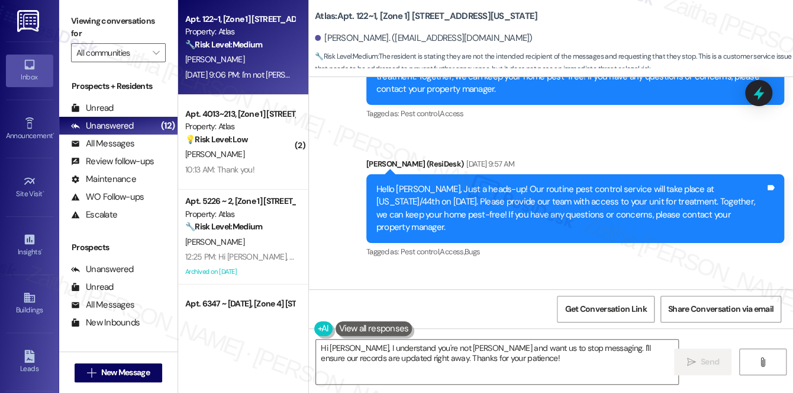
scroll to position [953, 0]
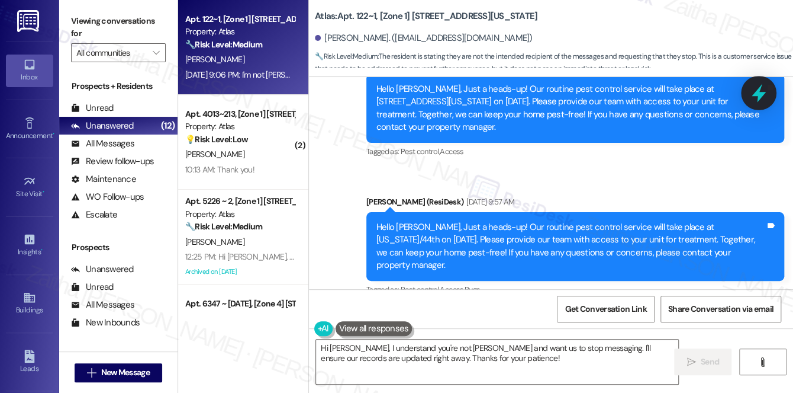
click at [758, 82] on div at bounding box center [759, 93] width 36 height 34
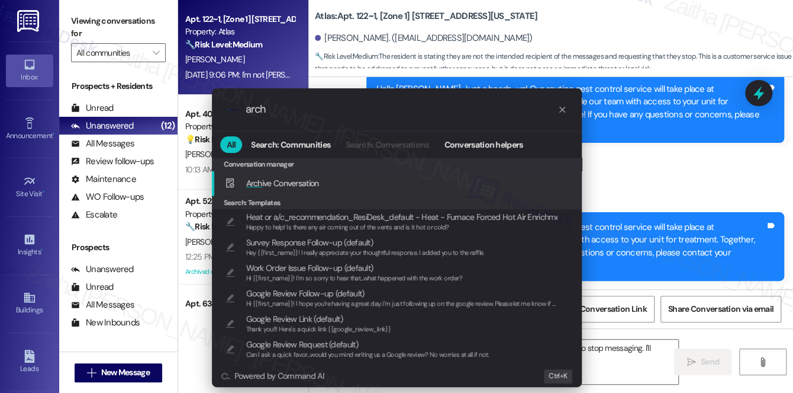
type input "arch"
click at [337, 176] on div "Arch ive Conversation Add shortcut" at bounding box center [398, 182] width 346 height 13
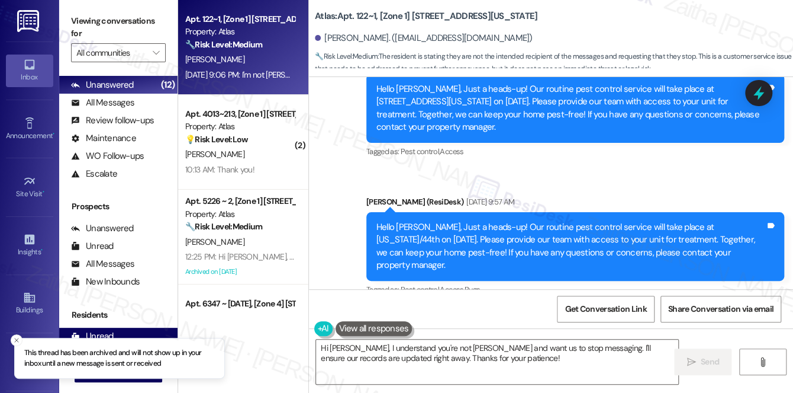
scroll to position [141, 0]
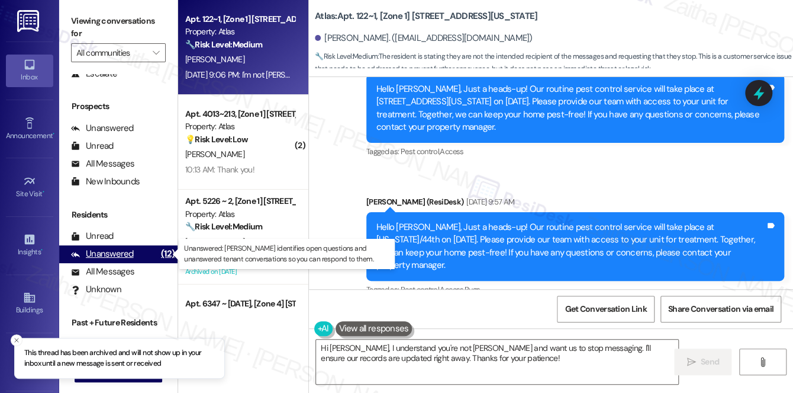
click at [118, 258] on div "Unanswered" at bounding box center [102, 253] width 63 height 12
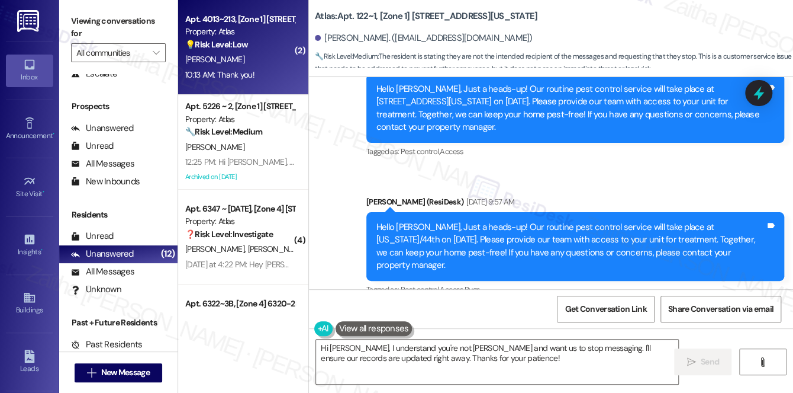
click at [277, 57] on div "R. Cordero" at bounding box center [240, 59] width 112 height 15
type textarea "Fetching suggested responses. Please feel free to read through the conversation…"
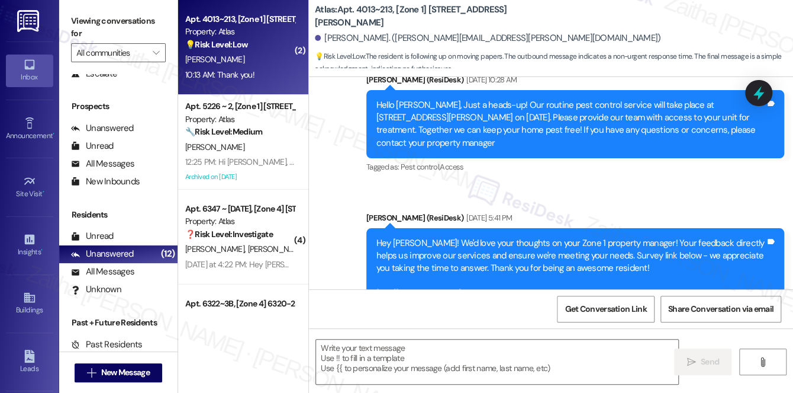
type textarea "Fetching suggested responses. Please feel free to read through the conversation…"
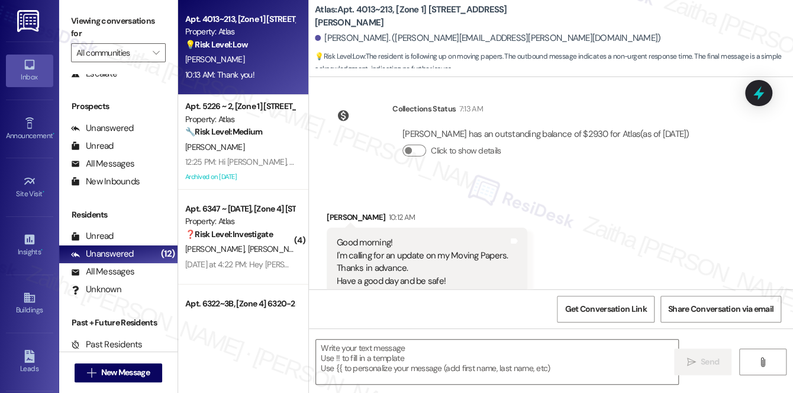
scroll to position [2209, 0]
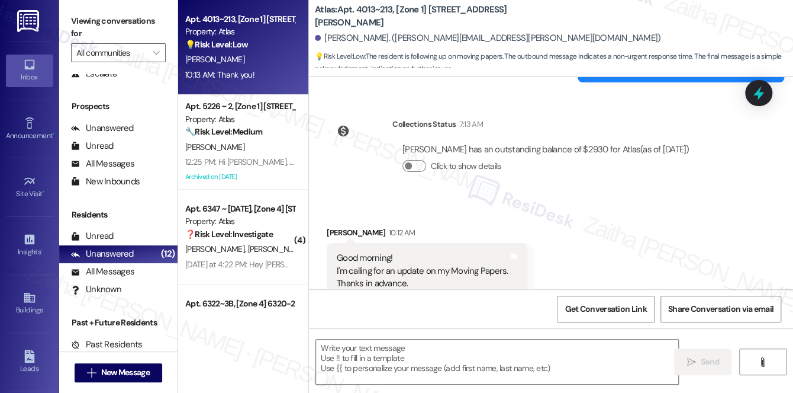
click at [337, 252] on div "Good morning! I'm calling for an update on my Moving Papers. Thanks in advance.…" at bounding box center [423, 277] width 172 height 51
drag, startPoint x: 334, startPoint y: 193, endPoint x: 469, endPoint y: 223, distance: 138.3
click at [469, 243] on div "Good morning! I'm calling for an update on my Moving Papers. Thanks in advance.…" at bounding box center [427, 277] width 201 height 69
copy div "I'm calling for an update on my Moving Papers. Thanks in advance. Have a good d…"
click at [616, 200] on div "Received via SMS Renee Cordero 10:12 AM Good morning! I'm calling for an update…" at bounding box center [551, 284] width 484 height 168
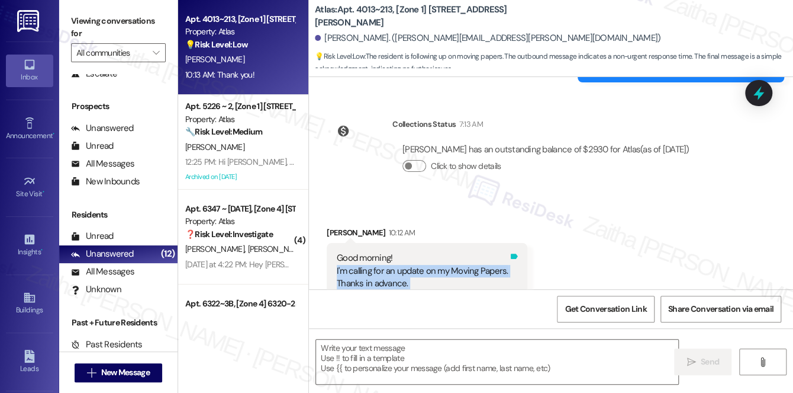
drag, startPoint x: 335, startPoint y: 194, endPoint x: 512, endPoint y: 204, distance: 177.9
click at [512, 243] on div "Good morning! I'm calling for an update on my Moving Papers. Thanks in advance.…" at bounding box center [427, 277] width 201 height 69
copy div "I'm calling for an update on my Moving Papers. Thanks in advance. Have a good d…"
click at [655, 201] on div "Received via SMS Renee Cordero 10:12 AM Good morning! I'm calling for an update…" at bounding box center [551, 284] width 484 height 168
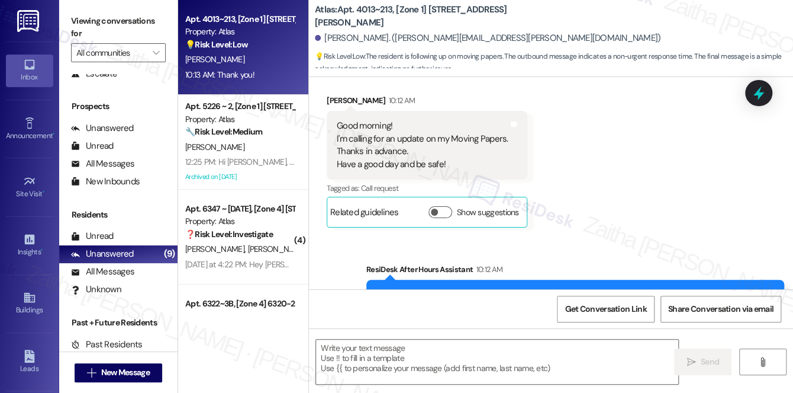
scroll to position [2425, 0]
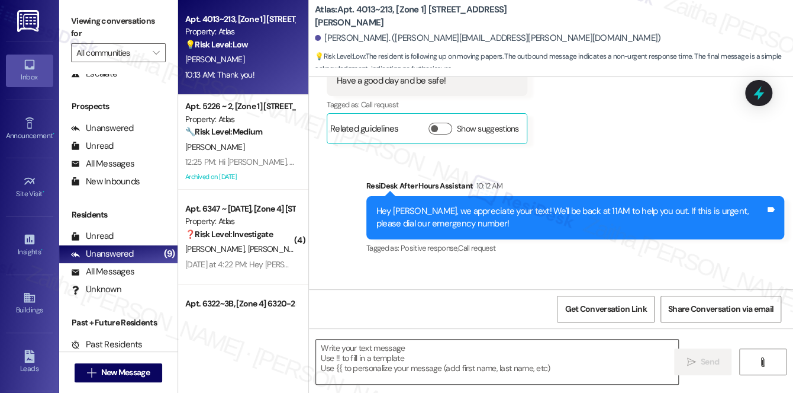
click at [408, 356] on textarea at bounding box center [497, 361] width 362 height 44
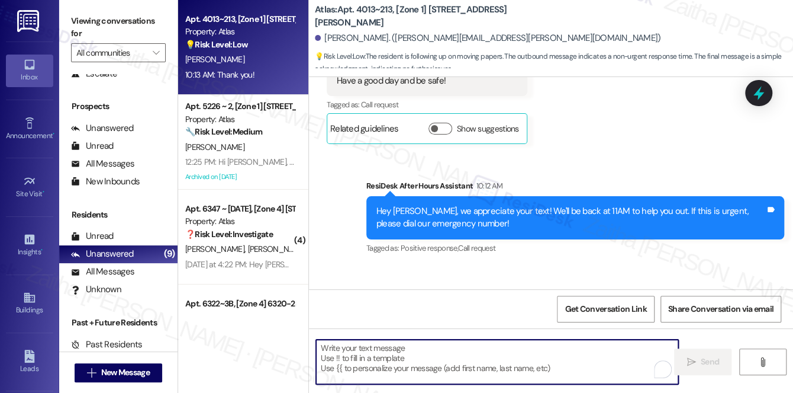
paste textarea "Hi {{first_name}}, thanks for reaching out! I’ll check on the status of your mo…"
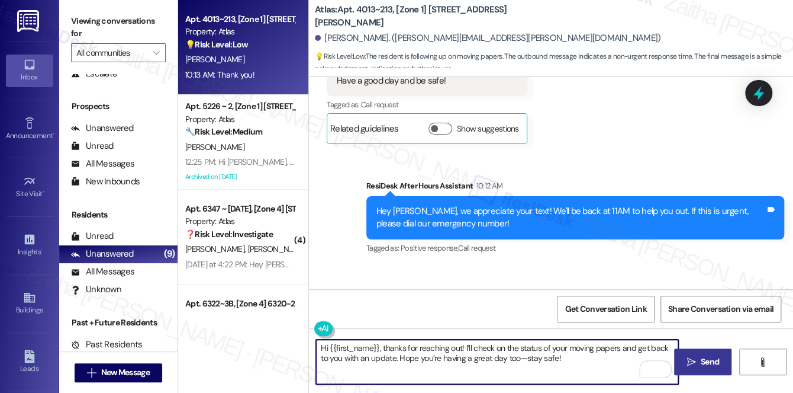
type textarea "Hi {{first_name}}, thanks for reaching out! I’ll check on the status of your mo…"
drag, startPoint x: 700, startPoint y: 360, endPoint x: 695, endPoint y: 350, distance: 11.4
click at [701, 360] on span "Send" at bounding box center [710, 361] width 18 height 12
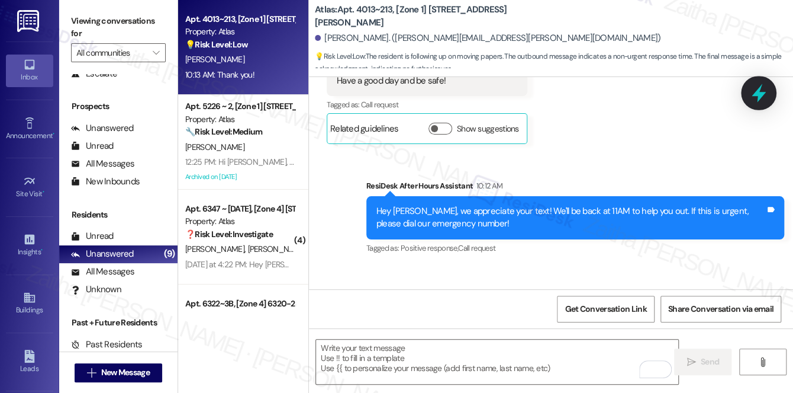
scroll to position [2424, 0]
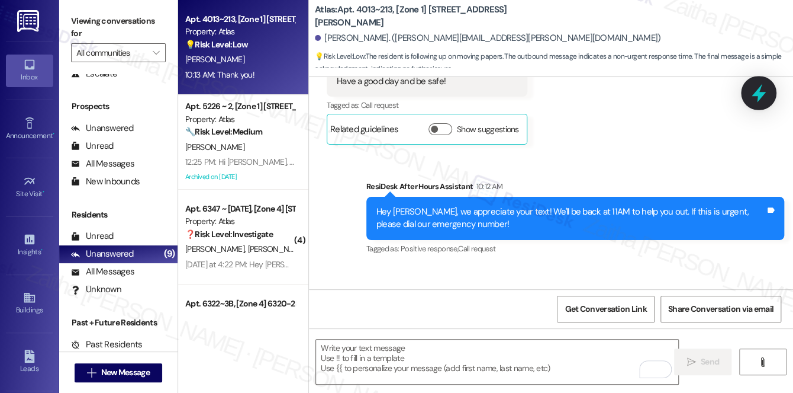
click at [756, 98] on icon at bounding box center [759, 93] width 20 height 20
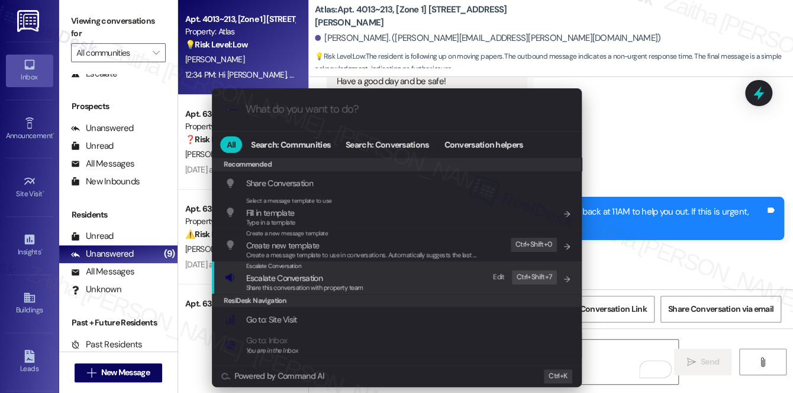
click at [266, 277] on span "Escalate Conversation" at bounding box center [284, 277] width 76 height 11
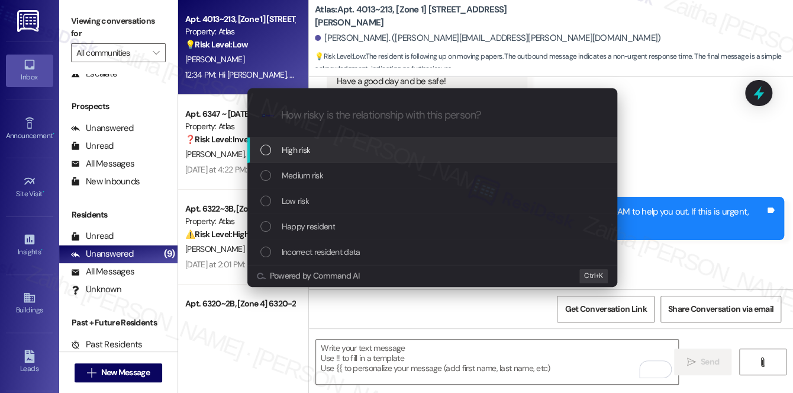
click at [306, 150] on span "High risk" at bounding box center [296, 149] width 29 height 13
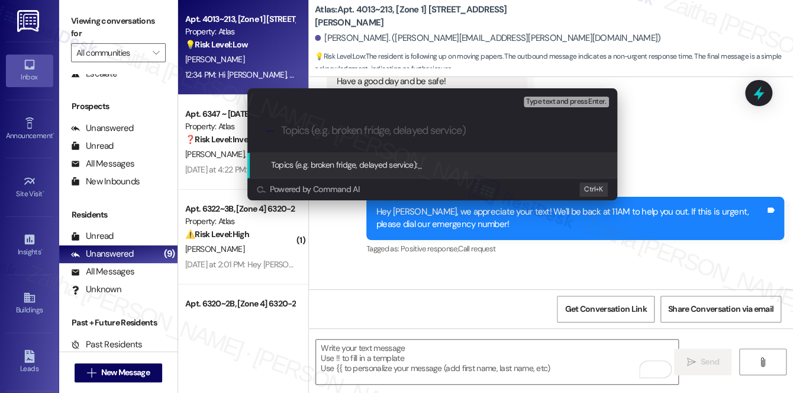
paste input "Request for Update on Moving Documents"
type input "Request for Update on Moving Documents"
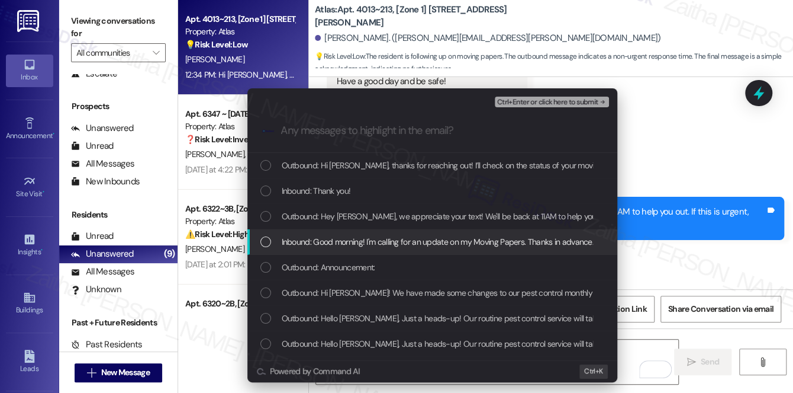
click at [457, 237] on span "Inbound: Good morning! I'm calling for an update on my Moving Papers. Thanks in…" at bounding box center [491, 241] width 419 height 13
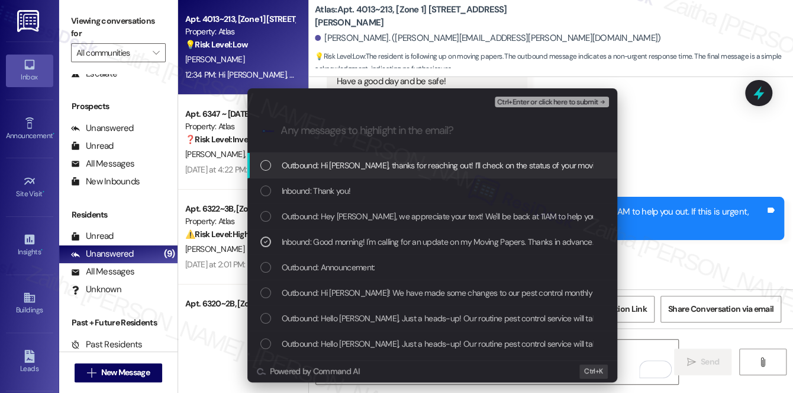
click at [551, 107] on button "Ctrl+Enter or click here to submit" at bounding box center [552, 102] width 114 height 11
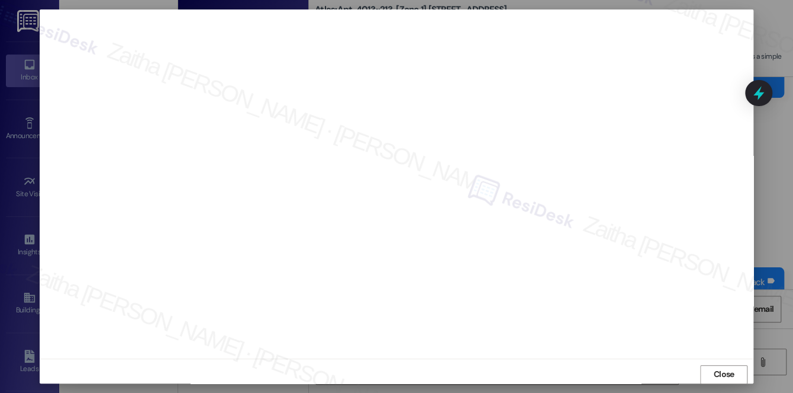
scroll to position [2602, 0]
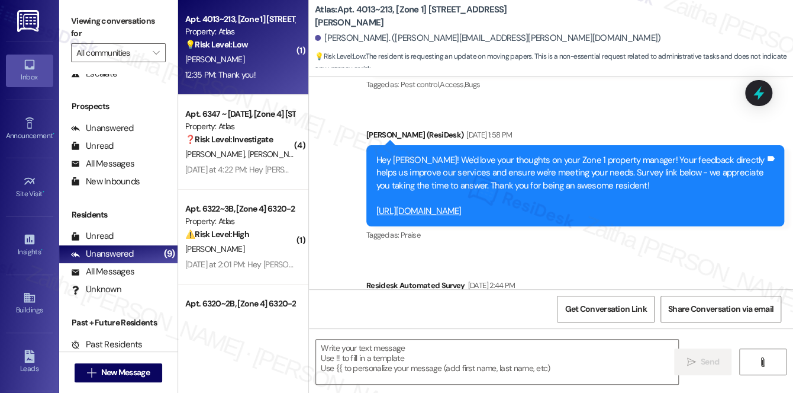
type textarea "Fetching suggested responses. Please feel free to read through the conversation…"
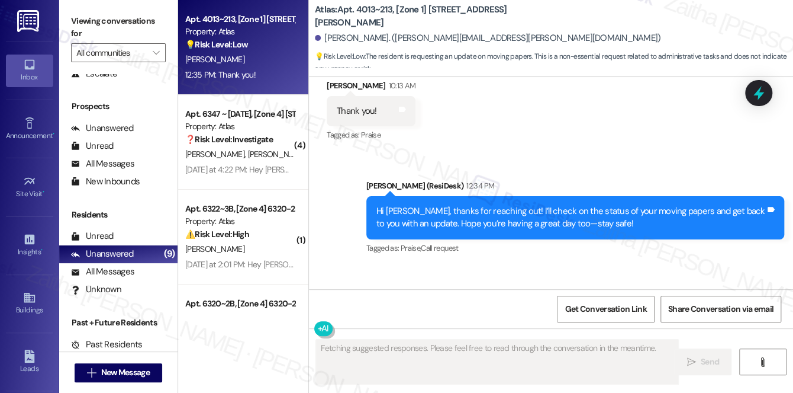
scroll to position [2584, 0]
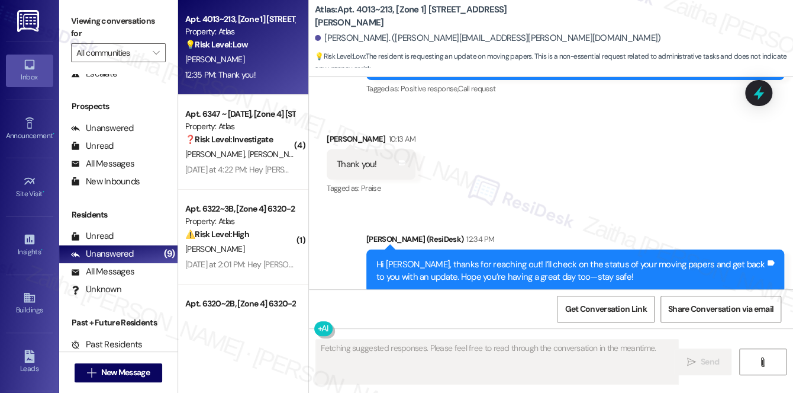
click at [227, 163] on div "Yesterday at 4:22 PM: Hey James and Liane, we appreciate your text! We'll be ba…" at bounding box center [240, 169] width 112 height 15
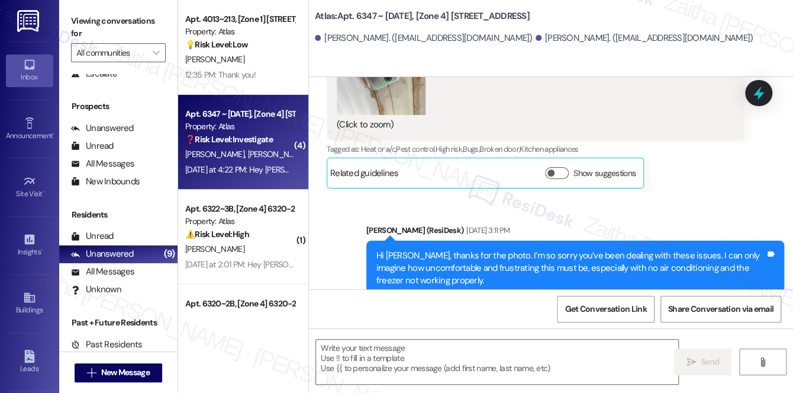
type textarea "Fetching suggested responses. Please feel free to read through the conversation…"
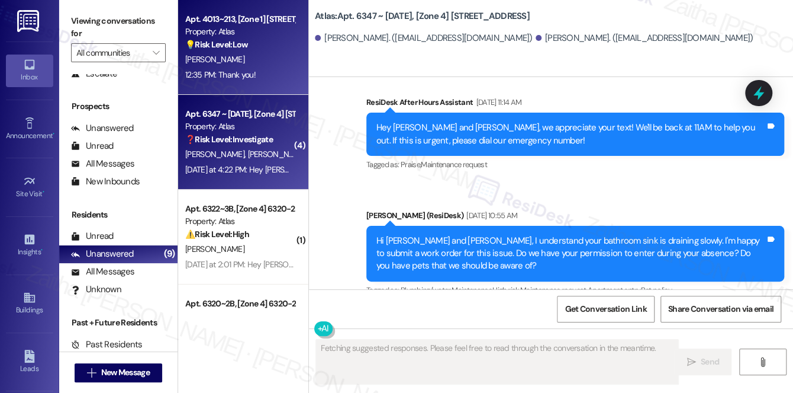
scroll to position [7177, 0]
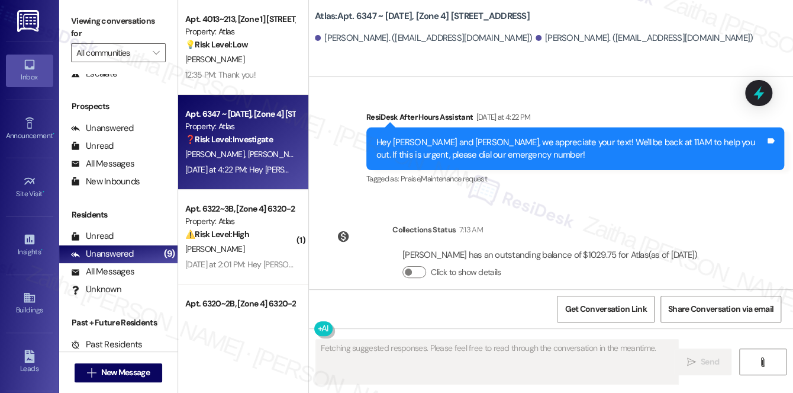
click at [271, 61] on div "R. Cordero" at bounding box center [240, 59] width 112 height 15
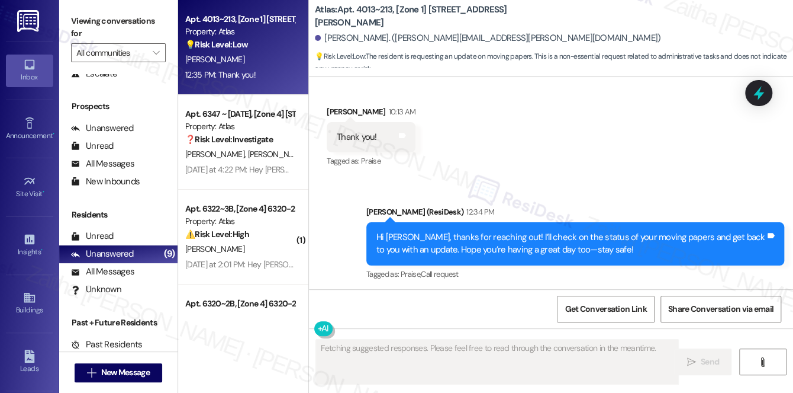
scroll to position [2637, 0]
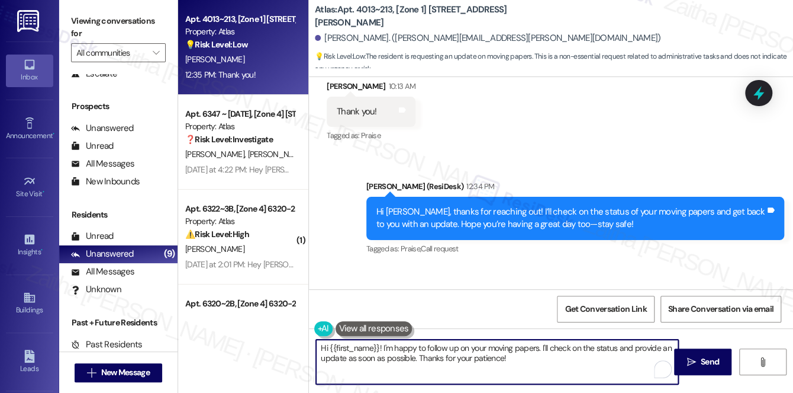
drag, startPoint x: 320, startPoint y: 346, endPoint x: 539, endPoint y: 357, distance: 220.0
click at [539, 357] on textarea "Hi {{first_name}}! I'm happy to follow up on your moving papers. I'll check on …" at bounding box center [497, 361] width 362 height 44
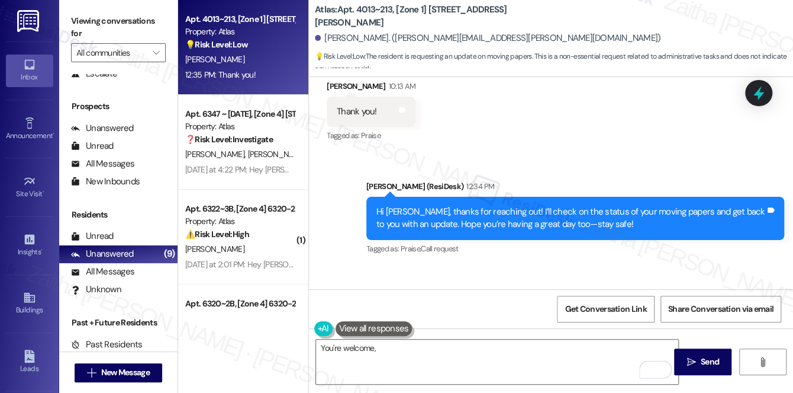
click at [327, 292] on div "Renee Cordero 12:35 PM" at bounding box center [417, 300] width 181 height 17
copy div "Renee"
click at [427, 335] on div "You're welcome,  Send " at bounding box center [551, 372] width 484 height 89
click at [426, 348] on textarea "You're welcome," at bounding box center [497, 361] width 362 height 44
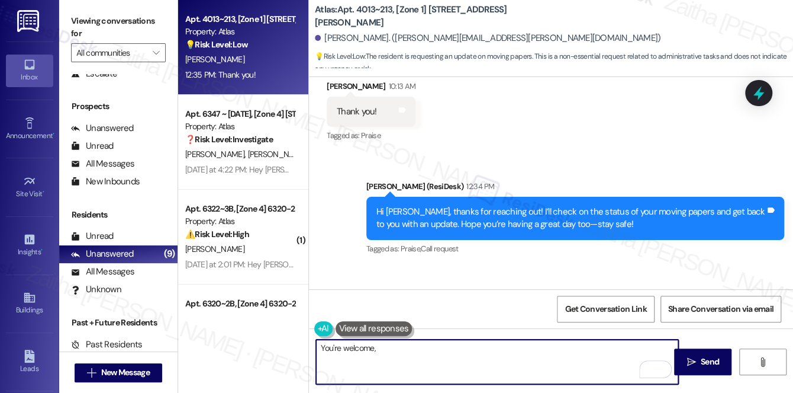
paste textarea "Renee"
type textarea "You're welcome, Renee!"
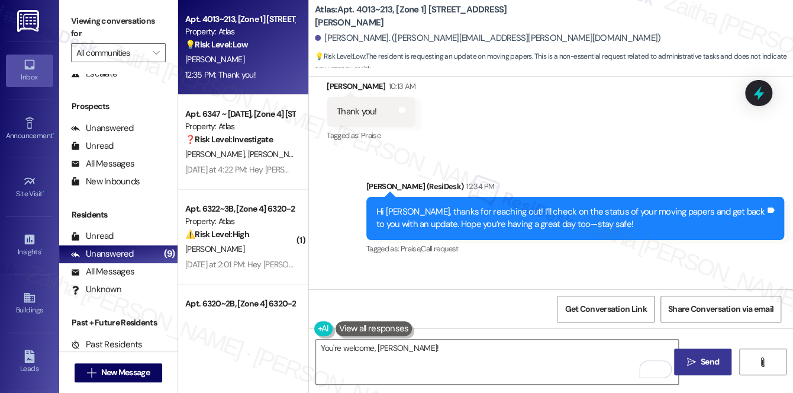
click at [699, 359] on span "Send" at bounding box center [710, 361] width 23 height 12
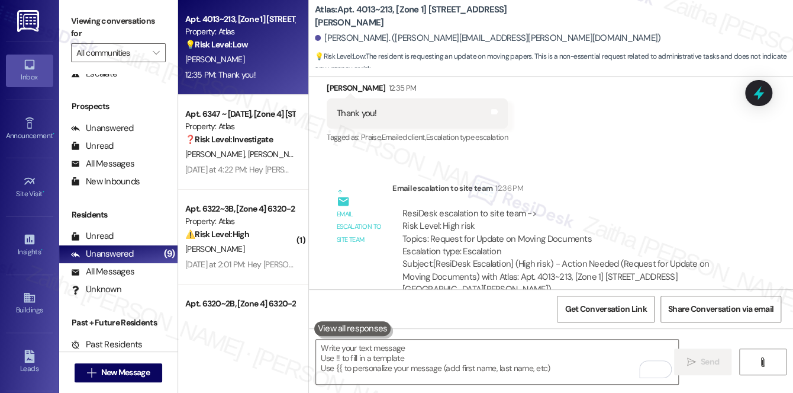
scroll to position [2866, 0]
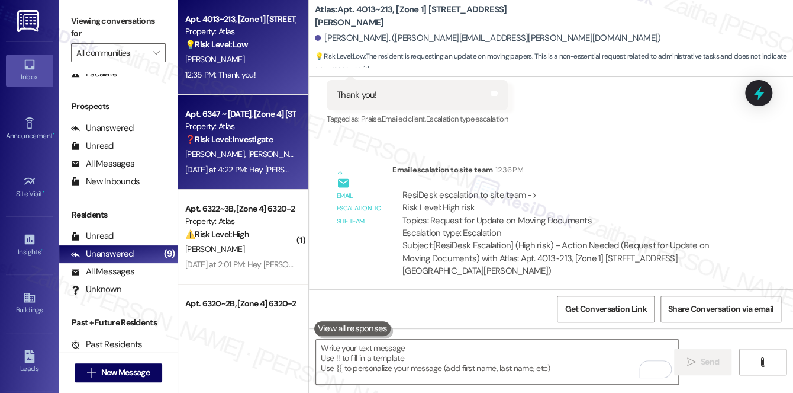
click at [249, 156] on span "[PERSON_NAME]" at bounding box center [277, 154] width 59 height 11
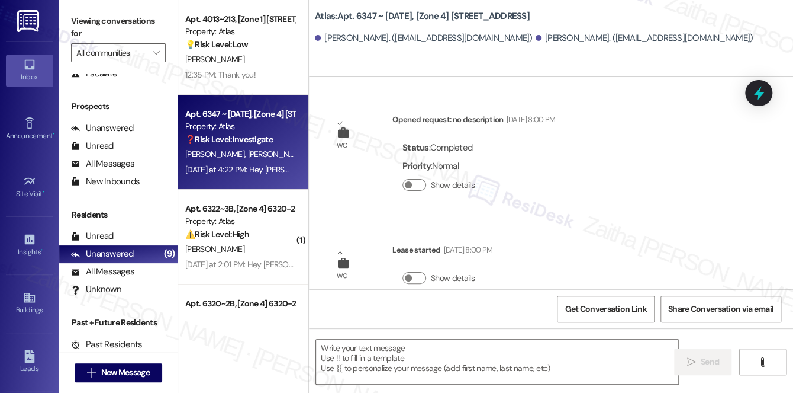
scroll to position [7177, 0]
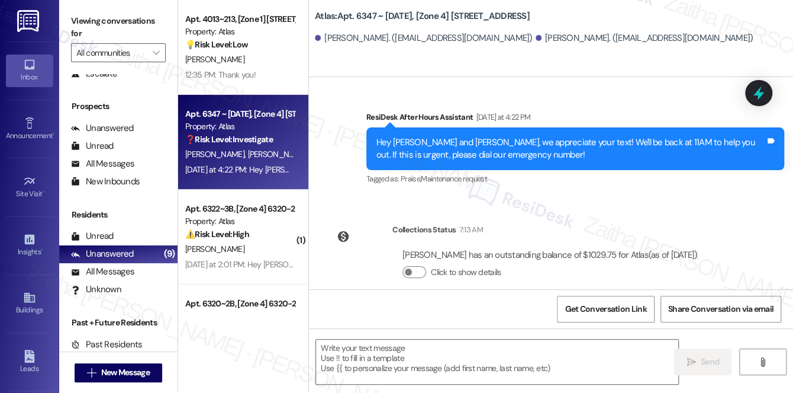
type textarea "Fetching suggested responses. Please feel free to read through the conversation…"
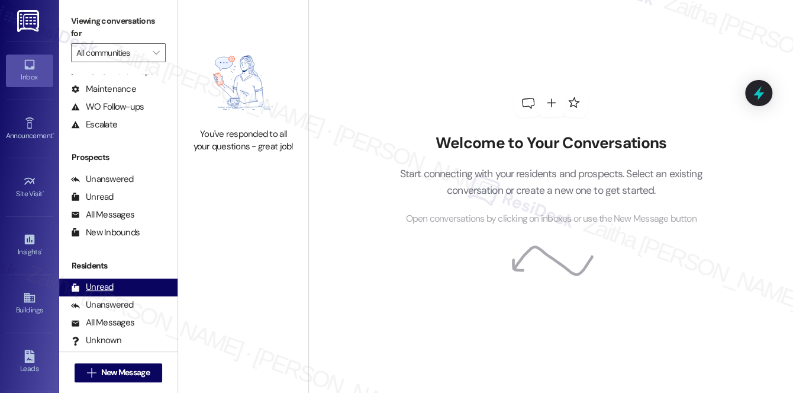
scroll to position [141, 0]
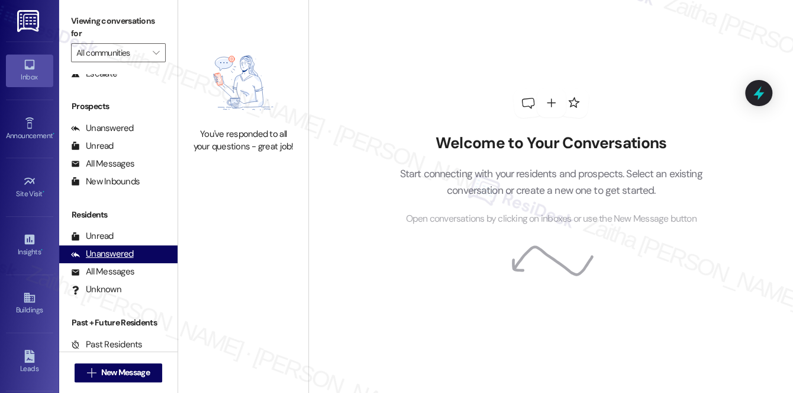
click at [106, 246] on div "Unanswered (0)" at bounding box center [118, 254] width 118 height 18
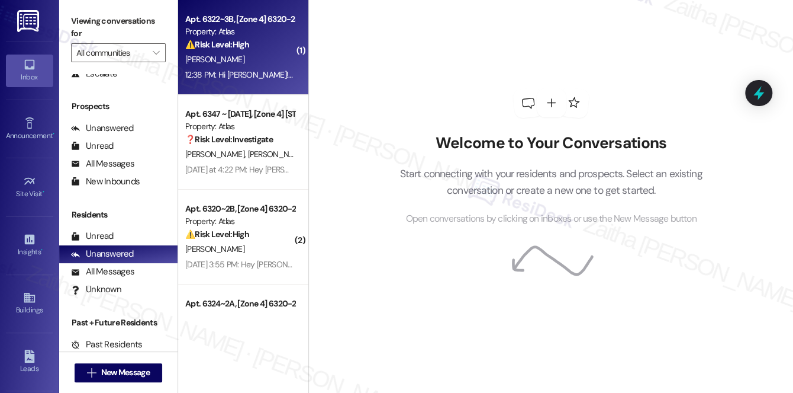
click at [273, 55] on div "[PERSON_NAME]" at bounding box center [240, 59] width 112 height 15
click at [264, 43] on div "⚠️ Risk Level: High The resident reports a lack of hot water [DATE]. This is an…" at bounding box center [240, 44] width 110 height 12
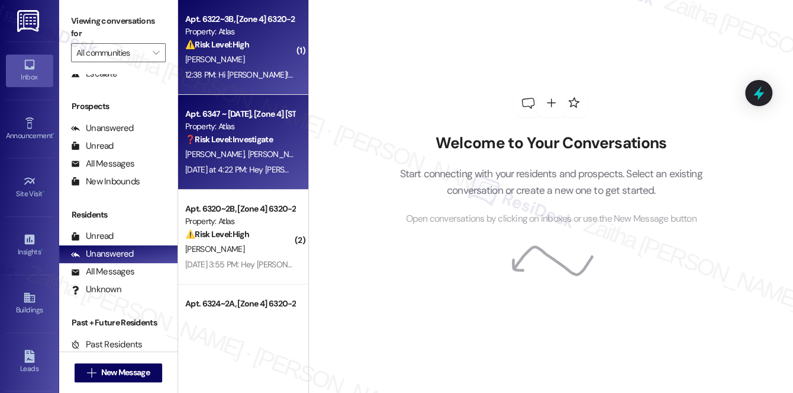
click at [274, 155] on div "[PERSON_NAME] [PERSON_NAME]" at bounding box center [240, 154] width 112 height 15
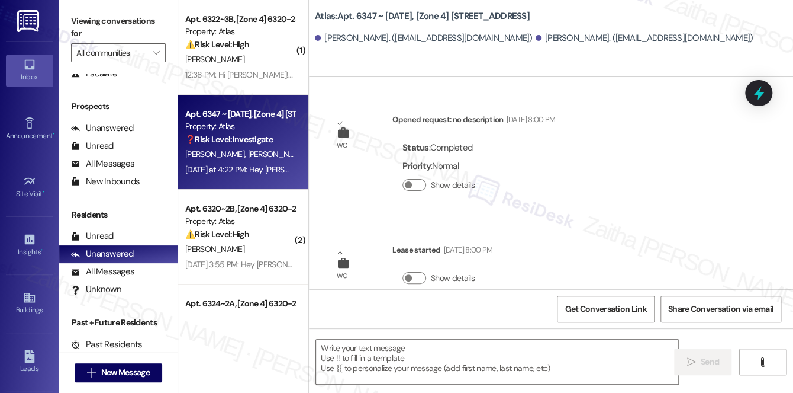
type textarea "Fetching suggested responses. Please feel free to read through the conversation…"
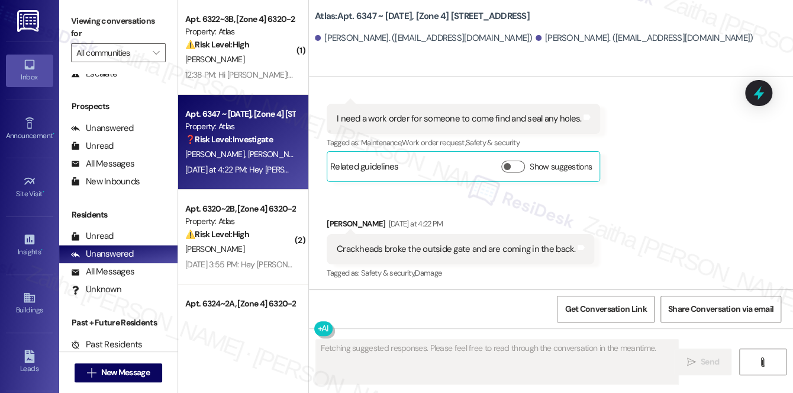
scroll to position [6962, 0]
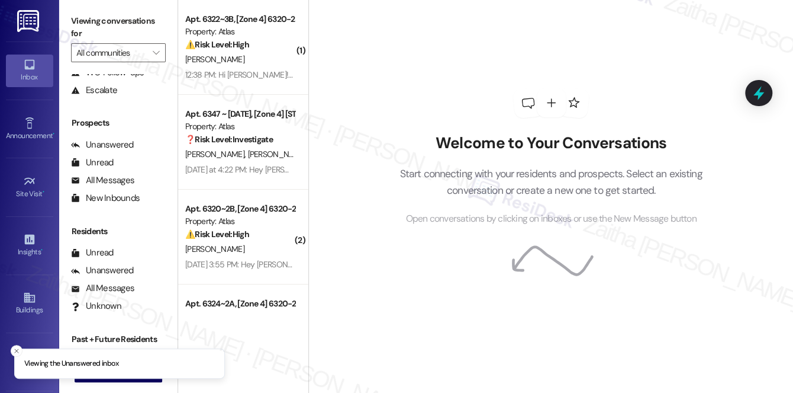
scroll to position [141, 0]
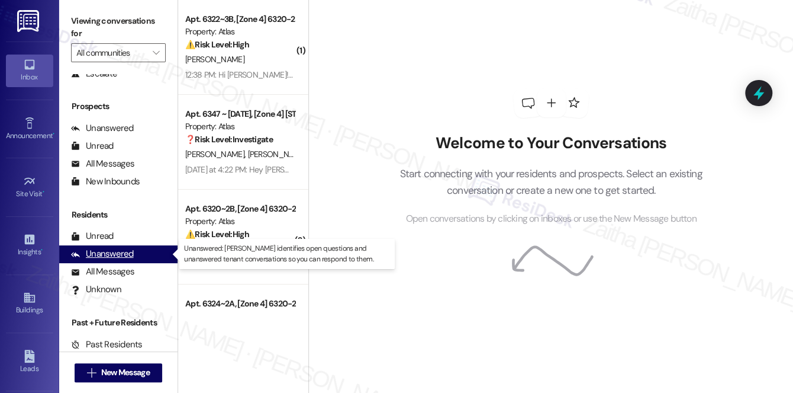
click at [112, 256] on div "Unanswered" at bounding box center [102, 253] width 63 height 12
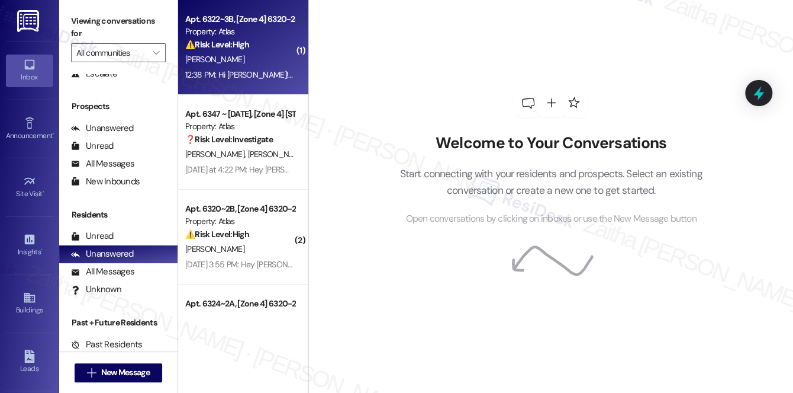
click at [266, 54] on div "[PERSON_NAME]" at bounding box center [240, 59] width 112 height 15
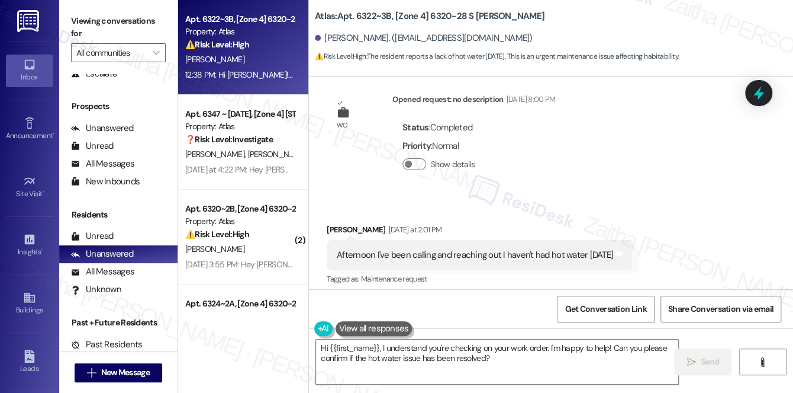
scroll to position [6841, 0]
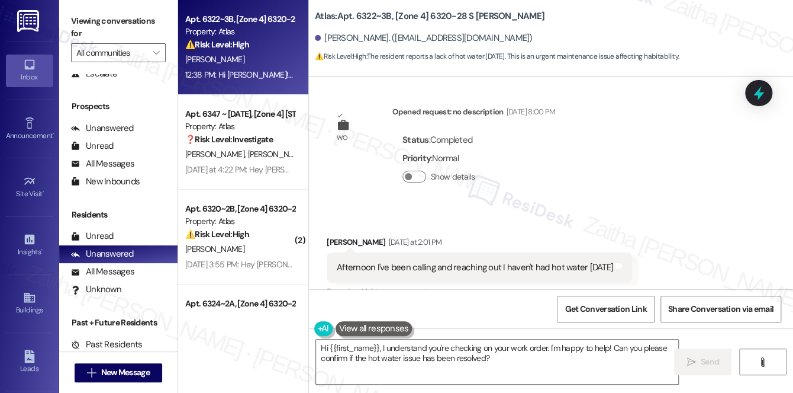
drag, startPoint x: 619, startPoint y: 208, endPoint x: 664, endPoint y: 235, distance: 52.3
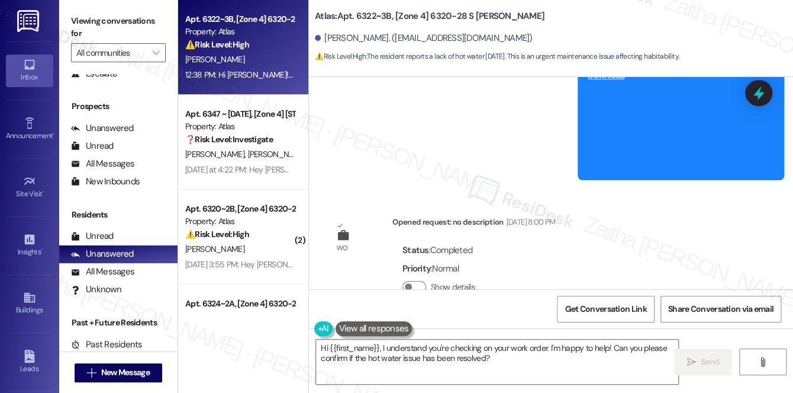
scroll to position [6734, 0]
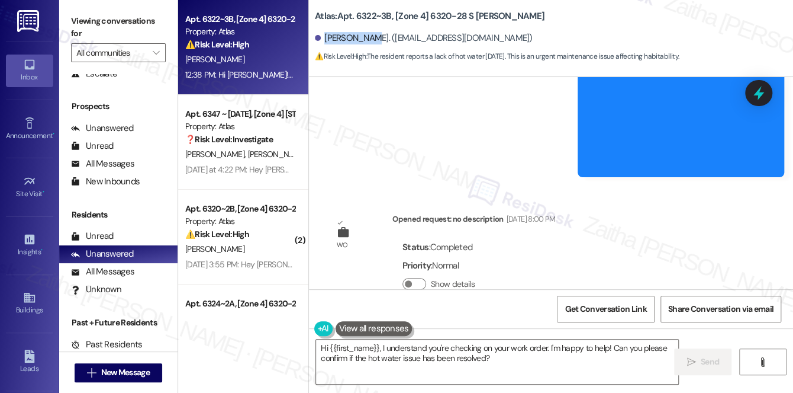
drag, startPoint x: 323, startPoint y: 38, endPoint x: 365, endPoint y: 34, distance: 41.7
click at [365, 34] on div "[PERSON_NAME]. ([EMAIL_ADDRESS][DOMAIN_NAME])" at bounding box center [424, 38] width 218 height 12
copy div "[PERSON_NAME]"
drag, startPoint x: 330, startPoint y: 184, endPoint x: 628, endPoint y: 189, distance: 297.9
click at [628, 359] on div "Afternoon I've been calling and reaching out I haven't had hot water [DATE] Tag…" at bounding box center [480, 374] width 306 height 30
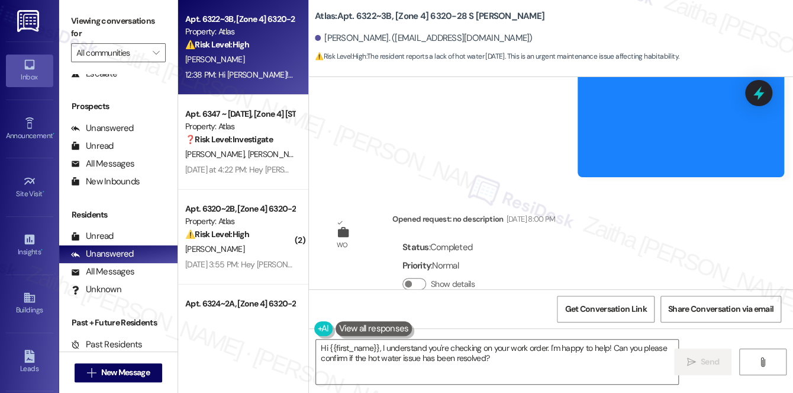
copy div "Afternoon I've been calling and reaching out I haven't had hot water [DATE] Tag…"
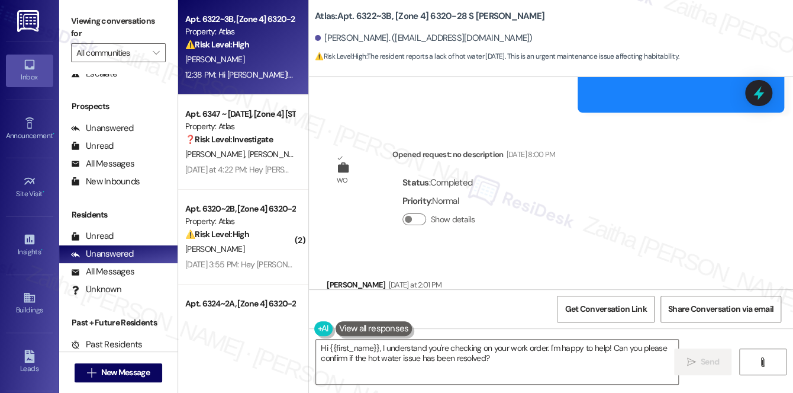
scroll to position [6788, 0]
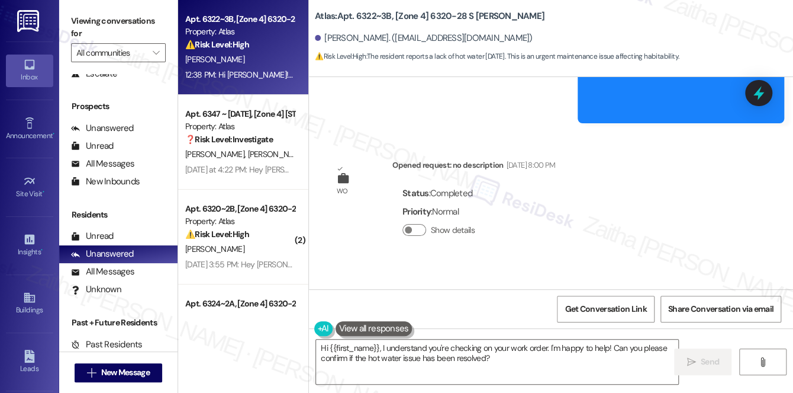
click at [533, 280] on div "Received via SMS [PERSON_NAME] [DATE] at 2:01 PM Afternoon I've been calling an…" at bounding box center [479, 321] width 323 height 82
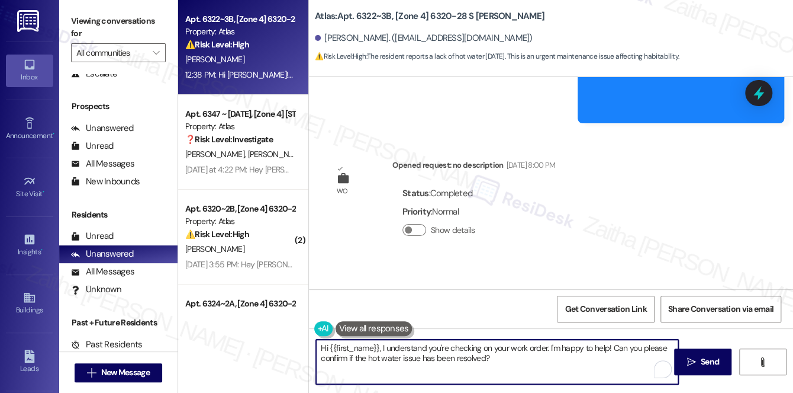
drag, startPoint x: 385, startPoint y: 348, endPoint x: 524, endPoint y: 368, distance: 140.0
click at [524, 368] on textarea "Hi {{first_name}}, I understand you're checking on your work order. I'm happy t…" at bounding box center [497, 361] width 362 height 44
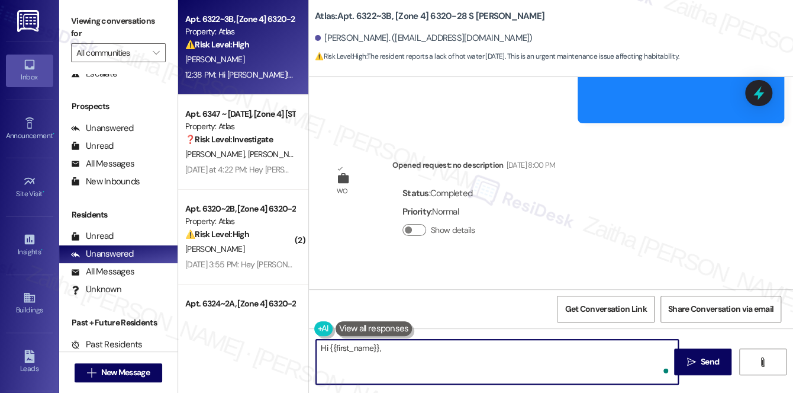
paste textarea "I’m so sorry to hear you’ve been without hot water [DATE]. I understand how fru…"
paste textarea "I wanted to check in—are you still having this issue, or has it been resolved? …"
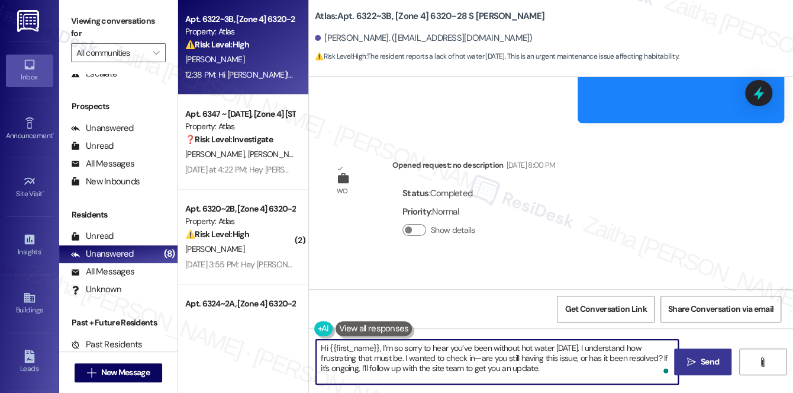
type textarea "Hi {{first_name}}, I’m so sorry to hear you’ve been without hot water [DATE]. I…"
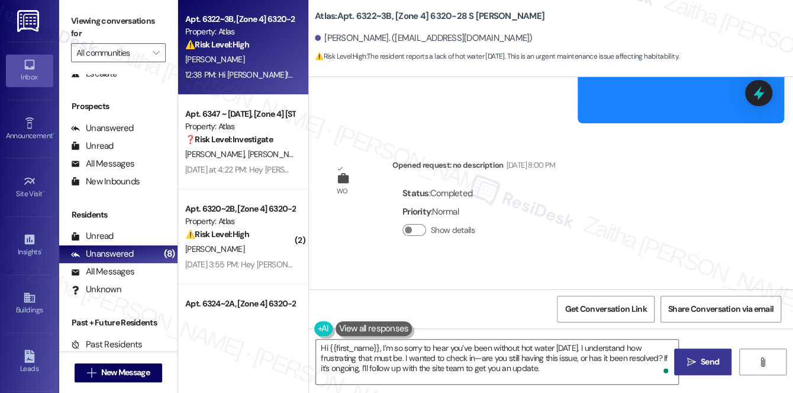
click at [701, 357] on span "Send" at bounding box center [710, 361] width 18 height 12
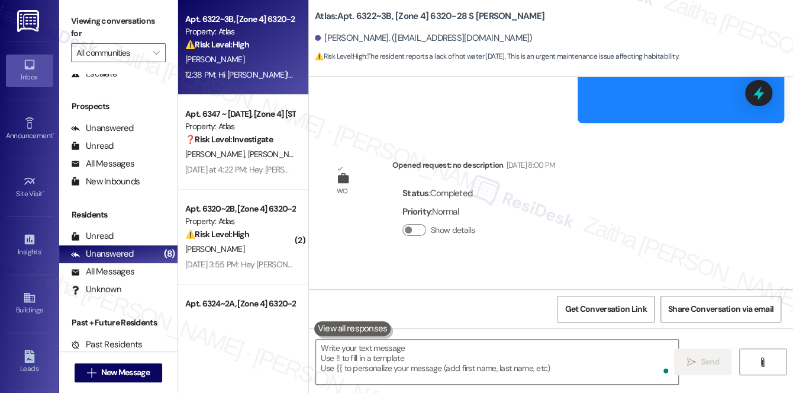
scroll to position [6669, 0]
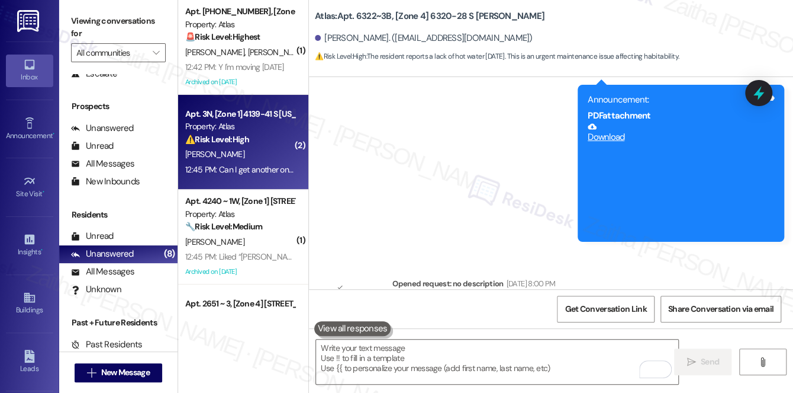
click at [266, 158] on div "[PERSON_NAME]" at bounding box center [240, 154] width 112 height 15
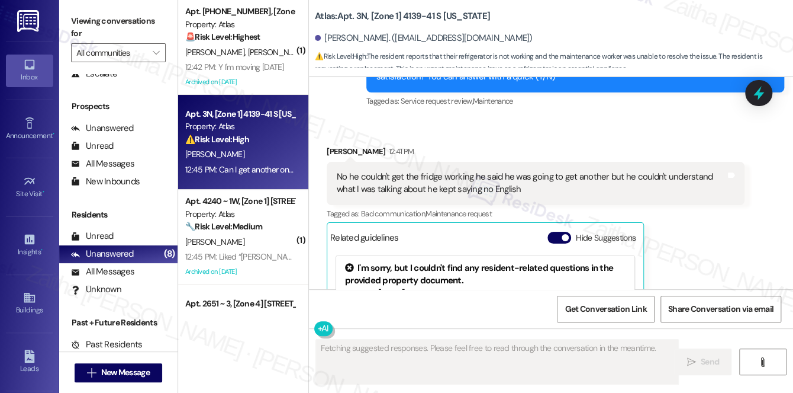
scroll to position [8647, 0]
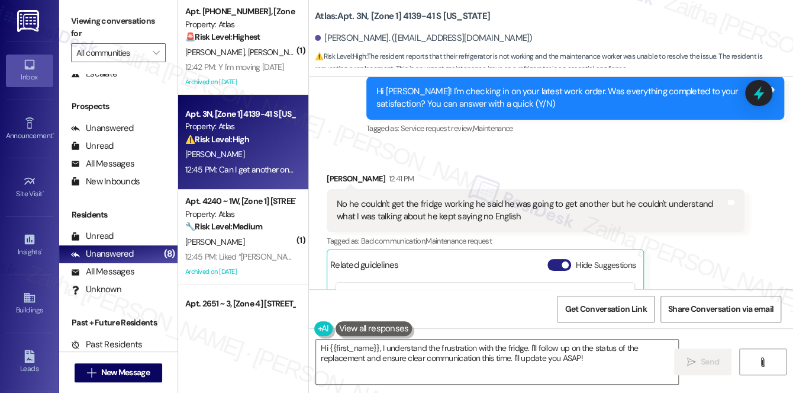
click at [552, 259] on button "Hide Suggestions" at bounding box center [560, 265] width 24 height 12
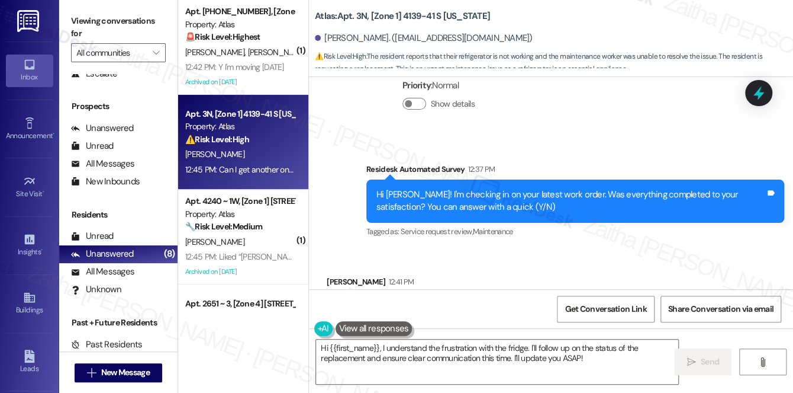
scroll to position [8598, 0]
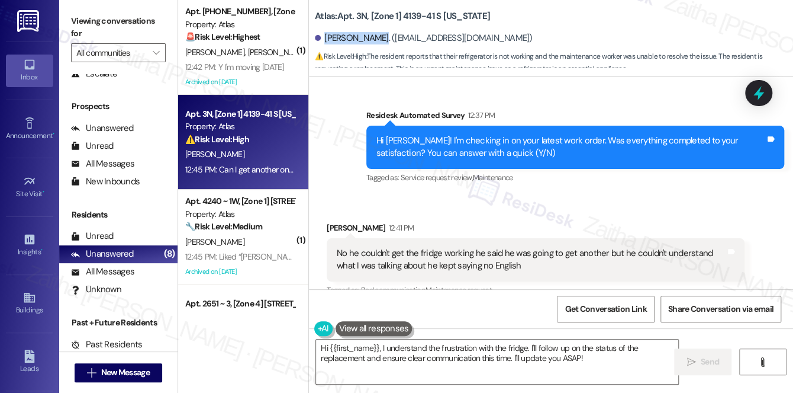
drag, startPoint x: 325, startPoint y: 35, endPoint x: 377, endPoint y: 28, distance: 51.9
click at [377, 28] on div "[PERSON_NAME]. ([EMAIL_ADDRESS][DOMAIN_NAME])" at bounding box center [554, 39] width 478 height 24
copy div "[PERSON_NAME]"
click at [606, 27] on div "[PERSON_NAME]. ([EMAIL_ADDRESS][DOMAIN_NAME])" at bounding box center [554, 39] width 478 height 24
click at [573, 357] on textarea "Hi {{first_name}}, I understand the frustration with the fridge. I'll follow up…" at bounding box center [497, 361] width 362 height 44
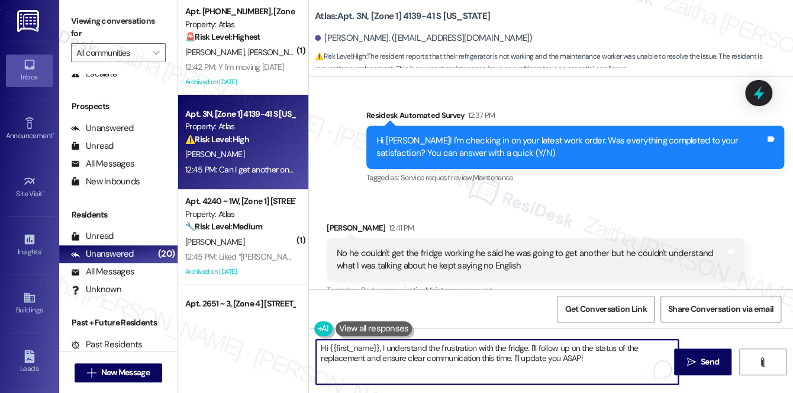
click at [573, 357] on textarea "Hi {{first_name}}, I understand the frustration with the fridge. I'll follow up…" at bounding box center [497, 361] width 362 height 44
type textarea "Hi {{first_name}}, I understand the frustration with the fridge. I'll follow up…"
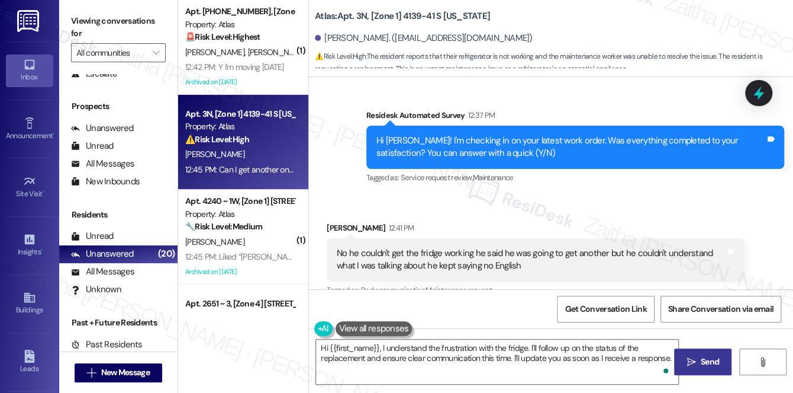
click at [705, 362] on span "Send" at bounding box center [710, 361] width 18 height 12
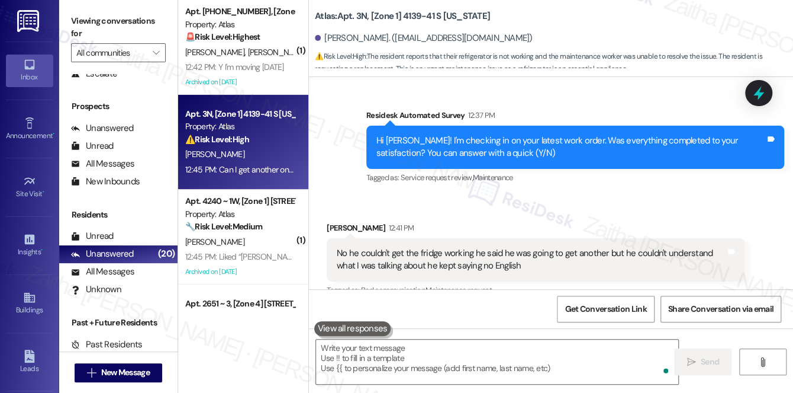
scroll to position [8597, 0]
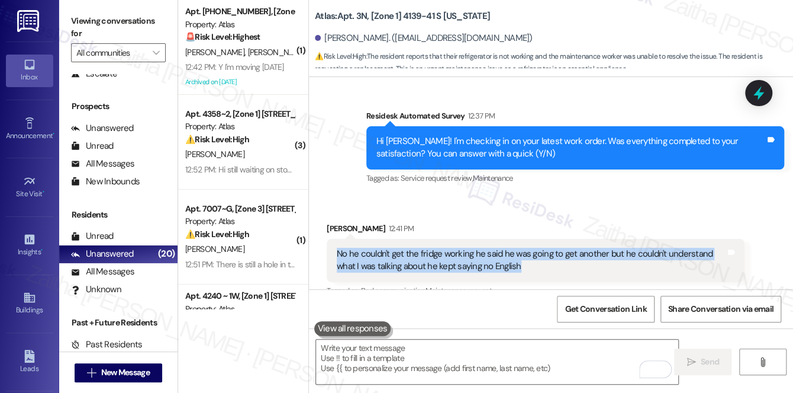
drag, startPoint x: 335, startPoint y: 118, endPoint x: 543, endPoint y: 136, distance: 209.2
click at [543, 239] on div "No he couldn't get the fridge working he said he was going to get another but h…" at bounding box center [536, 260] width 418 height 43
copy div "No he couldn't get the fridge working he said he was going to get another but h…"
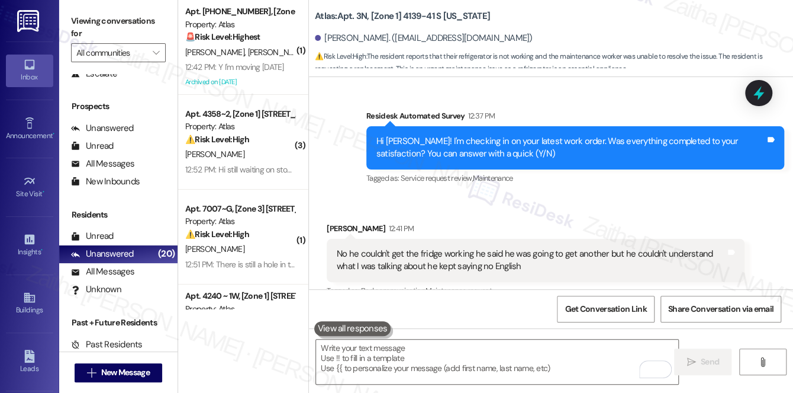
click at [484, 222] on div "[PERSON_NAME] 12:41 PM" at bounding box center [536, 230] width 418 height 17
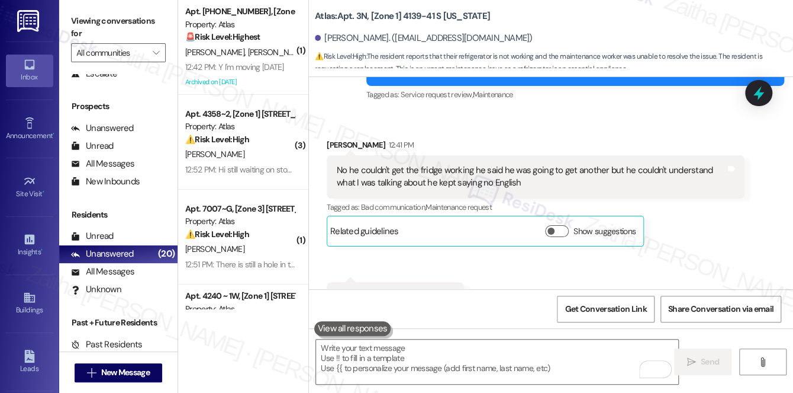
scroll to position [8693, 0]
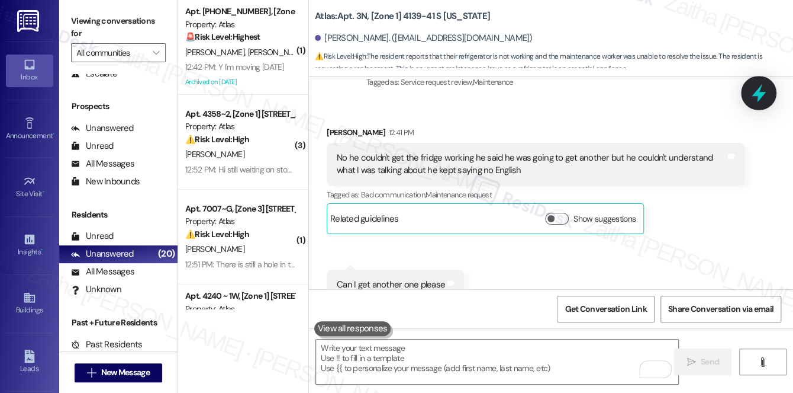
click at [762, 94] on icon at bounding box center [759, 93] width 14 height 18
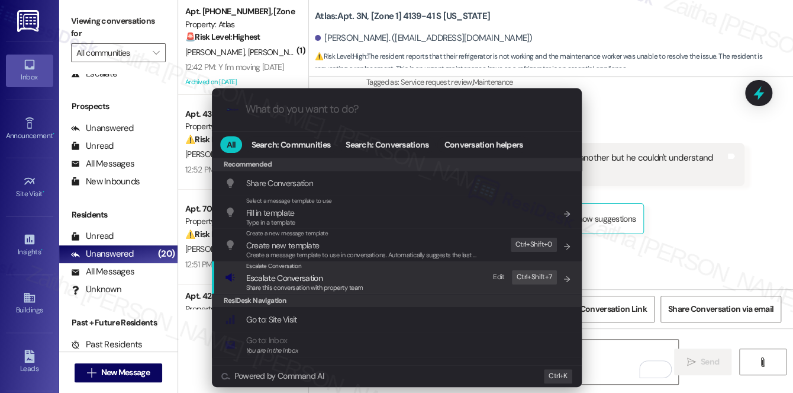
click at [292, 277] on span "Escalate Conversation" at bounding box center [284, 277] width 76 height 11
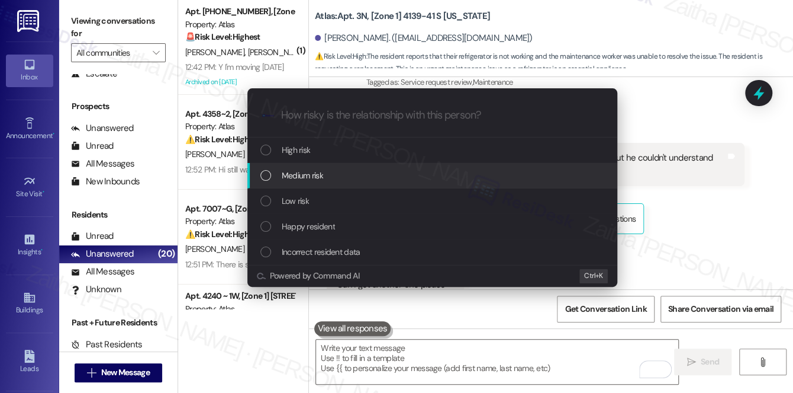
click at [327, 175] on div "Medium risk" at bounding box center [434, 175] width 346 height 13
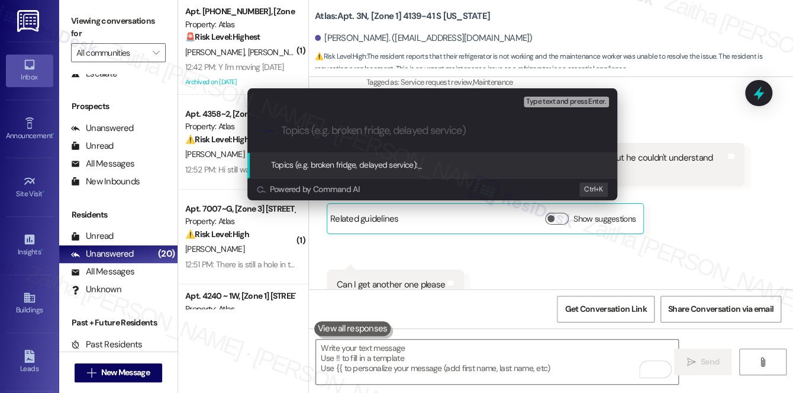
paste input "Fridge Still Not Working"
paste input "#168395"
type input "Fridge Still Not Working -WO #168395"
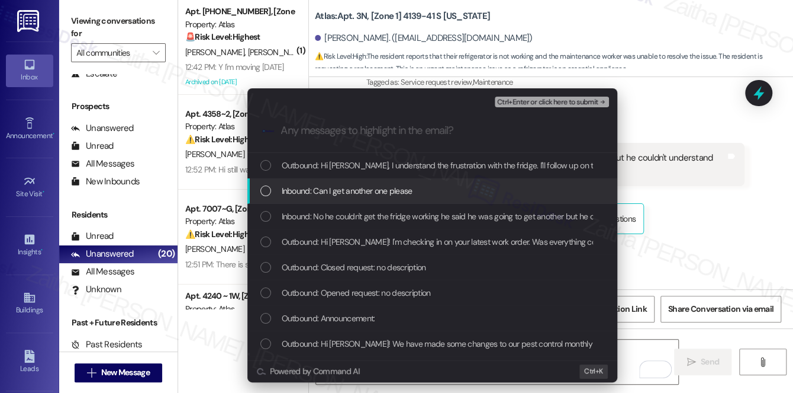
click at [429, 184] on div "Inbound: Can I get another one please" at bounding box center [434, 190] width 346 height 13
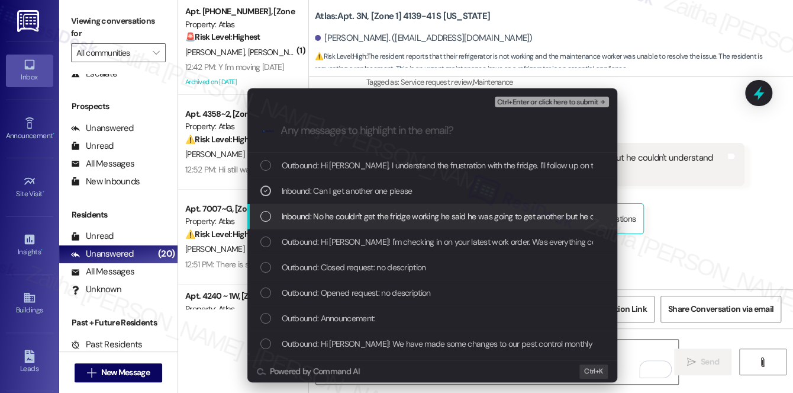
click at [403, 208] on div "Inbound: No he couldn't get the fridge working he said he was going to get anot…" at bounding box center [432, 216] width 370 height 25
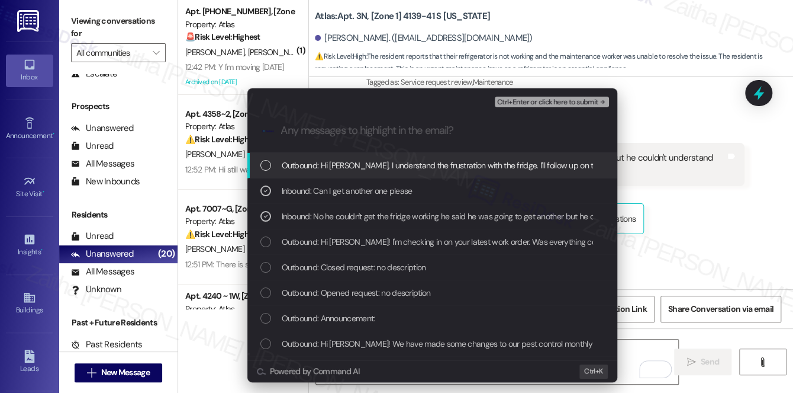
click at [541, 104] on span "Ctrl+Enter or click here to submit" at bounding box center [547, 102] width 101 height 8
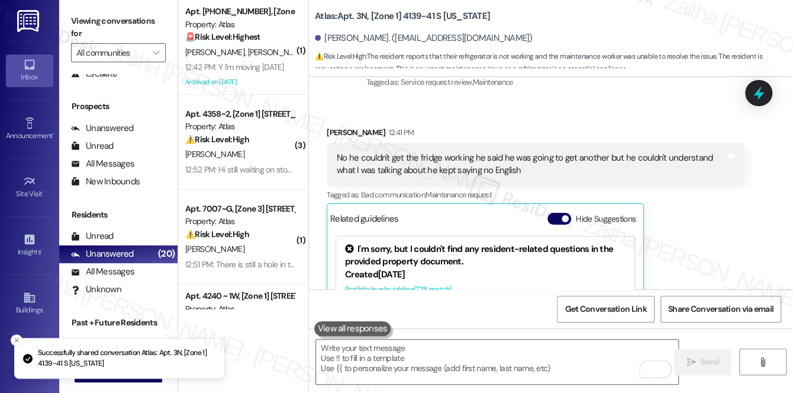
scroll to position [8755, 0]
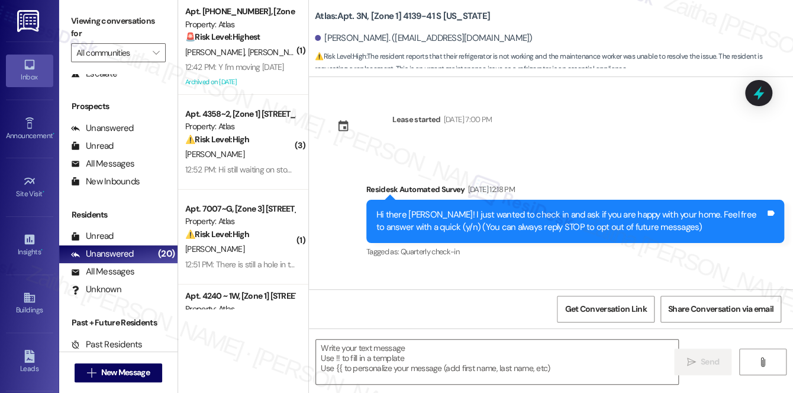
type textarea "Fetching suggested responses. Please feel free to read through the conversation…"
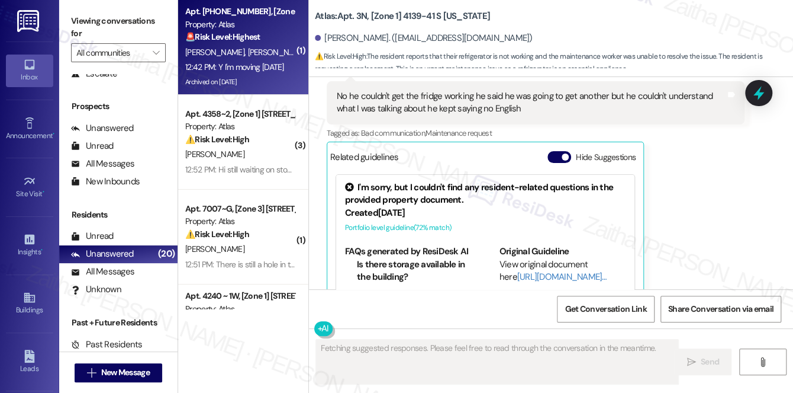
click at [284, 40] on div "🚨 Risk Level: Highest The resident is indicating they are moving out on [DATE],…" at bounding box center [240, 37] width 110 height 12
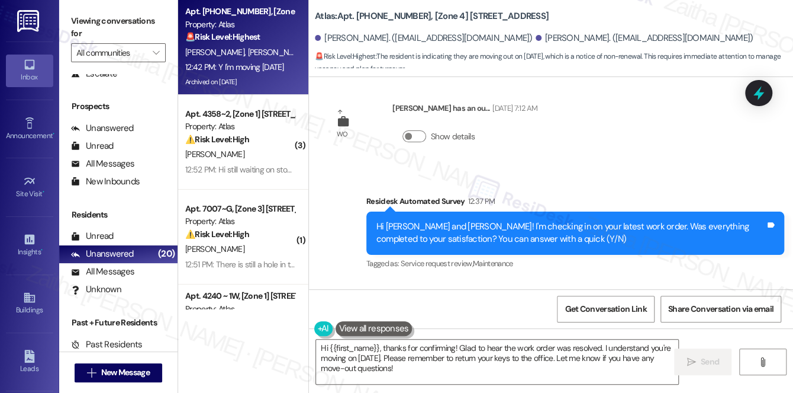
scroll to position [9157, 0]
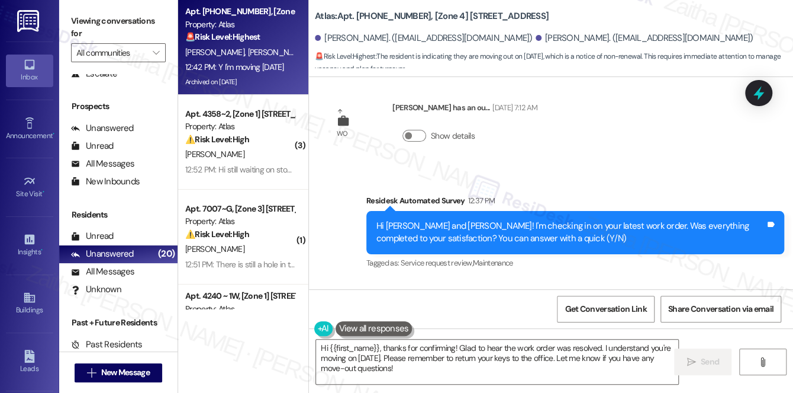
click at [337, 307] on div "[PERSON_NAME] 12:42 PM" at bounding box center [398, 315] width 142 height 17
copy div "[PERSON_NAME]"
click at [364, 349] on textarea "Hi {{first_name}}, thanks for confirming! Glad to hear the work order was resol…" at bounding box center [497, 361] width 362 height 44
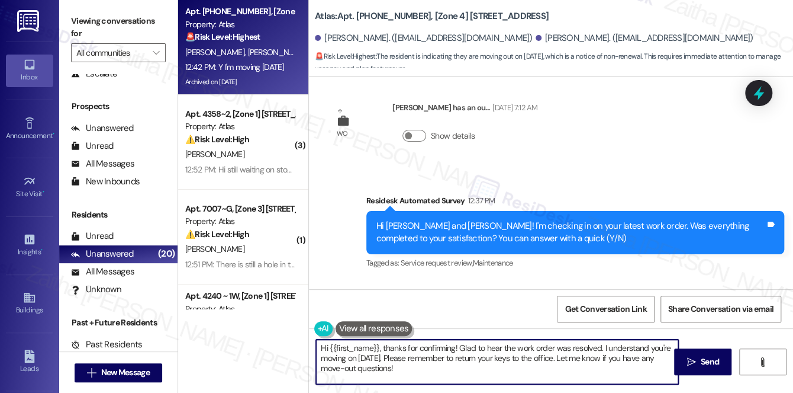
click at [364, 349] on textarea "Hi {{first_name}}, thanks for confirming! Glad to hear the work order was resol…" at bounding box center [497, 361] width 362 height 44
paste textarea "[PERSON_NAME]"
type textarea "Hi [PERSON_NAME], thanks for confirming! Glad to hear the work order was resolv…"
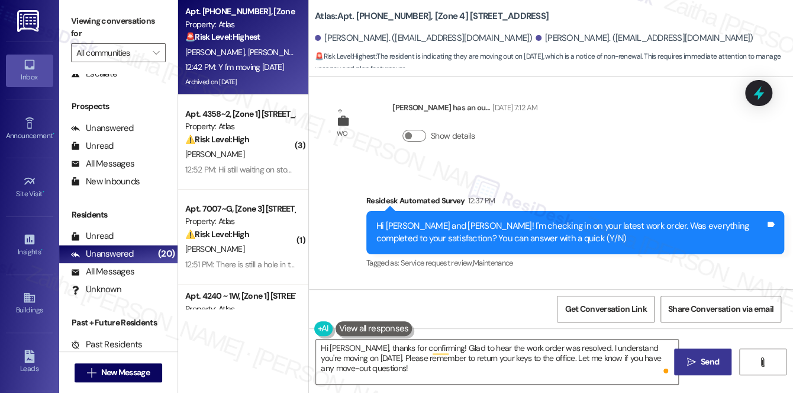
click at [706, 365] on span "Send" at bounding box center [710, 361] width 18 height 12
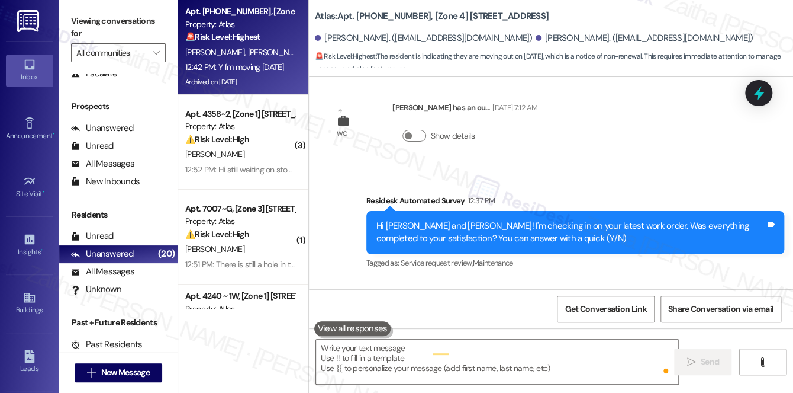
scroll to position [9157, 0]
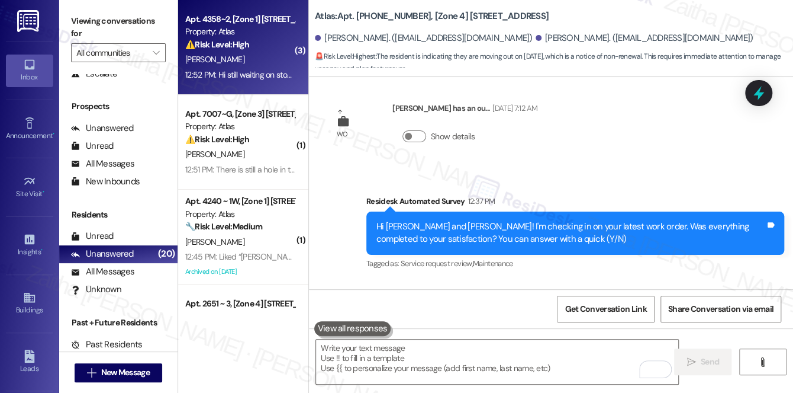
click at [263, 54] on div "[PERSON_NAME]" at bounding box center [240, 59] width 112 height 15
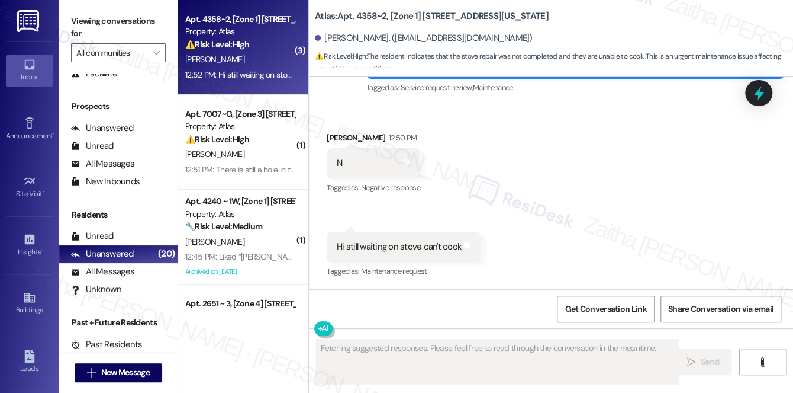
scroll to position [1846, 0]
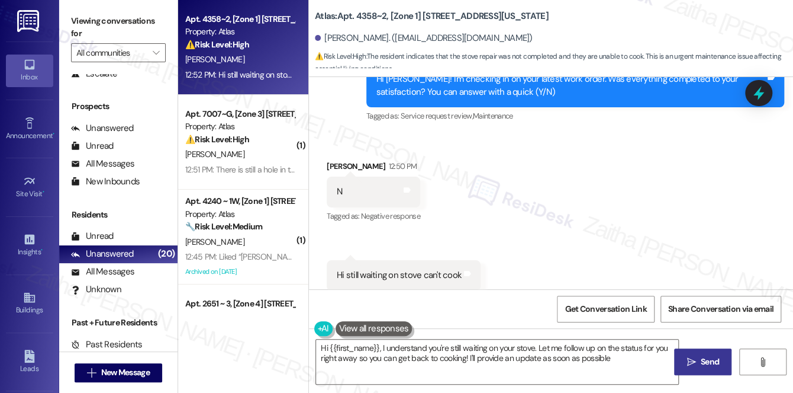
type textarea "Hi {{first_name}}, I understand you're still waiting on your stove. Let me foll…"
drag, startPoint x: 323, startPoint y: 36, endPoint x: 385, endPoint y: 35, distance: 61.6
click at [385, 35] on div "[PERSON_NAME]. ([EMAIL_ADDRESS][DOMAIN_NAME])" at bounding box center [424, 38] width 218 height 12
copy div "[PERSON_NAME]"
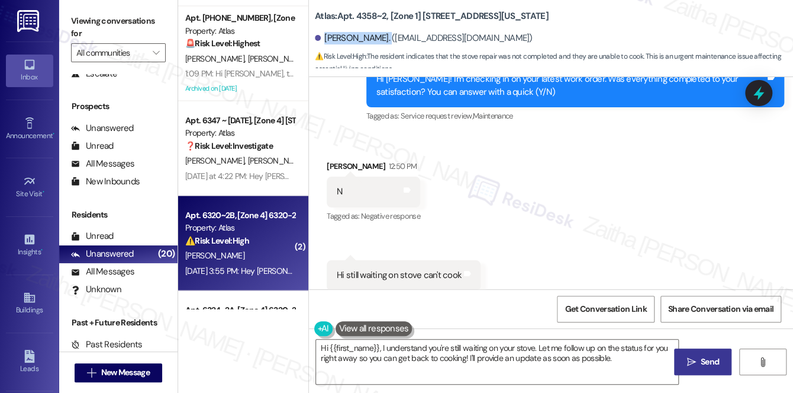
scroll to position [1076, 0]
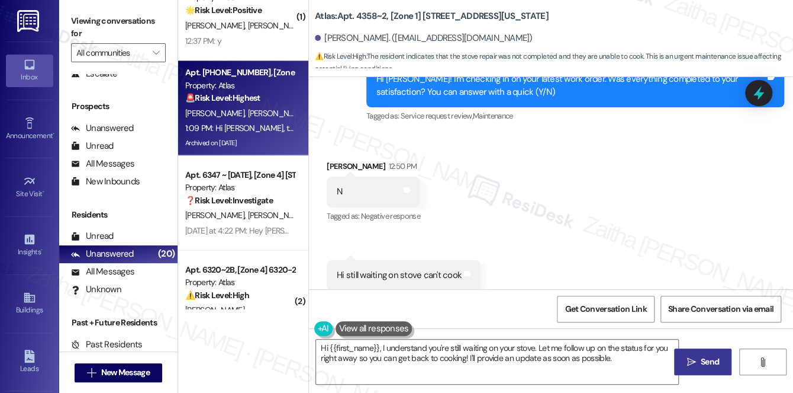
click at [294, 99] on div "Apt. [PHONE_NUMBER], [Zone 4] [STREET_ADDRESS] Property: Atlas 🚨 Risk Level: Hi…" at bounding box center [243, 107] width 130 height 95
type textarea "Fetching suggested responses. Please feel free to read through the conversation…"
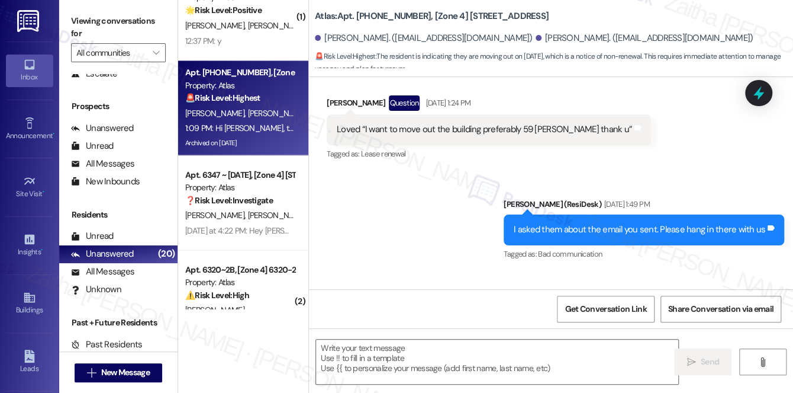
type textarea "Fetching suggested responses. Please feel free to read through the conversation…"
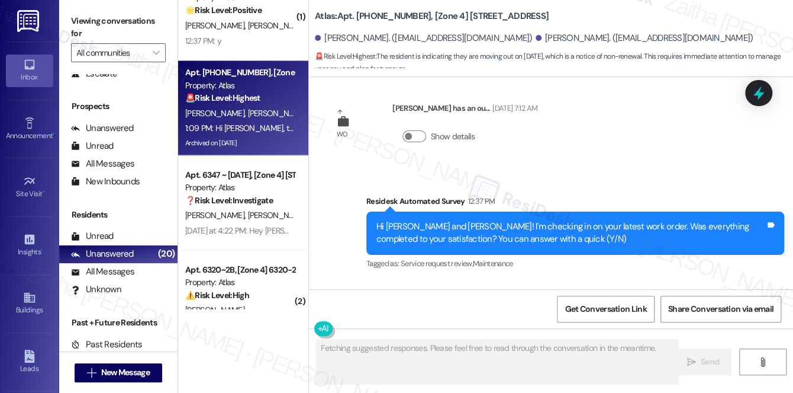
scroll to position [9211, 0]
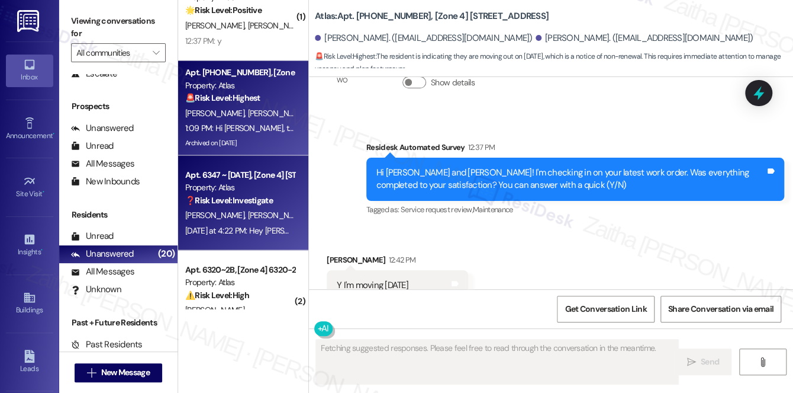
click at [252, 189] on div "Property: Atlas" at bounding box center [240, 187] width 110 height 12
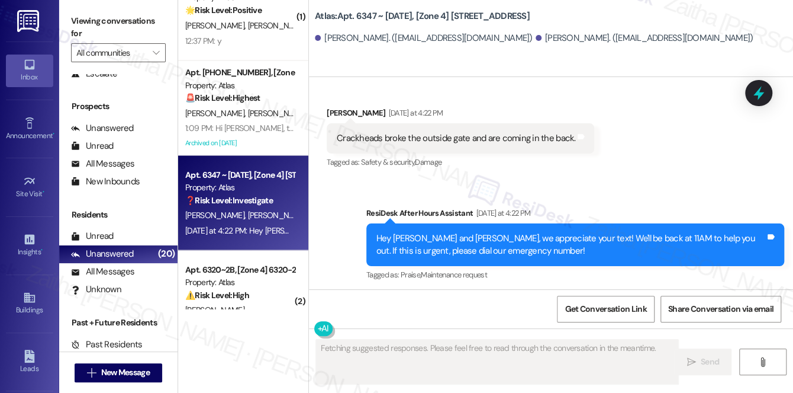
scroll to position [7070, 0]
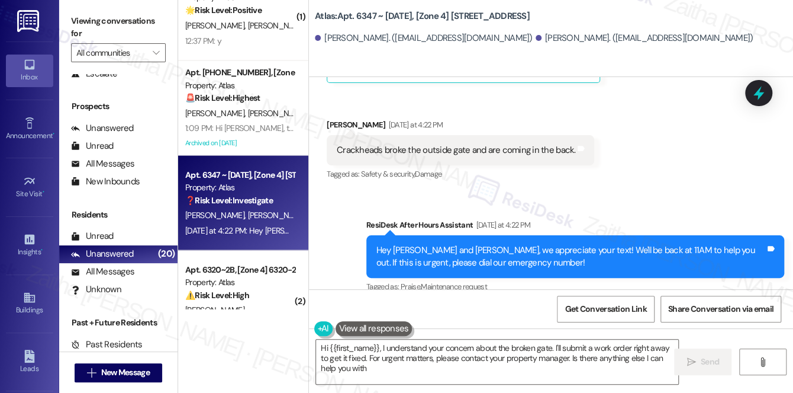
type textarea "Hi {{first_name}}, I understand your concern about the broken gate. I'll submit…"
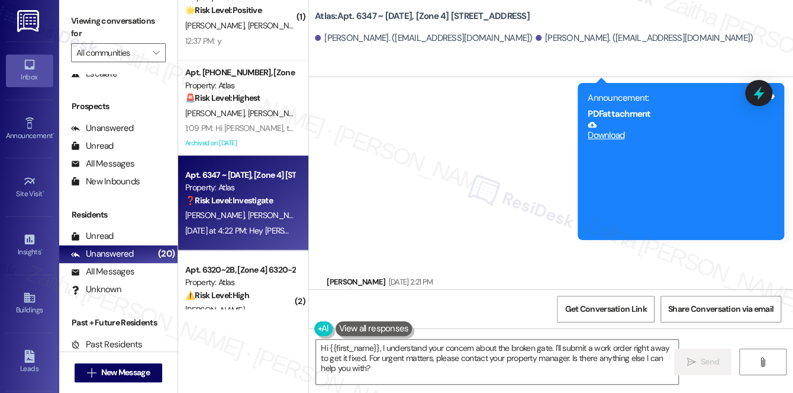
scroll to position [6639, 0]
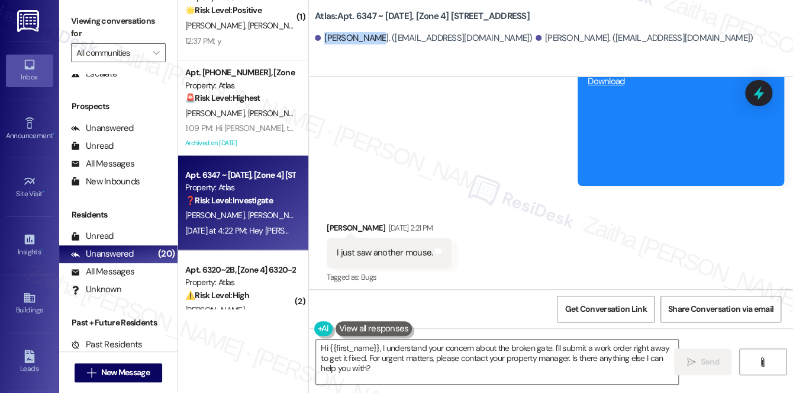
drag, startPoint x: 324, startPoint y: 37, endPoint x: 374, endPoint y: 33, distance: 49.9
click at [374, 33] on div "[PERSON_NAME]. ([EMAIL_ADDRESS][DOMAIN_NAME])" at bounding box center [424, 38] width 218 height 12
copy div "[PERSON_NAME]"
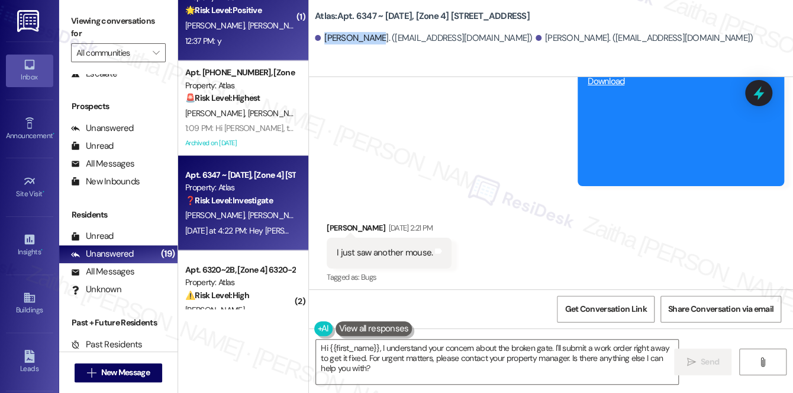
copy div "[PERSON_NAME]"
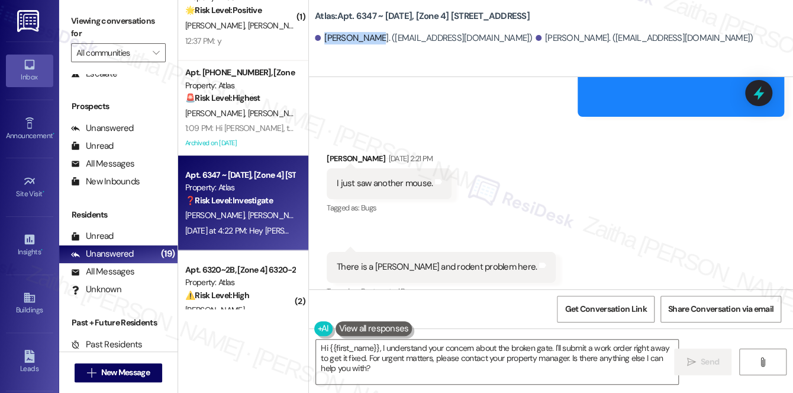
scroll to position [6693, 0]
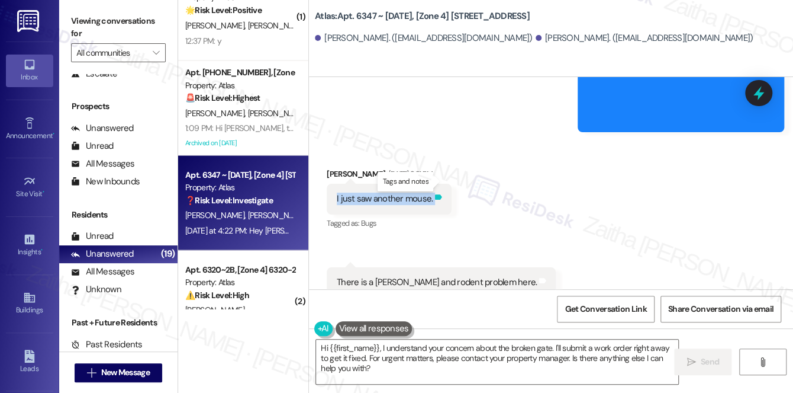
drag, startPoint x: 331, startPoint y: 180, endPoint x: 445, endPoint y: 182, distance: 113.7
click at [445, 184] on div "I just saw another mouse. Tags and notes" at bounding box center [389, 199] width 125 height 30
copy div "I just saw another mouse. Tags and notes"
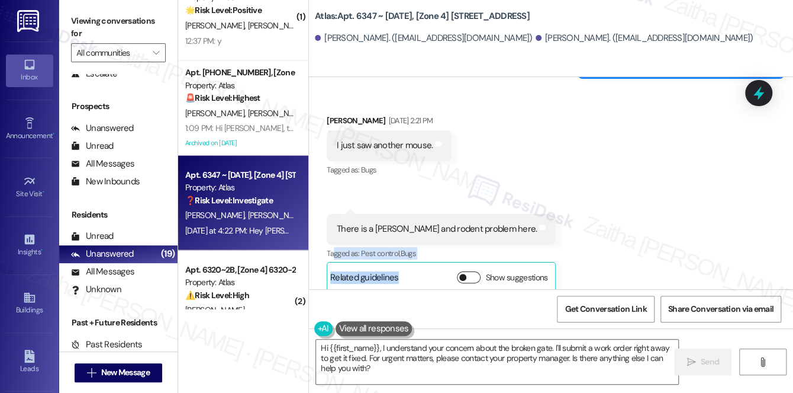
drag, startPoint x: 334, startPoint y: 266, endPoint x: 412, endPoint y: 261, distance: 78.3
click at [412, 261] on div "[PERSON_NAME] Neutral [DATE] 2:22 PM There is a [PERSON_NAME] and rodent proble…" at bounding box center [441, 253] width 229 height 78
click at [549, 181] on div "Received via SMS [PERSON_NAME] [DATE] 2:21 PM I just saw another mouse. Tags an…" at bounding box center [551, 301] width 484 height 427
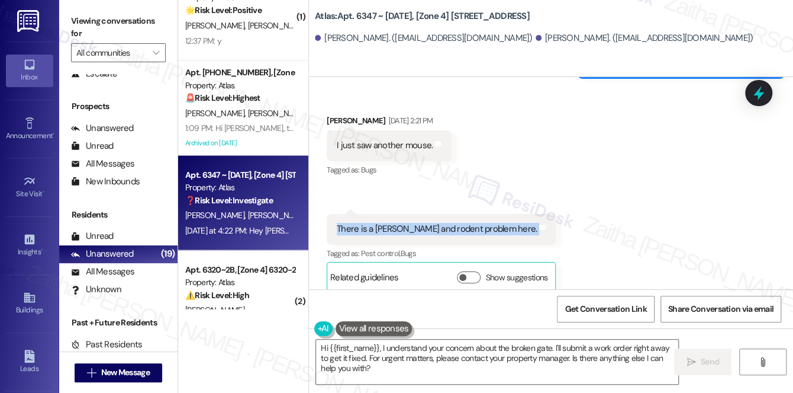
drag, startPoint x: 332, startPoint y: 211, endPoint x: 493, endPoint y: 220, distance: 160.7
click at [493, 220] on div "There is a [PERSON_NAME] and rodent problem here. Tags and notes" at bounding box center [441, 229] width 229 height 30
copy div "There is a [PERSON_NAME] and rodent problem here. Tags and notes"
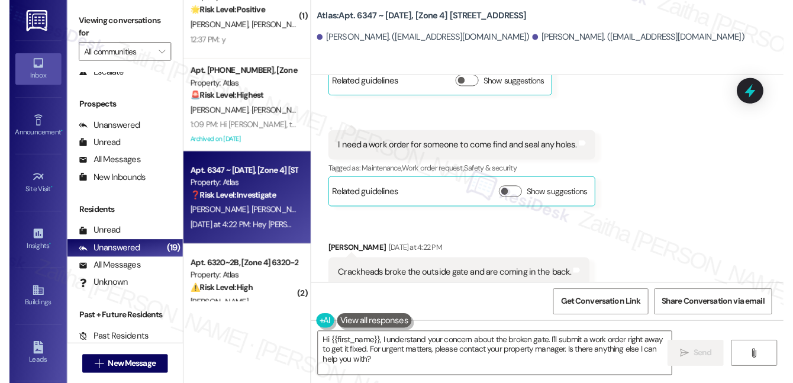
scroll to position [6962, 0]
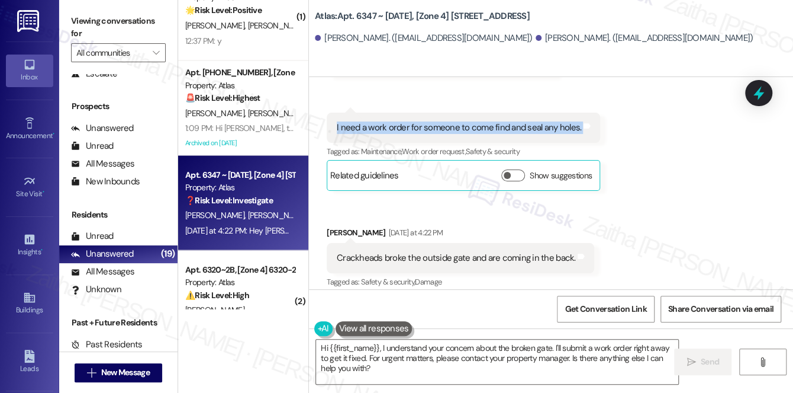
drag, startPoint x: 330, startPoint y: 110, endPoint x: 586, endPoint y: 124, distance: 256.1
click at [586, 124] on div "I need a work order for someone to come find and seal any holes. Tags and notes" at bounding box center [464, 127] width 274 height 30
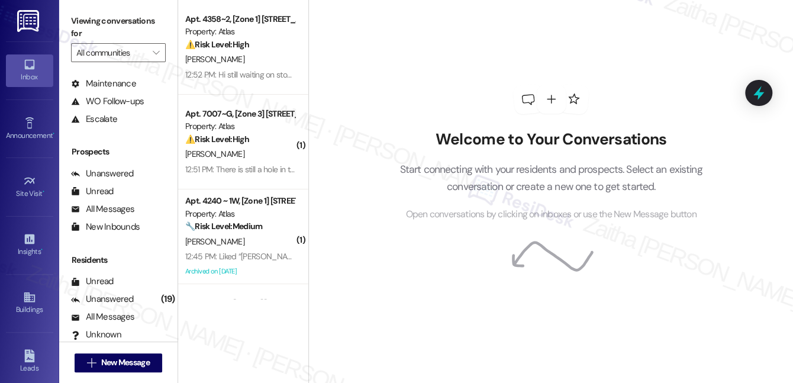
scroll to position [95, 0]
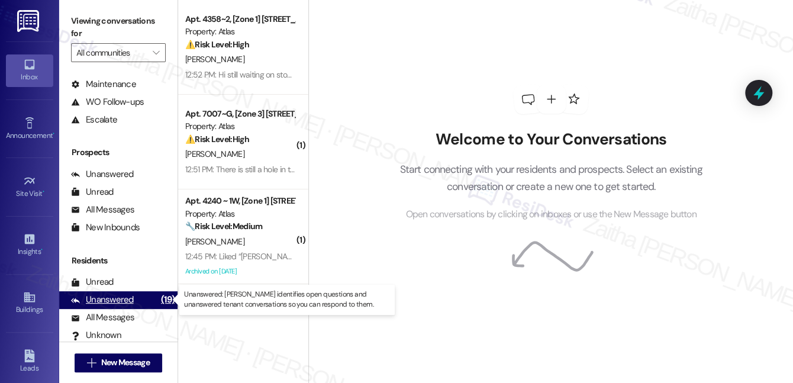
click at [121, 300] on div "Unanswered" at bounding box center [102, 300] width 63 height 12
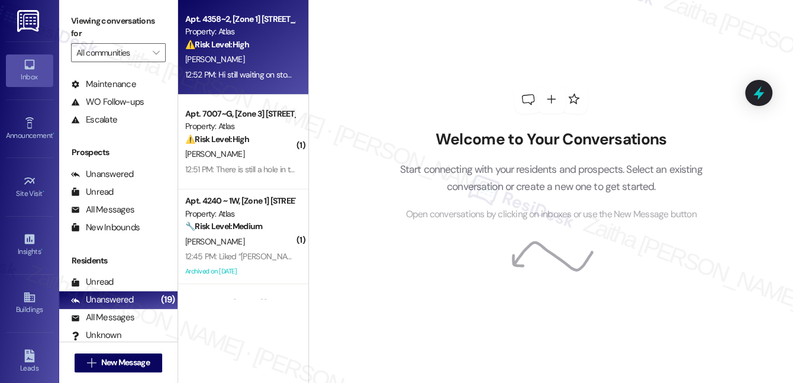
click at [265, 59] on div "[PERSON_NAME]" at bounding box center [240, 59] width 112 height 15
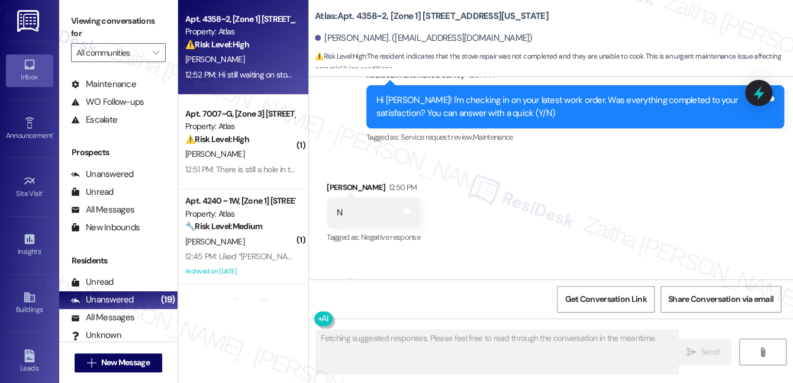
scroll to position [1858, 0]
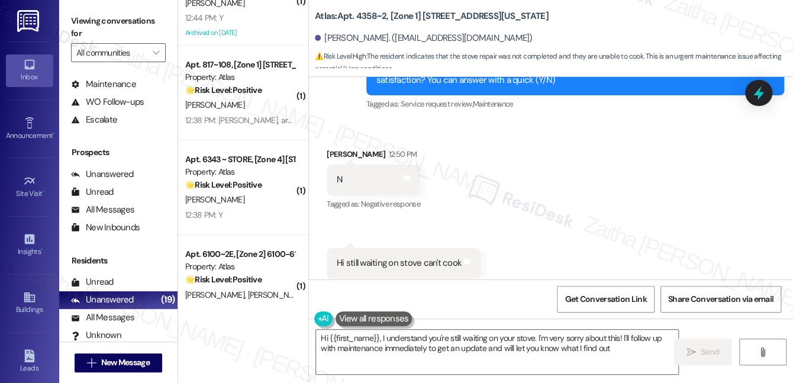
type textarea "Hi {{first_name}}, I understand you're still waiting on your stove. I'm very so…"
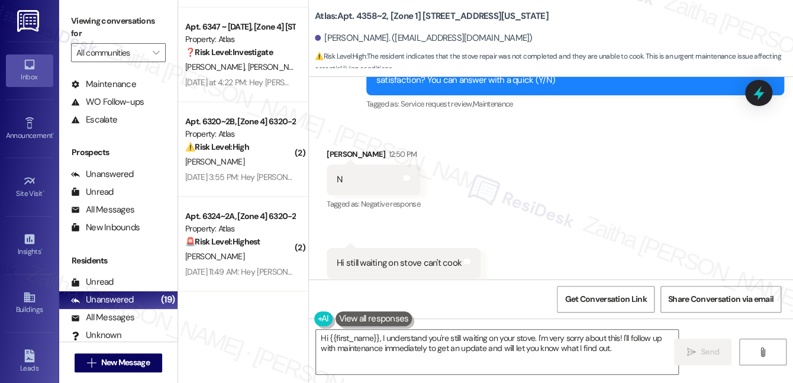
scroll to position [1130, 0]
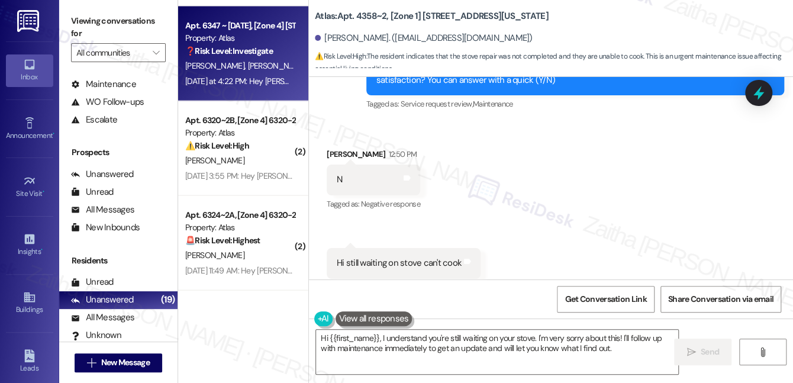
click at [281, 59] on div "[PERSON_NAME] [PERSON_NAME]" at bounding box center [240, 66] width 112 height 15
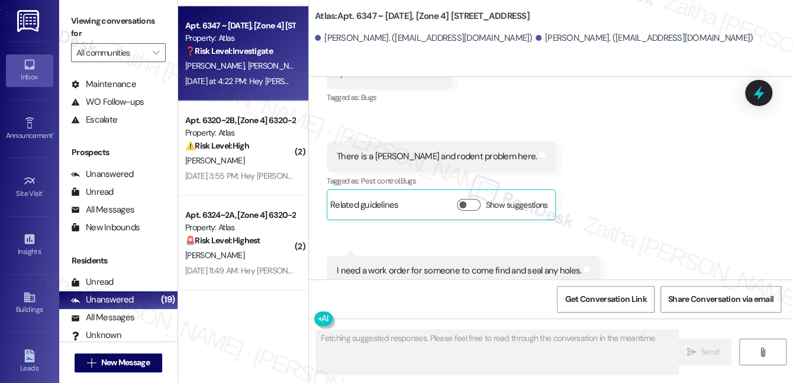
scroll to position [6803, 0]
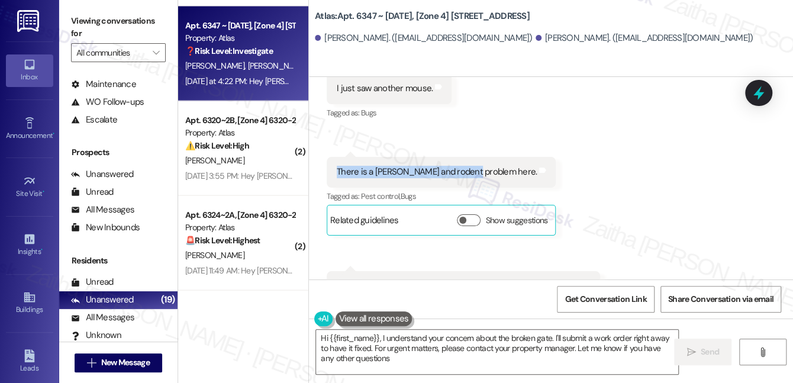
type textarea "Hi {{first_name}}, I understand your concern about the broken gate. I'll submit…"
drag, startPoint x: 324, startPoint y: 153, endPoint x: 505, endPoint y: 155, distance: 180.6
click at [505, 155] on div "Received via SMS 2:22 PM [PERSON_NAME] Neutral [DATE] 2:22 PM There is a [PERSO…" at bounding box center [441, 196] width 247 height 96
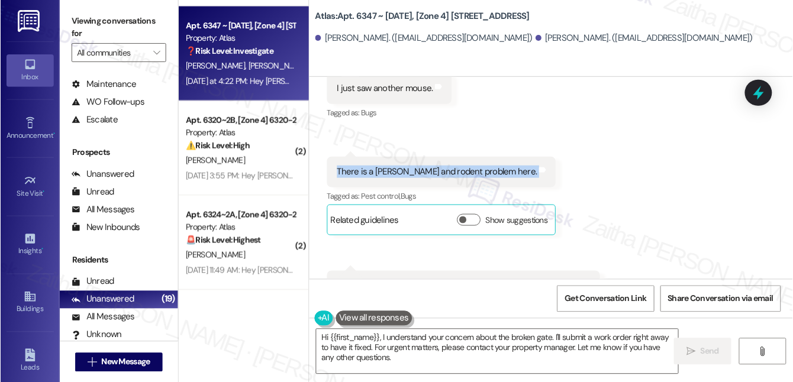
scroll to position [6857, 0]
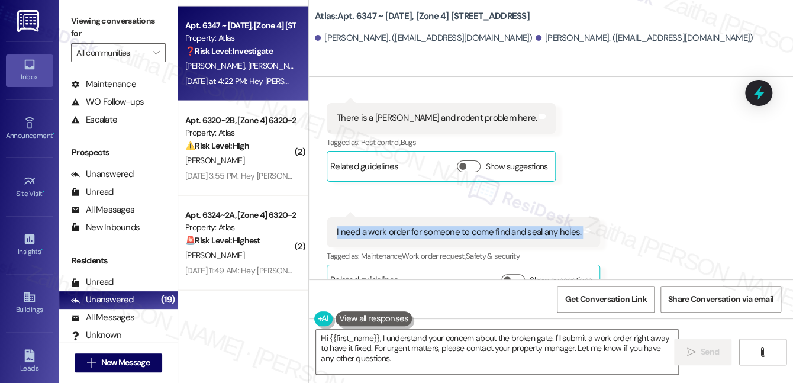
drag, startPoint x: 327, startPoint y: 214, endPoint x: 589, endPoint y: 225, distance: 261.4
click at [589, 225] on div "I need a work order for someone to come find and seal any holes. Tags and notes" at bounding box center [464, 232] width 274 height 30
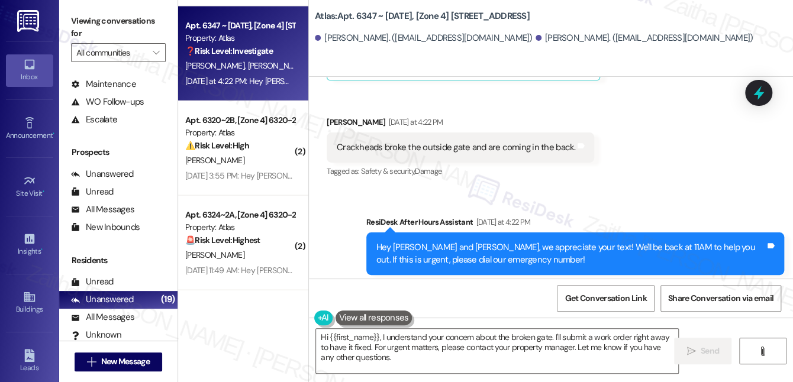
scroll to position [7073, 0]
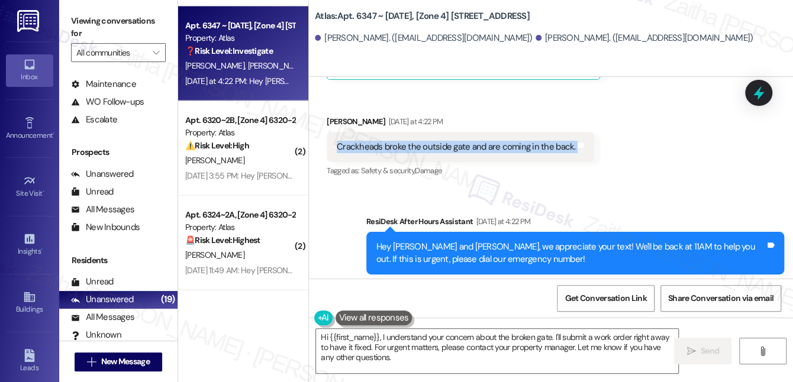
drag, startPoint x: 328, startPoint y: 128, endPoint x: 584, endPoint y: 147, distance: 256.5
click at [584, 147] on div "[PERSON_NAME] [DATE] at 4:22 PM Crackheads broke the outside gate and are comin…" at bounding box center [461, 147] width 268 height 65
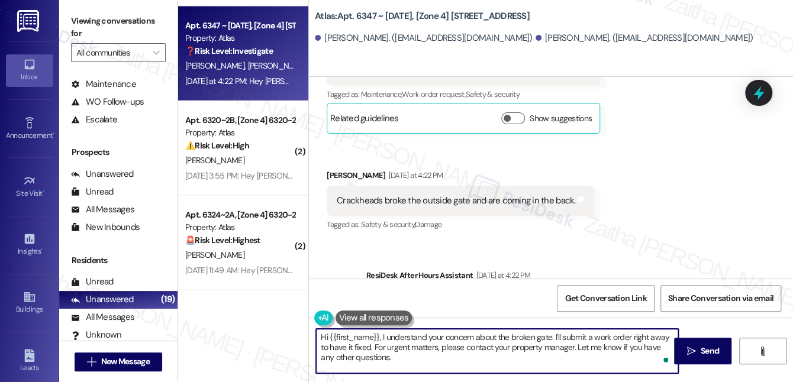
drag, startPoint x: 319, startPoint y: 337, endPoint x: 403, endPoint y: 361, distance: 87.5
click at [403, 361] on textarea "Hi {{first_name}}, I understand your concern about the broken gate. I'll submit…" at bounding box center [497, 351] width 362 height 44
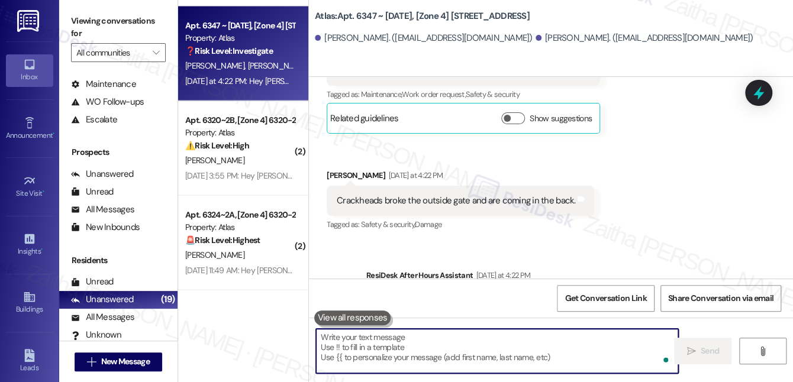
paste textarea "Hi {{first_name}}, I’m sorry to hear about the concerns you’ve experienced. I’l…"
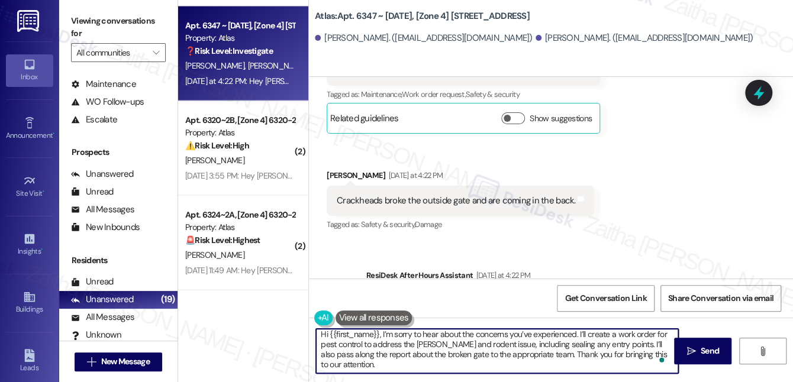
scroll to position [20, 0]
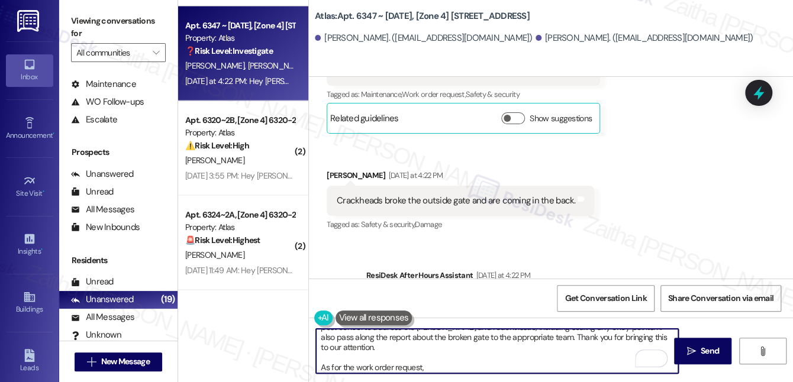
paste textarea "Do we have your permission to enter during your absence? Do you have pets that …"
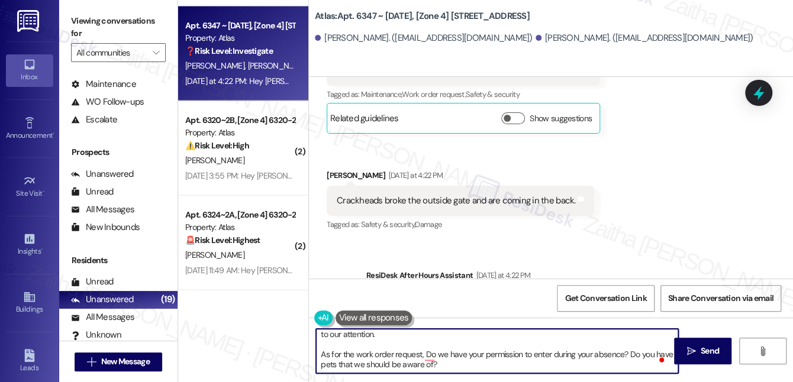
scroll to position [0, 0]
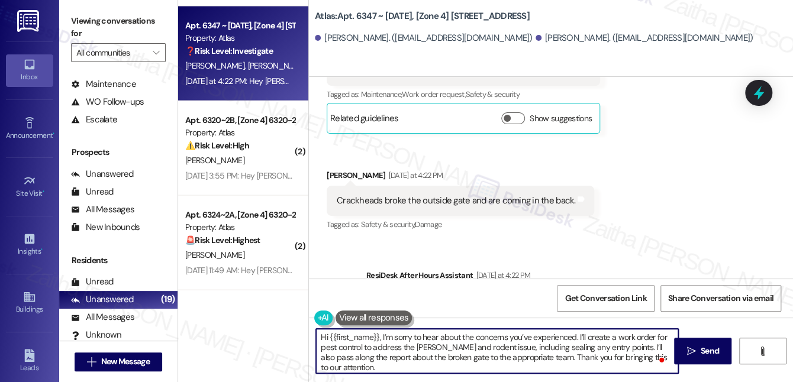
click at [490, 356] on textarea "Hi {{first_name}}, I’m sorry to hear about the concerns you’ve experienced. I’l…" at bounding box center [497, 351] width 362 height 44
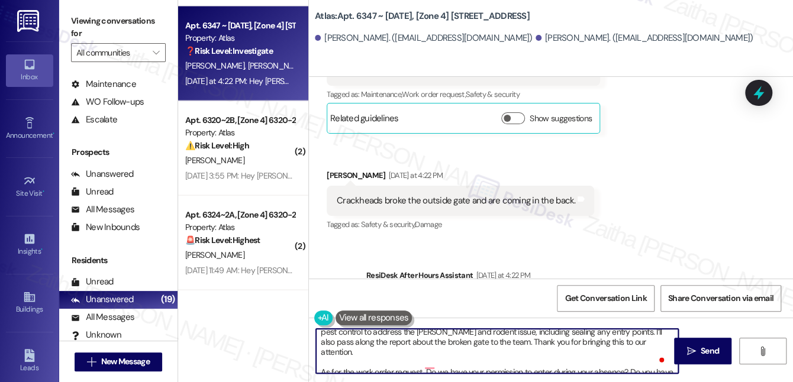
scroll to position [23, 0]
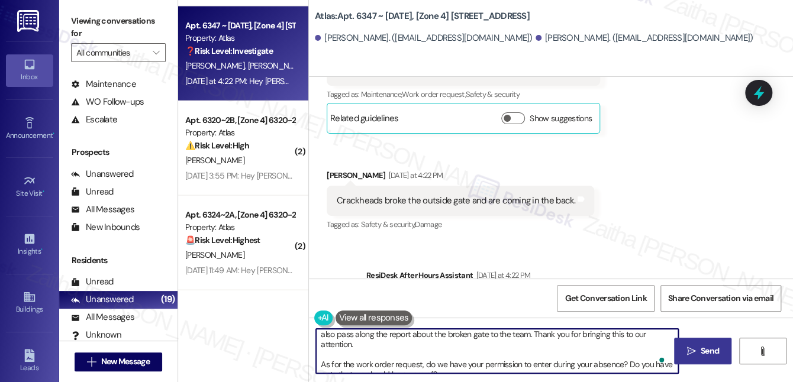
type textarea "Hi {{first_name}}, I’m sorry to hear about the concerns you’ve experienced. I’l…"
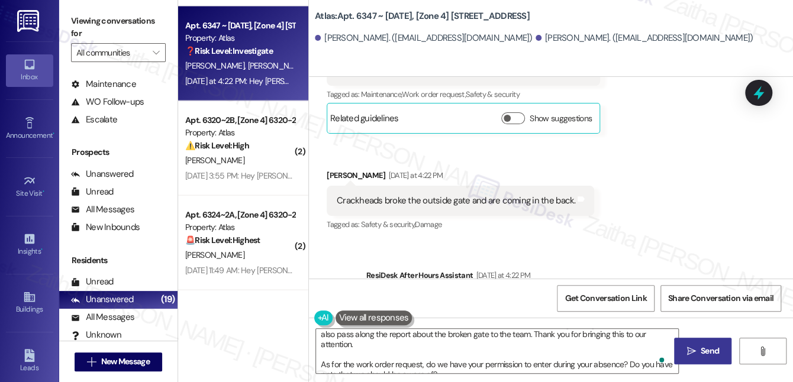
click at [702, 347] on span "Send" at bounding box center [710, 351] width 18 height 12
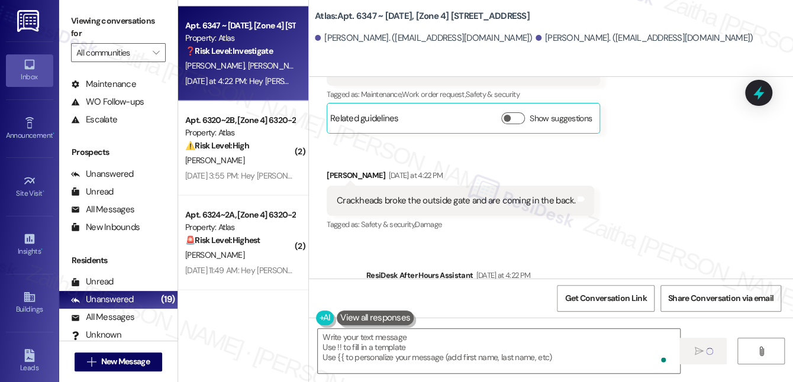
scroll to position [0, 0]
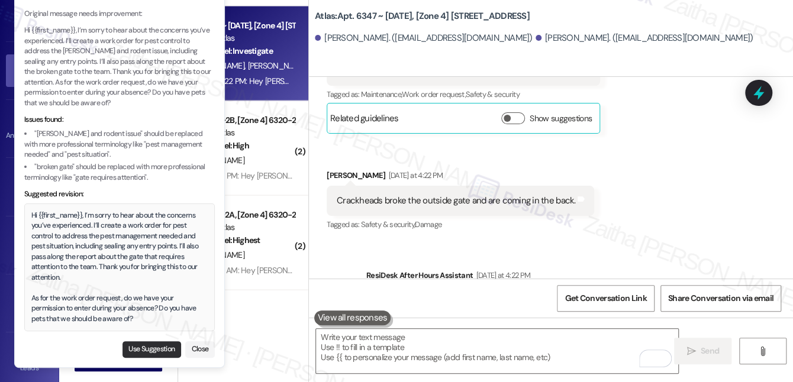
click at [163, 351] on button "Use Suggestion" at bounding box center [152, 350] width 59 height 17
type textarea "Hi {{first_name}}, I’m sorry to hear about the concerns you’ve experienced. I’l…"
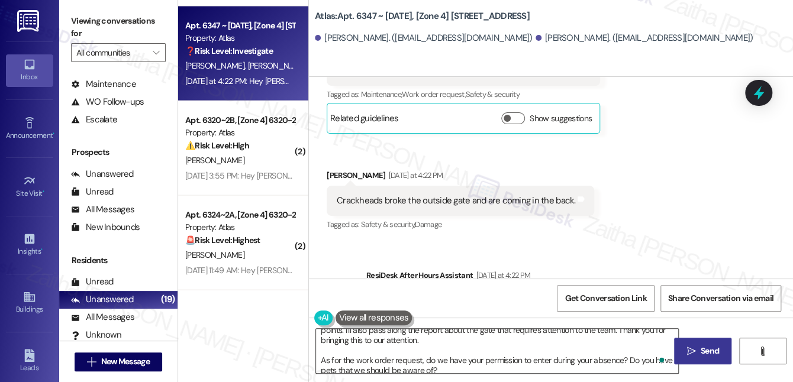
scroll to position [33, 0]
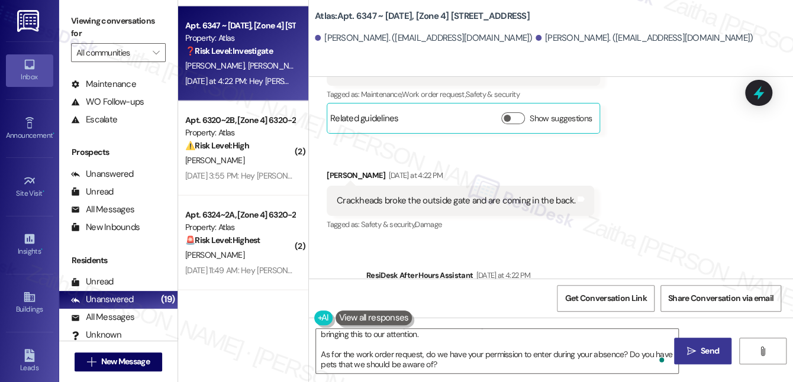
click at [701, 359] on button " Send" at bounding box center [702, 351] width 57 height 27
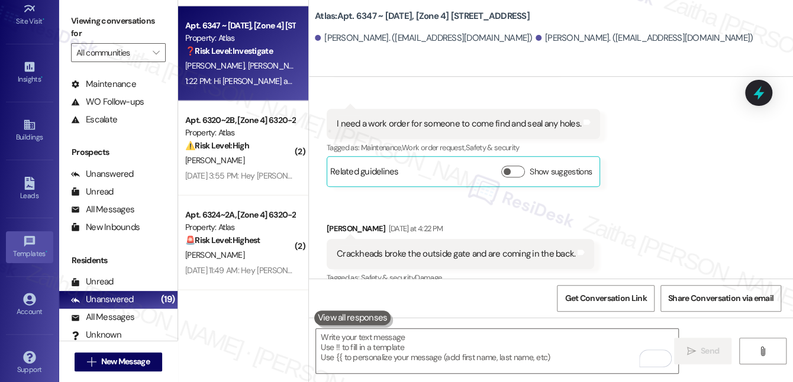
scroll to position [178, 0]
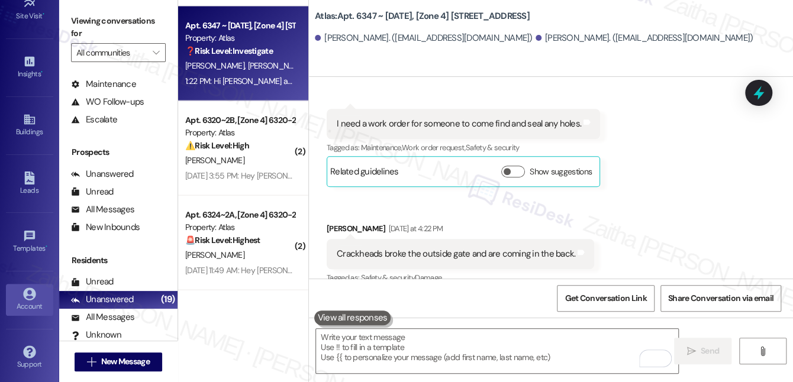
click at [30, 305] on div "Account" at bounding box center [29, 307] width 59 height 12
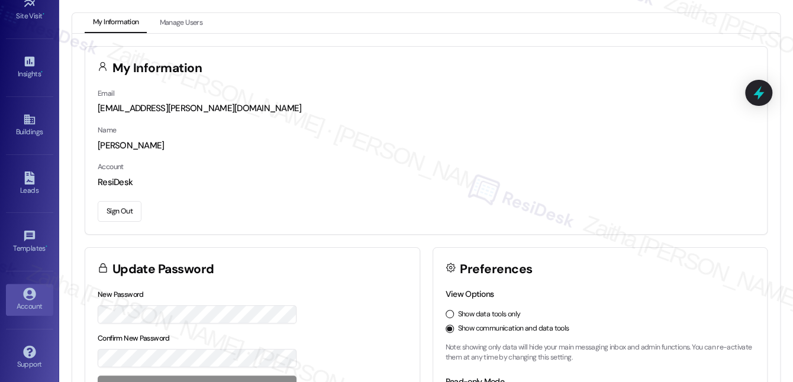
click at [124, 213] on button "Sign Out" at bounding box center [120, 211] width 44 height 21
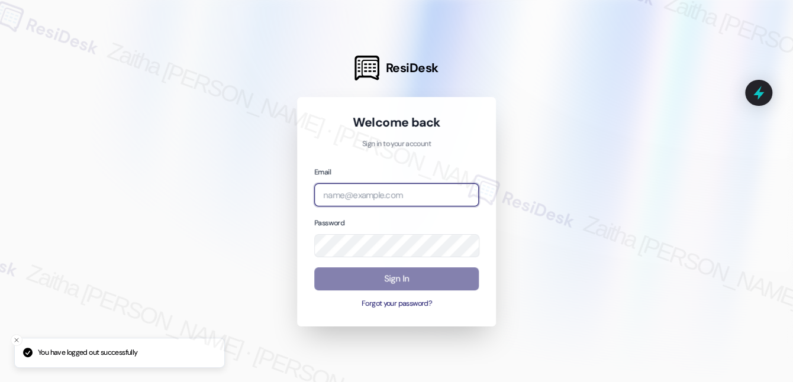
click at [356, 203] on input "email" at bounding box center [396, 195] width 165 height 23
type input "automated-surveys-meridian_management-zaitha.mae.[PERSON_NAME]@meridian_[DOMAIN…"
